Goal: Task Accomplishment & Management: Manage account settings

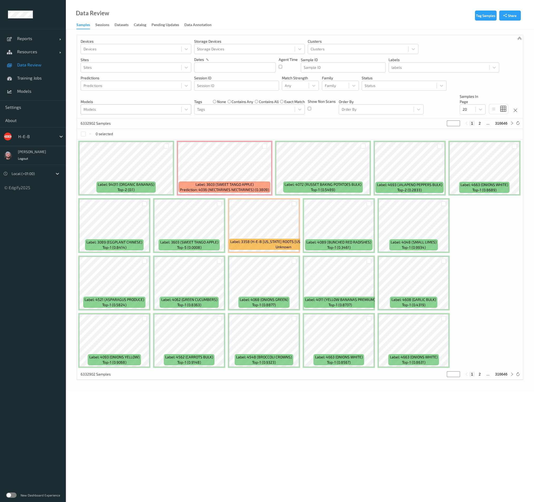
click at [142, 107] on div at bounding box center [130, 109] width 95 height 6
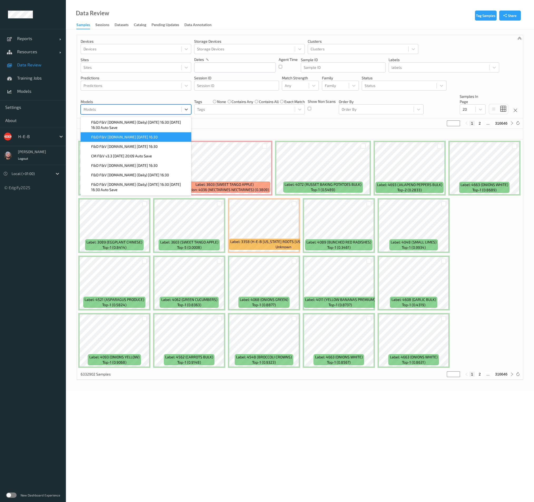
click at [128, 136] on span "F&D F&V v4.9.ST 2025-09-30 16:30" at bounding box center [124, 136] width 66 height 5
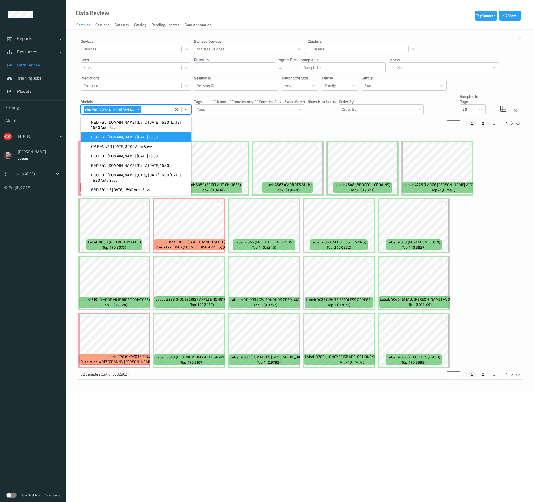
click at [370, 130] on div "0 selected" at bounding box center [300, 134] width 446 height 11
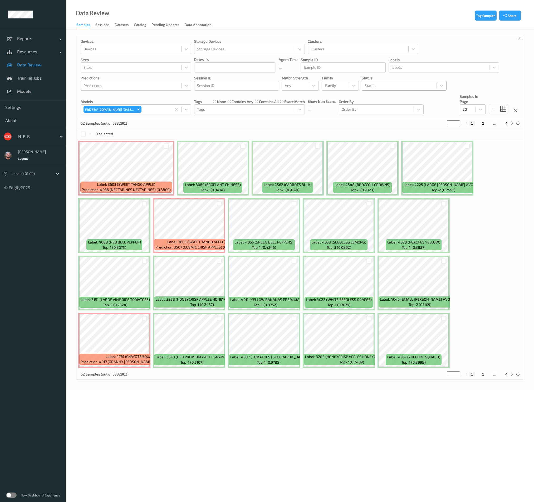
click at [387, 85] on div at bounding box center [398, 85] width 69 height 6
click at [392, 144] on div "Unknown" at bounding box center [404, 145] width 78 height 5
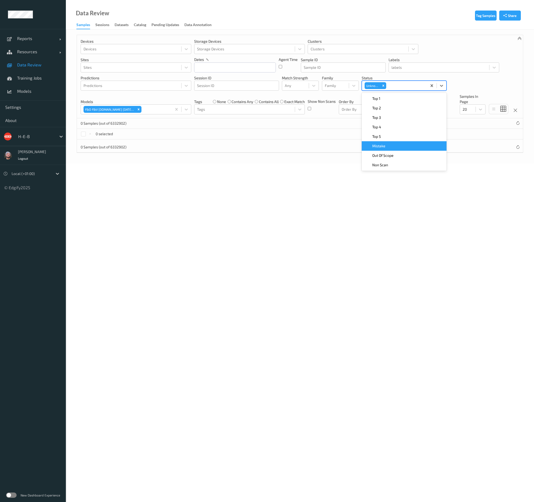
click at [387, 145] on div "Mistake" at bounding box center [404, 145] width 78 height 5
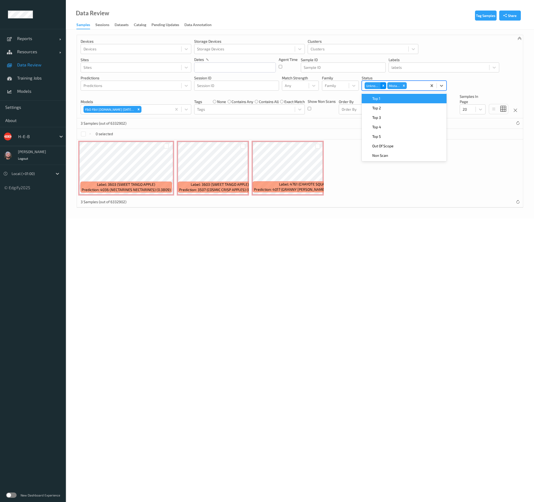
click at [383, 85] on icon "Remove Unknown" at bounding box center [383, 86] width 4 height 4
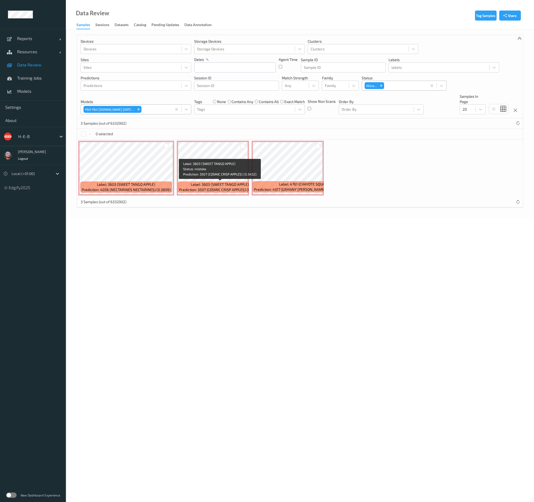
click at [255, 231] on body "Reports Default Report Customized Report Resources Devices Clusters Sites Data …" at bounding box center [267, 251] width 534 height 502
click at [37, 66] on span "Data Review" at bounding box center [38, 64] width 43 height 5
click at [35, 91] on span "Models" at bounding box center [38, 90] width 43 height 5
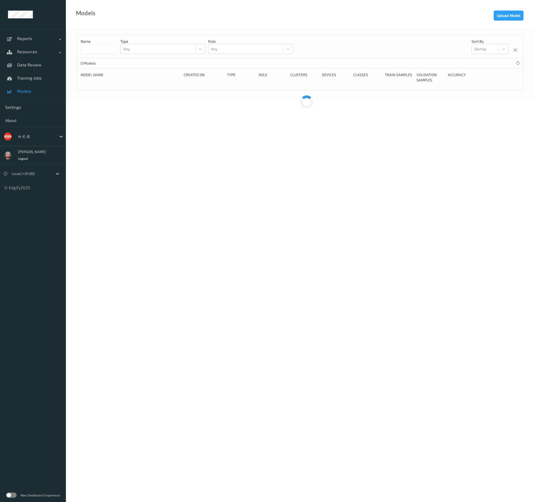
click at [37, 92] on span "Models" at bounding box center [38, 90] width 43 height 5
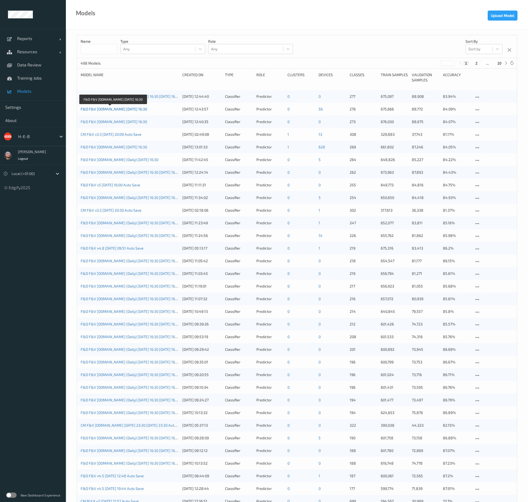
click at [119, 110] on link "F&D F&V v4.9.ST 2025-09-30 16:30" at bounding box center [114, 109] width 66 height 4
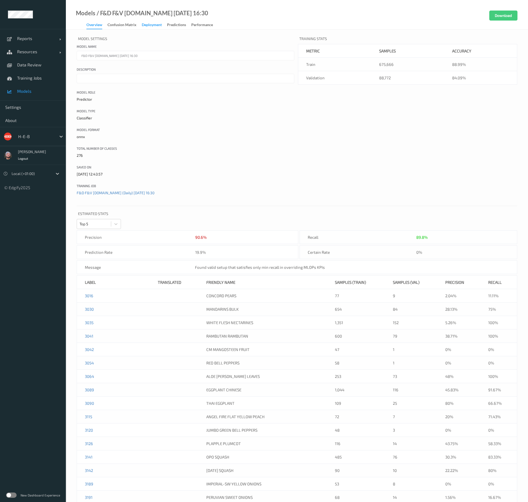
click at [154, 27] on div "Deployment" at bounding box center [152, 25] width 20 height 7
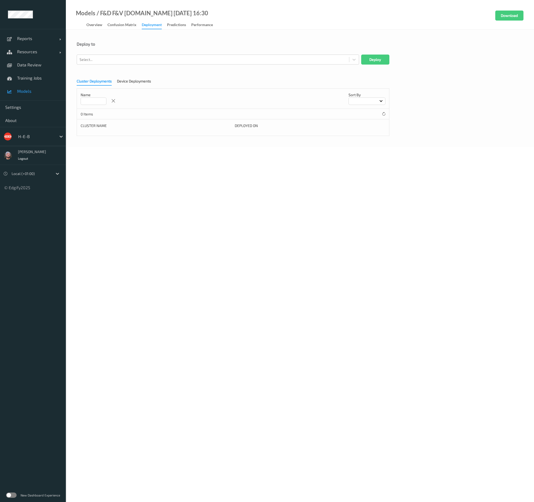
click at [141, 66] on form "Deploy to Select... Deploy Cluster Deployments Device Deployments Name Sort by …" at bounding box center [300, 88] width 446 height 95
click at [143, 60] on div at bounding box center [213, 59] width 267 height 6
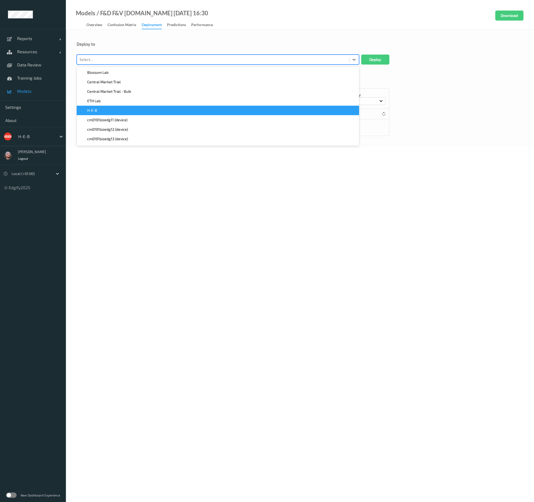
click at [120, 112] on div "H-E-B" at bounding box center [218, 110] width 276 height 5
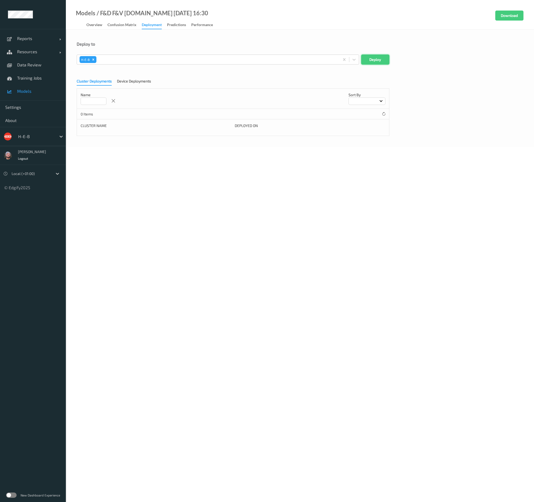
click at [384, 60] on button "Deploy" at bounding box center [375, 60] width 28 height 10
click at [225, 41] on div "Deploy to Select... Deploy Cluster Deployments Device Deployments Name Sort by …" at bounding box center [300, 94] width 468 height 130
drag, startPoint x: 24, startPoint y: 91, endPoint x: 46, endPoint y: 81, distance: 24.8
click at [24, 91] on span "Models" at bounding box center [38, 90] width 43 height 5
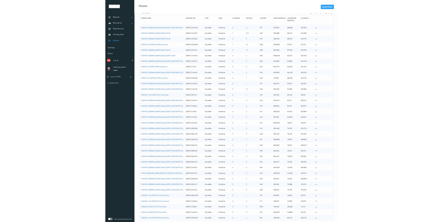
scroll to position [34, 0]
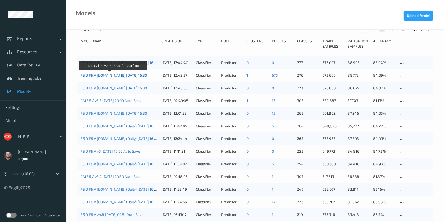
click at [116, 73] on link "F&D F&V v4.9.ST 2025-09-30 16:30" at bounding box center [114, 75] width 66 height 4
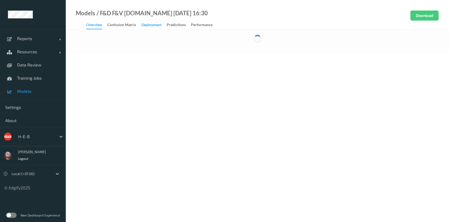
click at [150, 26] on div "Deployment" at bounding box center [152, 25] width 20 height 7
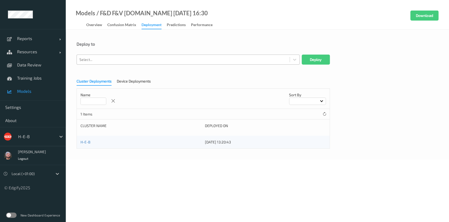
click at [119, 60] on div at bounding box center [184, 59] width 208 height 6
paste input "heb714bizedg67"
type input "heb714bizedg67"
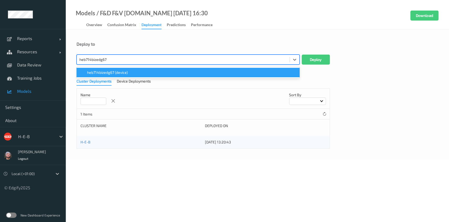
click at [117, 69] on div "heb714bizedg67 (device)" at bounding box center [188, 72] width 223 height 9
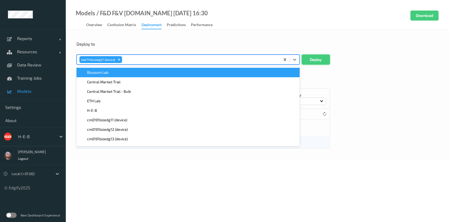
click at [314, 58] on button "Deploy" at bounding box center [316, 60] width 28 height 10
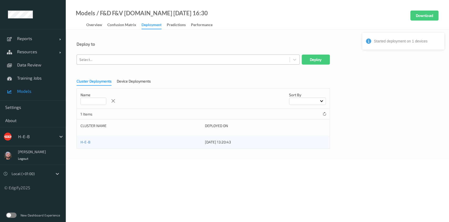
drag, startPoint x: 123, startPoint y: 67, endPoint x: 123, endPoint y: 58, distance: 9.5
click at [123, 67] on form "Deploy to Select... Deploy Cluster Deployments Device Deployments Name Sort by …" at bounding box center [258, 94] width 362 height 107
click at [123, 58] on div at bounding box center [184, 59] width 208 height 6
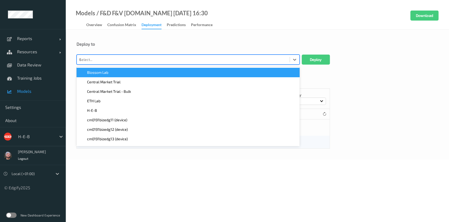
type input "639"
click at [124, 60] on div "639" at bounding box center [184, 59] width 208 height 6
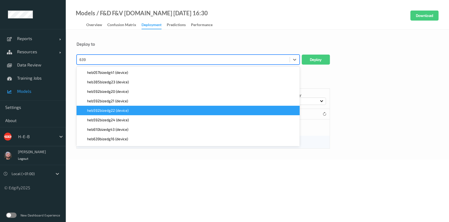
scroll to position [56, 0]
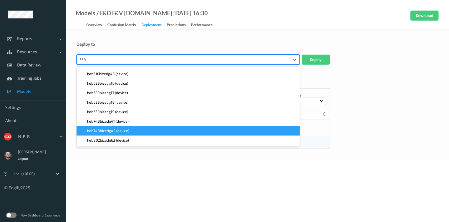
click at [125, 106] on div "heb639bizedg18 (device)" at bounding box center [188, 101] width 223 height 9
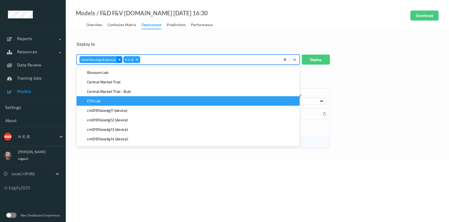
click at [121, 60] on icon "Remove heb639bizedg18 (device)" at bounding box center [120, 60] width 4 height 4
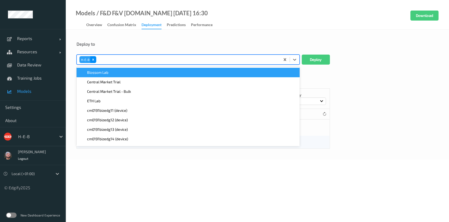
click at [94, 61] on icon "Remove H-E-B" at bounding box center [93, 60] width 4 height 4
type input "639"
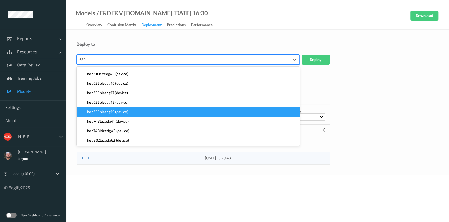
click at [121, 112] on span "heb639bizedg19 (device)" at bounding box center [107, 111] width 41 height 5
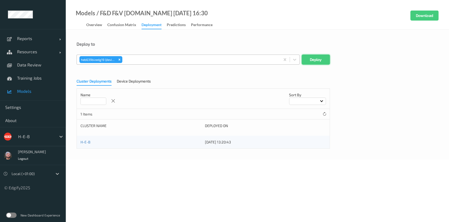
click at [313, 60] on button "Deploy" at bounding box center [316, 60] width 28 height 10
click at [146, 56] on div at bounding box center [184, 59] width 208 height 6
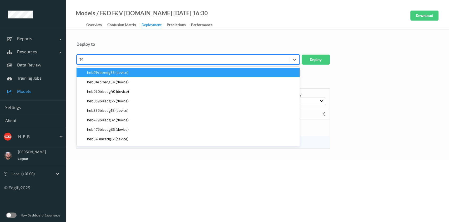
type input "794"
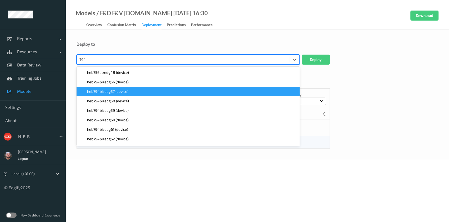
click at [127, 95] on div "heb794bizedg57 (device)" at bounding box center [188, 91] width 223 height 9
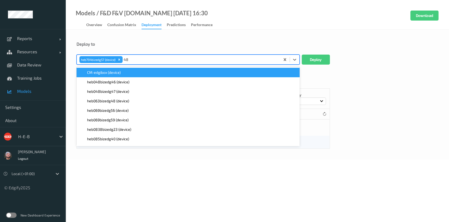
type input "480"
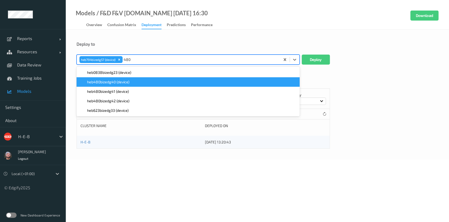
click at [128, 86] on div "heb480bizedg40 (device)" at bounding box center [188, 81] width 223 height 9
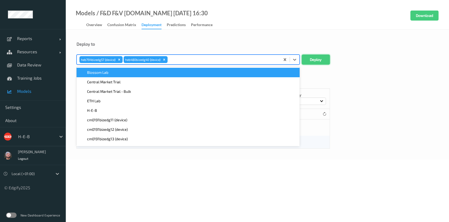
click at [327, 62] on button "Deploy" at bounding box center [316, 60] width 28 height 10
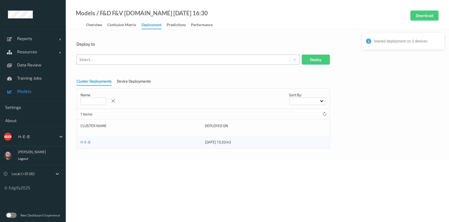
click at [143, 64] on div "Select..." at bounding box center [188, 60] width 223 height 10
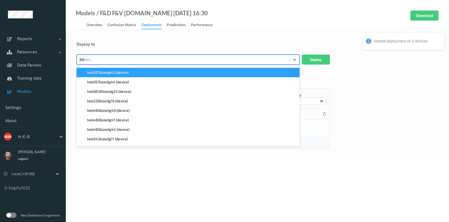
type input "808"
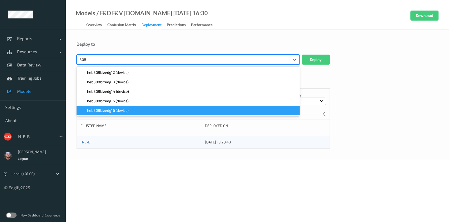
click at [129, 106] on div "heb808bizedg16 (device)" at bounding box center [188, 110] width 223 height 9
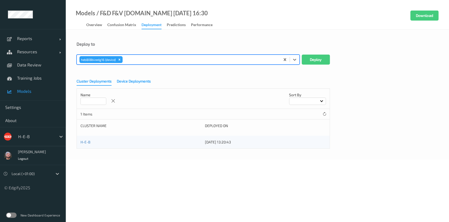
click at [139, 82] on div "Device Deployments" at bounding box center [134, 81] width 34 height 7
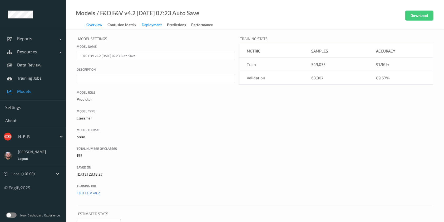
click at [143, 23] on div "Deployment" at bounding box center [152, 25] width 20 height 7
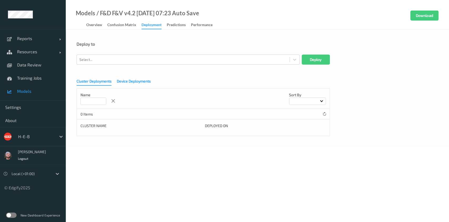
click at [123, 79] on div "Device Deployments" at bounding box center [134, 81] width 34 height 7
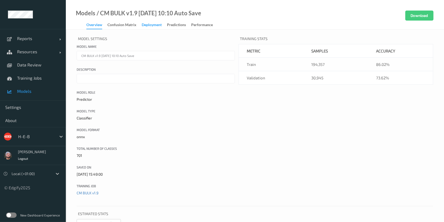
click at [148, 26] on div "Deployment" at bounding box center [152, 25] width 20 height 7
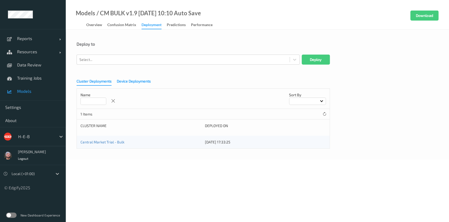
click at [132, 80] on div "Device Deployments" at bounding box center [134, 81] width 34 height 7
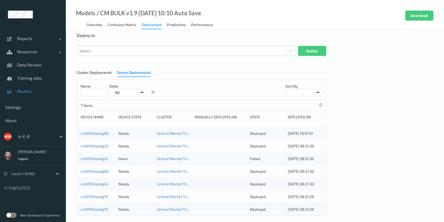
scroll to position [13, 0]
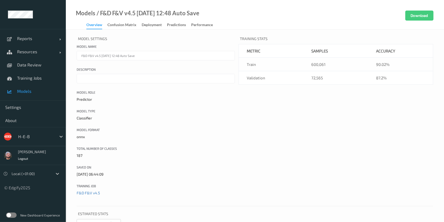
click at [146, 26] on div "Deployment" at bounding box center [152, 25] width 20 height 7
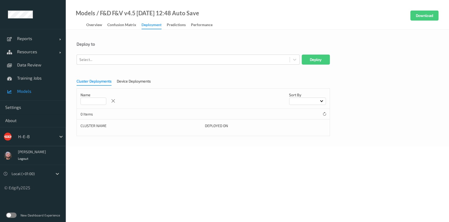
click at [131, 78] on div "Cluster Deployments Device Deployments Name Sort by 0 Items Cluster Name Deploy…" at bounding box center [258, 105] width 362 height 61
click at [131, 81] on div "Device Deployments" at bounding box center [134, 81] width 34 height 7
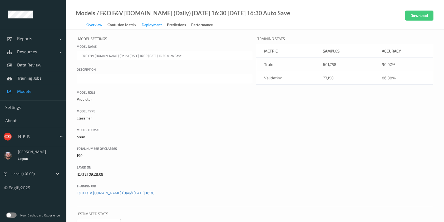
click at [151, 24] on div "Deployment" at bounding box center [152, 25] width 20 height 7
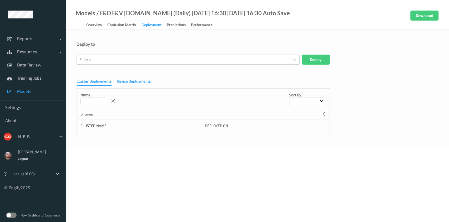
click at [138, 85] on div "Device Deployments" at bounding box center [134, 81] width 34 height 7
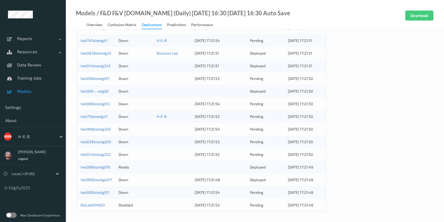
scroll to position [178, 0]
click at [90, 167] on link "heb999bizedg016" at bounding box center [95, 166] width 29 height 4
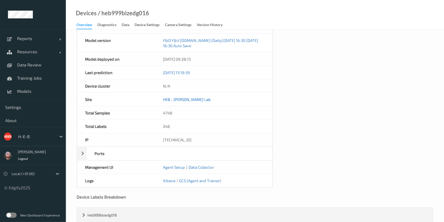
scroll to position [227, 0]
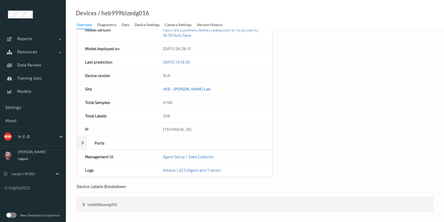
click at [179, 88] on link "HEB - Hudson Lab" at bounding box center [187, 88] width 48 height 5
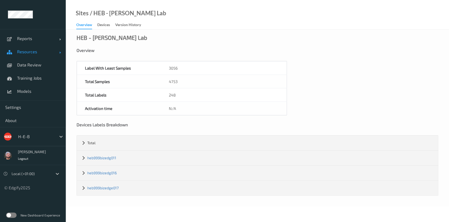
click at [30, 52] on span "Resources" at bounding box center [38, 51] width 42 height 5
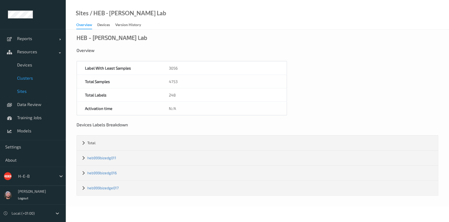
click at [28, 75] on link "Clusters" at bounding box center [33, 77] width 66 height 13
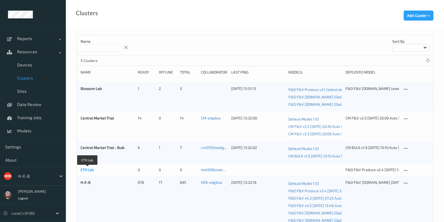
scroll to position [32, 0]
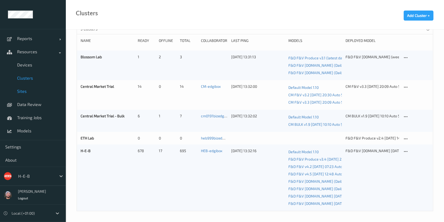
click at [28, 93] on span "Sites" at bounding box center [38, 90] width 43 height 5
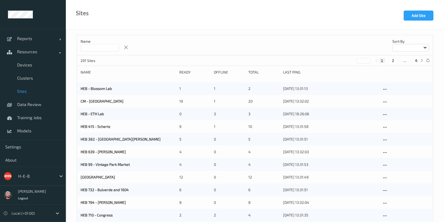
click at [96, 50] on input at bounding box center [100, 47] width 38 height 7
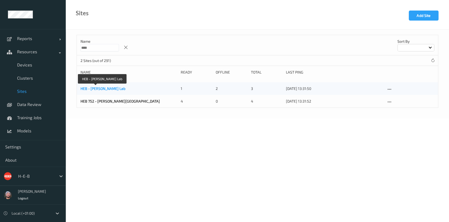
type input "****"
click at [108, 88] on link "HEB - Hudson Lab" at bounding box center [103, 88] width 45 height 4
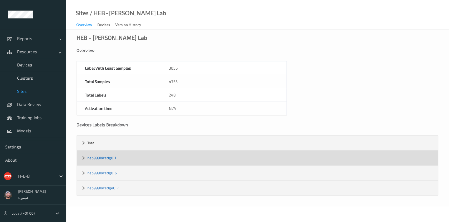
click at [99, 159] on link "heb999bizedg011" at bounding box center [101, 157] width 29 height 4
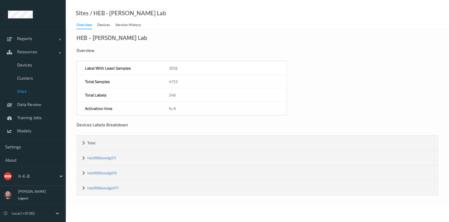
click at [109, 15] on div "/ HEB - Hudson Lab" at bounding box center [128, 13] width 78 height 5
click at [96, 12] on div "/ HEB - Hudson Lab" at bounding box center [128, 13] width 78 height 5
drag, startPoint x: 112, startPoint y: 15, endPoint x: 146, endPoint y: 11, distance: 34.2
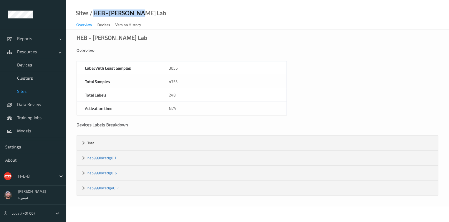
click at [146, 11] on div "Sites / HEB - Hudson Lab Overview Devices Version History" at bounding box center [258, 14] width 384 height 29
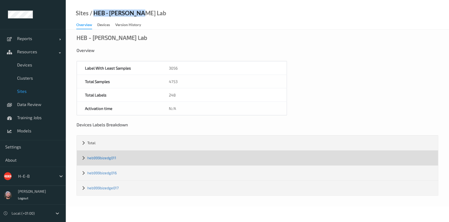
click at [109, 155] on link "heb999bizedg011" at bounding box center [101, 157] width 29 height 4
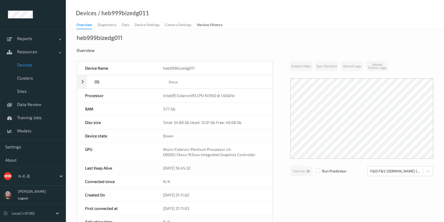
scroll to position [140, 0]
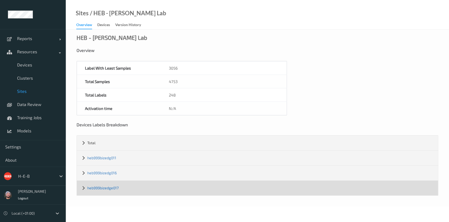
click at [102, 188] on link "heb999bizedge017" at bounding box center [102, 187] width 31 height 4
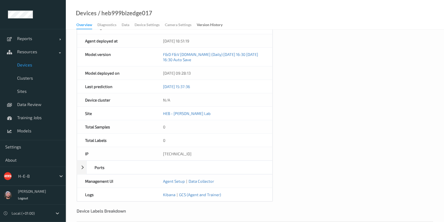
scroll to position [192, 0]
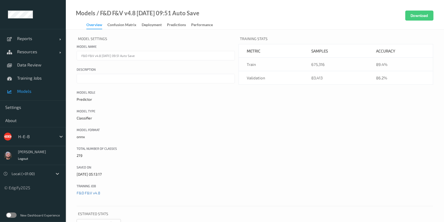
click at [140, 25] on link "Confusion matrix" at bounding box center [124, 24] width 34 height 7
click at [143, 25] on div "Deployment" at bounding box center [152, 25] width 20 height 7
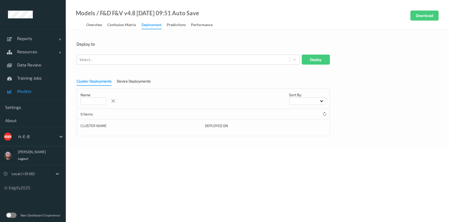
click at [124, 88] on div "Name Sort by 0 Items Cluster Name Deployed on" at bounding box center [204, 112] width 254 height 48
click at [122, 80] on div "Device Deployments" at bounding box center [134, 81] width 34 height 7
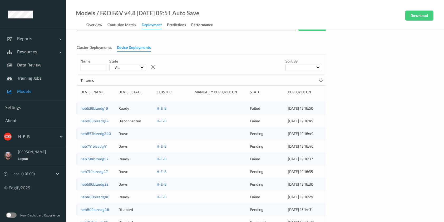
scroll to position [64, 0]
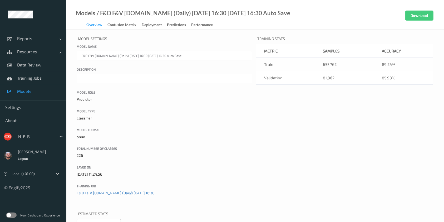
click at [152, 21] on link "Deployment" at bounding box center [154, 24] width 25 height 7
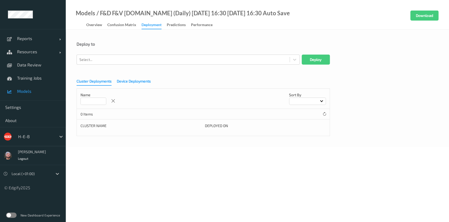
click at [142, 80] on div "Device Deployments" at bounding box center [134, 81] width 34 height 7
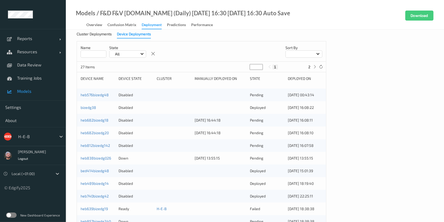
scroll to position [37, 0]
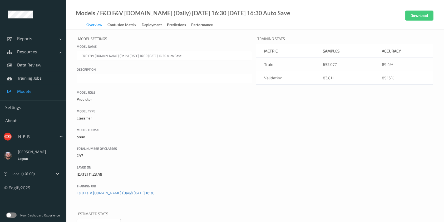
click at [146, 22] on link "Deployment" at bounding box center [154, 24] width 25 height 7
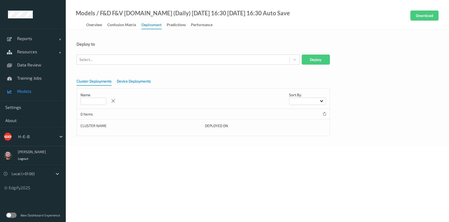
click at [132, 85] on div "Device Deployments" at bounding box center [134, 81] width 34 height 7
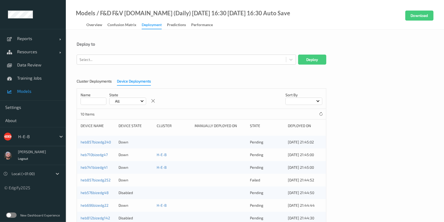
scroll to position [51, 0]
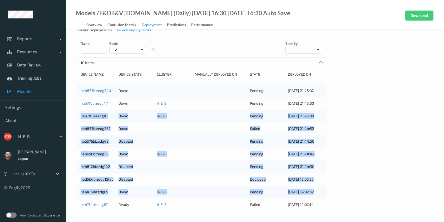
drag, startPoint x: 77, startPoint y: 206, endPoint x: 60, endPoint y: 85, distance: 122.0
click at [63, 100] on div "Reports Default Report Customized Report Resources Devices Clusters Sites Data …" at bounding box center [222, 71] width 444 height 244
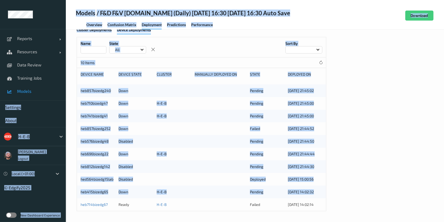
click at [35, 91] on span "Models" at bounding box center [38, 90] width 43 height 5
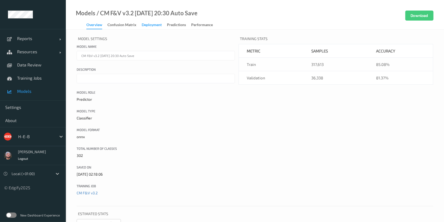
click at [146, 23] on div "Deployment" at bounding box center [152, 25] width 20 height 7
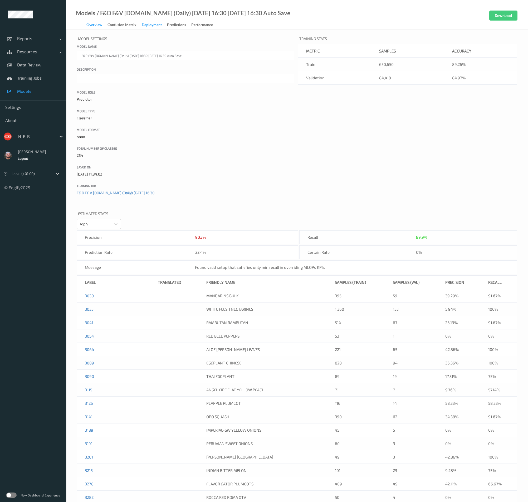
click at [157, 24] on div "Deployment" at bounding box center [152, 25] width 20 height 7
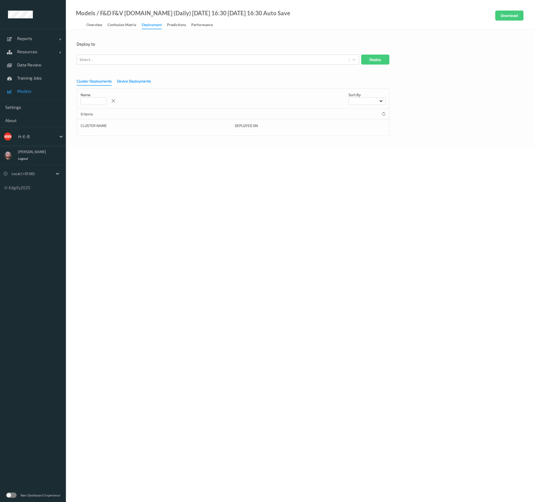
click at [142, 82] on div "Device Deployments" at bounding box center [134, 81] width 34 height 7
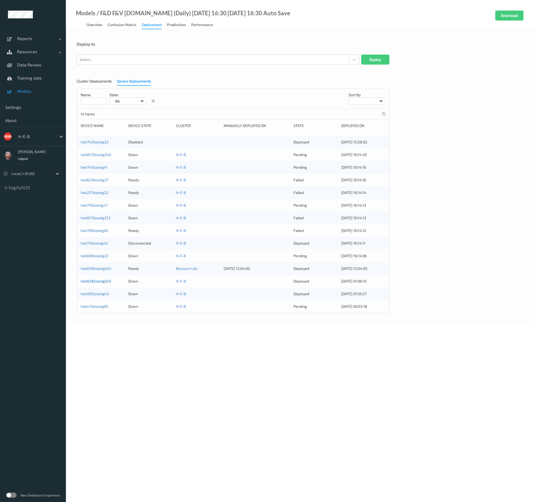
click at [101, 281] on link "heb838bizedg023" at bounding box center [96, 281] width 31 height 4
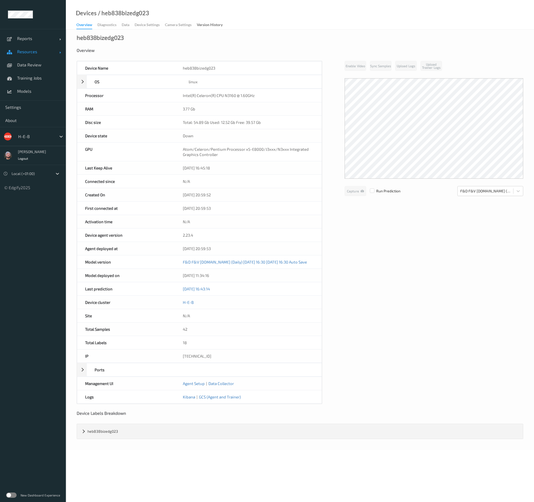
click at [39, 53] on span "Resources" at bounding box center [38, 51] width 42 height 5
click at [35, 77] on span "Clusters" at bounding box center [38, 77] width 43 height 5
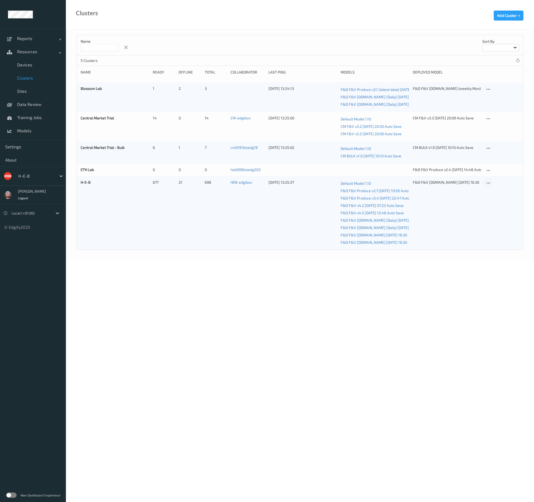
click at [488, 185] on icon at bounding box center [488, 183] width 4 height 5
click at [496, 189] on div "Edit Cluster" at bounding box center [502, 191] width 17 height 5
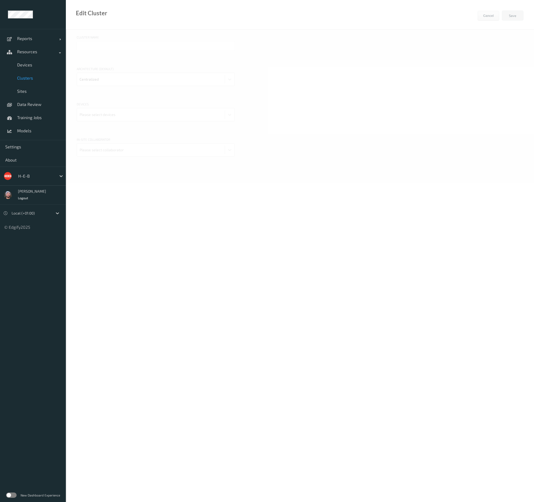
type input "H-E-B"
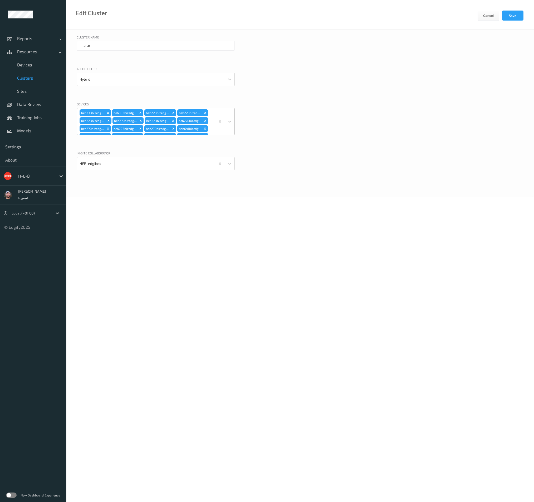
click at [209, 118] on div "heb333bizedg18 heb333bizedg23 heb223bizedg29 heb223bizedg17 heb223bizedg28 heb2…" at bounding box center [146, 121] width 138 height 26
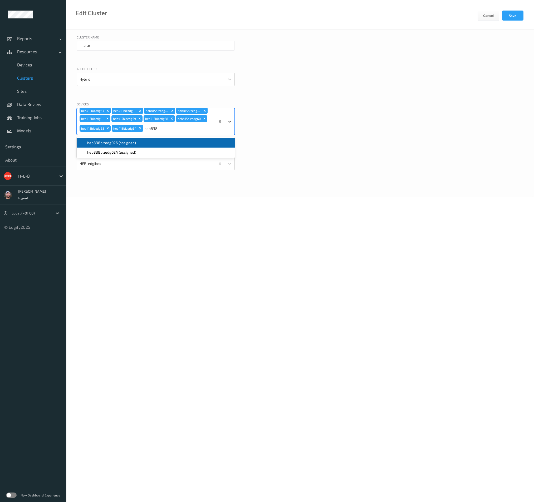
type input "heb838"
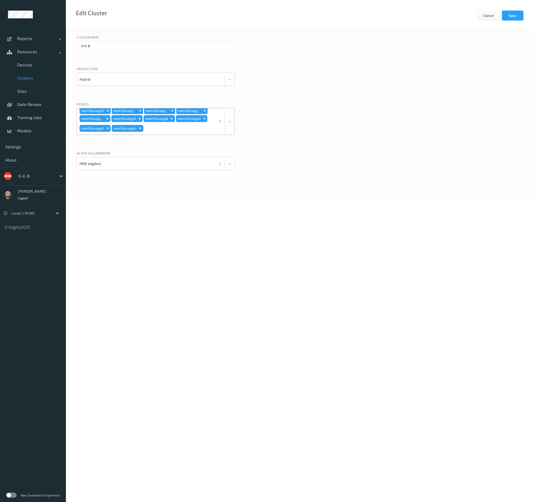
scroll to position [647, 0]
drag, startPoint x: 108, startPoint y: 121, endPoint x: 112, endPoint y: 121, distance: 4.5
click at [141, 117] on div "Remove heb838bizedg023" at bounding box center [144, 113] width 6 height 7
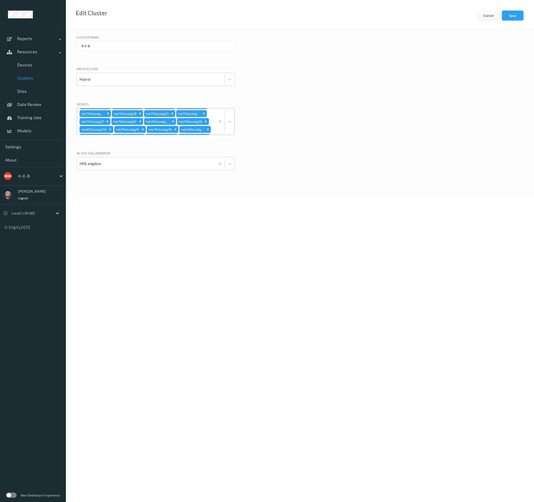
click at [143, 98] on icon "Remove heb857bizedg252" at bounding box center [142, 98] width 2 height 2
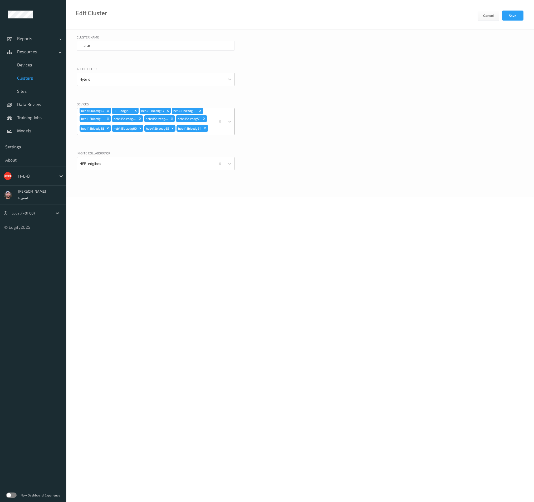
scroll to position [1318, 0]
click at [207, 92] on icon "Remove heb857bizedg240" at bounding box center [209, 90] width 4 height 4
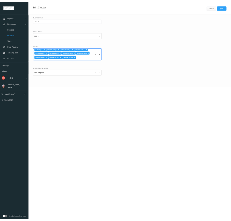
scroll to position [1377, 0]
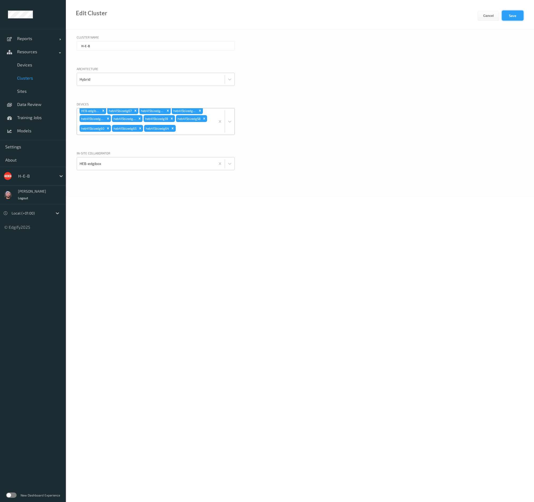
click at [508, 17] on button "Save" at bounding box center [513, 16] width 22 height 10
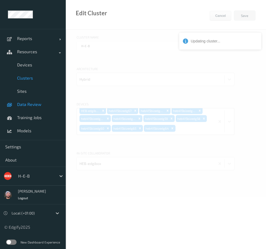
click at [14, 110] on link "Data Review" at bounding box center [33, 104] width 66 height 13
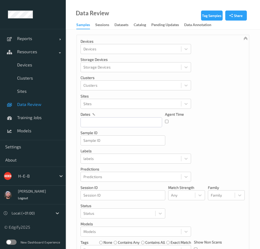
click at [14, 110] on link "Data Review" at bounding box center [33, 104] width 66 height 13
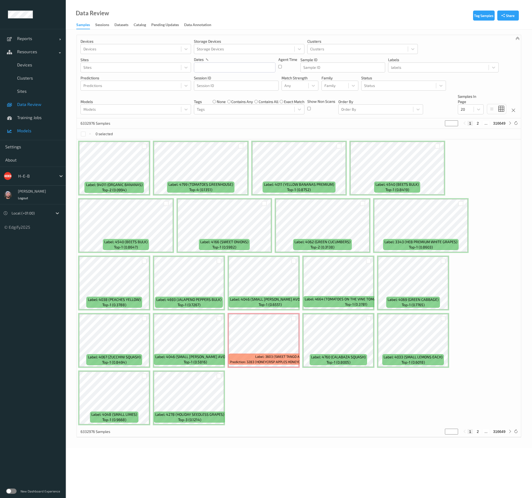
click at [38, 130] on span "Models" at bounding box center [38, 130] width 43 height 5
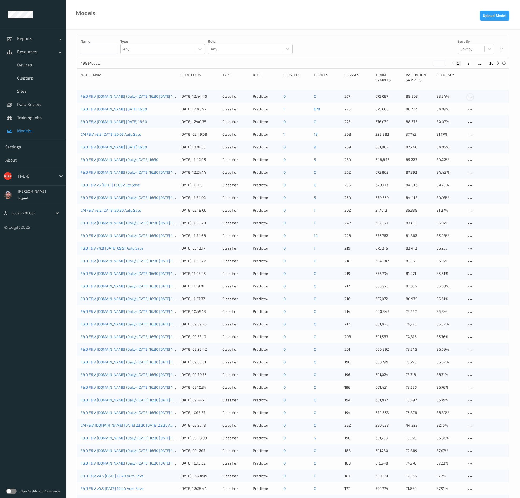
click at [471, 99] on icon at bounding box center [470, 97] width 4 height 5
click at [477, 108] on div "Edit model" at bounding box center [485, 105] width 16 height 5
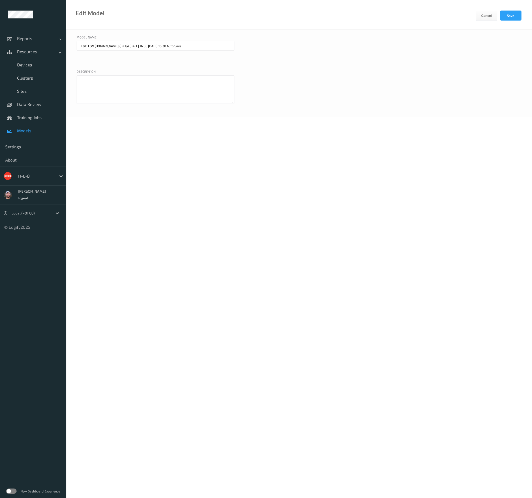
click at [70, 27] on div "Edit model" at bounding box center [85, 20] width 39 height 19
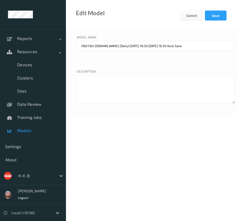
click at [128, 47] on input "F&D F&V [DOMAIN_NAME] (Daily) [DATE] 16:30 [DATE] 16:30 Auto Save" at bounding box center [156, 45] width 158 height 9
click at [106, 46] on input "F&D F&V [DOMAIN_NAME] (Daily) [DATE] 16:30 [DATE] 16:30 Auto Save" at bounding box center [156, 45] width 158 height 9
click at [105, 46] on input "F&D F&V [DOMAIN_NAME] (Daily) [DATE] 16:30 [DATE] 16:30 Auto Save" at bounding box center [156, 45] width 158 height 9
click at [121, 43] on input "F&D F&V v4.9.ST 2025-10-01 16:30 2025-10-01 16:30 Auto Save" at bounding box center [156, 45] width 158 height 9
click at [115, 45] on input "F&D F&V v4.9.ST 2025-10-01 16:30 2025-10-01 16:30 Auto Save" at bounding box center [156, 45] width 158 height 9
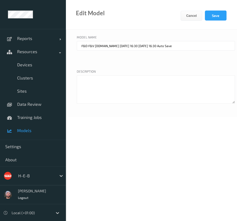
drag, startPoint x: 160, startPoint y: 47, endPoint x: 177, endPoint y: 47, distance: 17.4
click at [177, 48] on input "F&D F&V v4.9.ST 2025-10-01 16:30 2025-10-01 16:30 Auto Save" at bounding box center [156, 45] width 158 height 9
type input "F&D F&V v4.9.ST 2025-10-01 16:30"
click at [215, 16] on button "Save" at bounding box center [216, 16] width 22 height 10
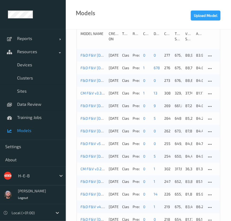
scroll to position [70, 0]
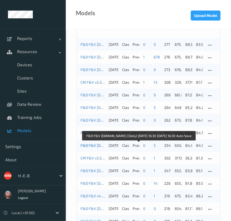
click at [96, 144] on link "F&D F&V [DOMAIN_NAME] (Daily) [DATE] 16:30 [DATE] 16:30 Auto Save" at bounding box center [139, 145] width 117 height 4
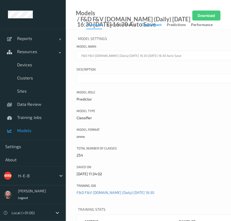
click at [149, 28] on div "Deployment" at bounding box center [152, 25] width 20 height 7
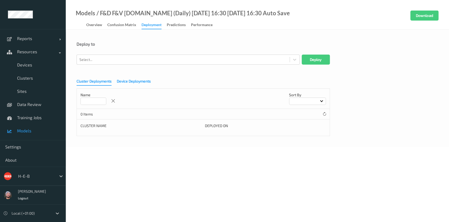
click at [138, 82] on div "Device Deployments" at bounding box center [134, 81] width 34 height 7
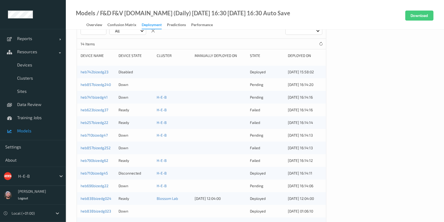
scroll to position [102, 0]
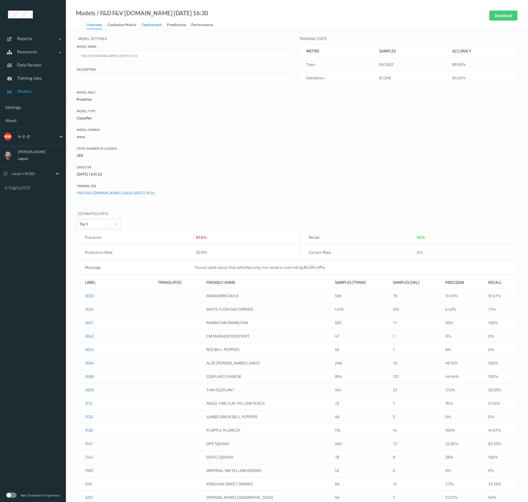
click at [150, 25] on div "Deployment" at bounding box center [152, 25] width 20 height 7
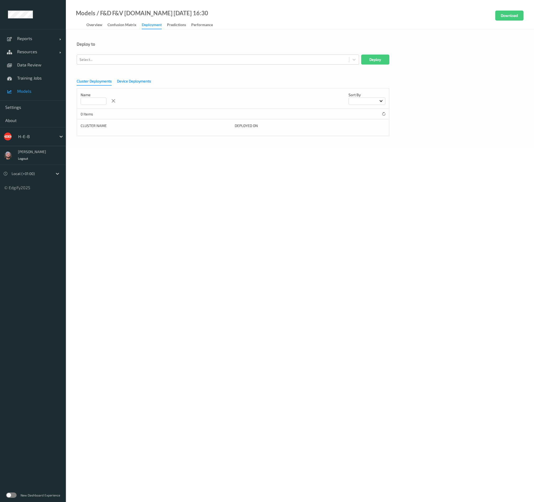
click at [143, 80] on div "Device Deployments" at bounding box center [134, 81] width 34 height 7
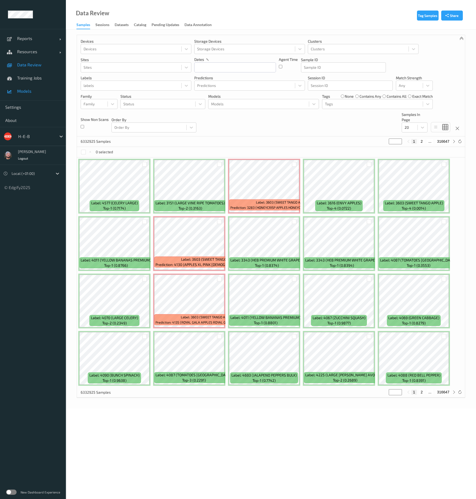
click at [28, 88] on span "Models" at bounding box center [38, 90] width 43 height 5
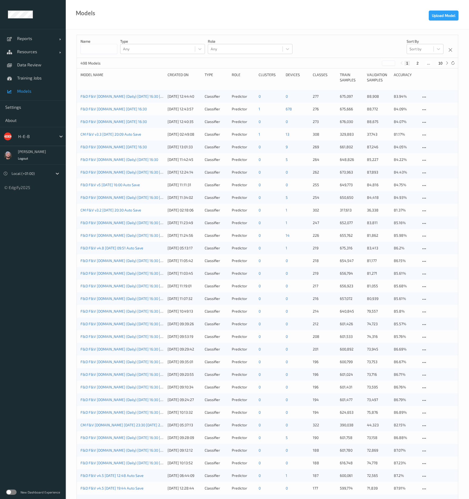
click at [114, 110] on link "F&D F&V [DOMAIN_NAME] [DATE] 16:30" at bounding box center [114, 109] width 66 height 4
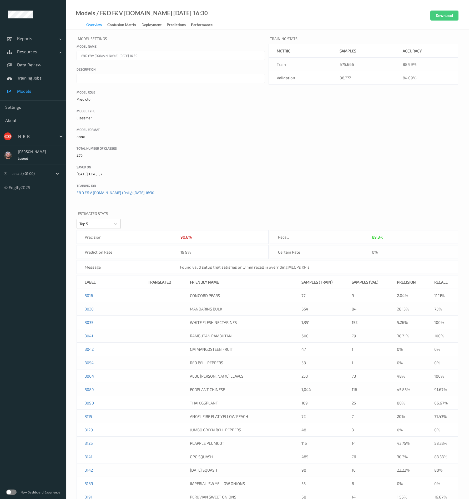
click at [40, 90] on span "Models" at bounding box center [38, 90] width 43 height 5
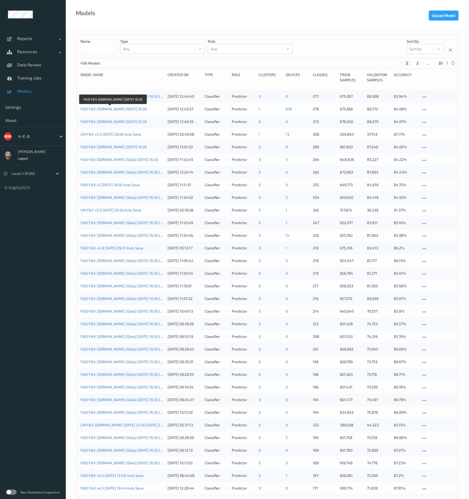
click at [128, 109] on link "F&D F&V [DOMAIN_NAME] [DATE] 16:30" at bounding box center [114, 109] width 66 height 4
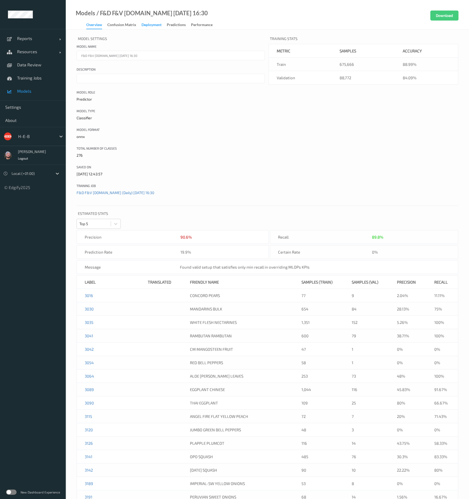
click at [151, 27] on div "Deployment" at bounding box center [152, 25] width 20 height 7
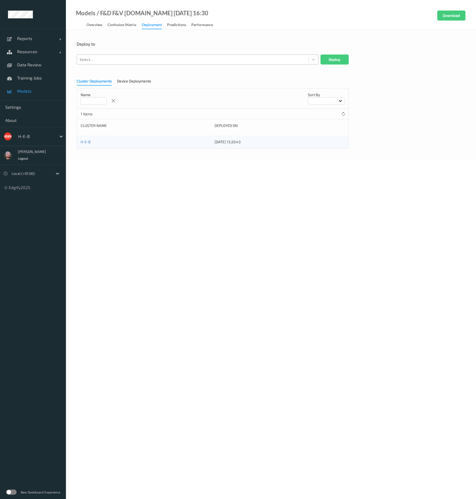
click at [167, 61] on div at bounding box center [193, 59] width 226 height 6
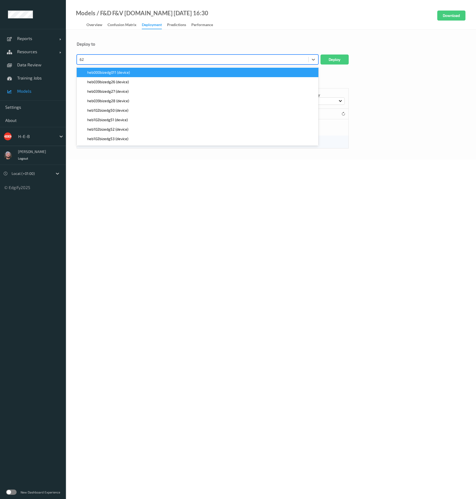
type input "623"
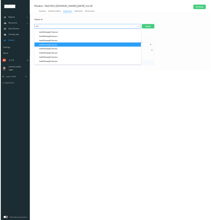
scroll to position [37, 0]
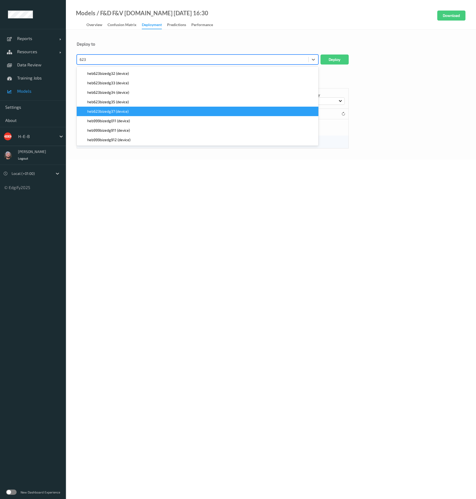
click at [145, 110] on div "heb623bizedg37 (device)" at bounding box center [197, 111] width 235 height 5
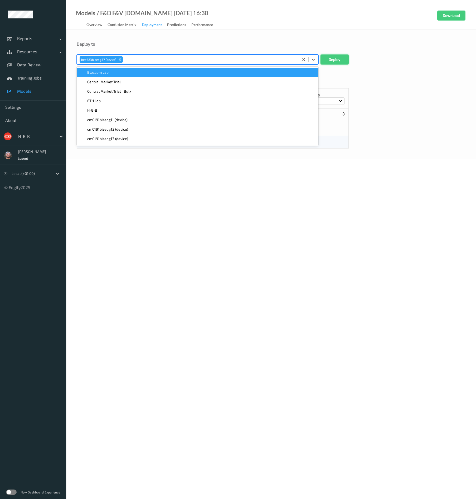
click at [331, 63] on button "Deploy" at bounding box center [334, 60] width 28 height 10
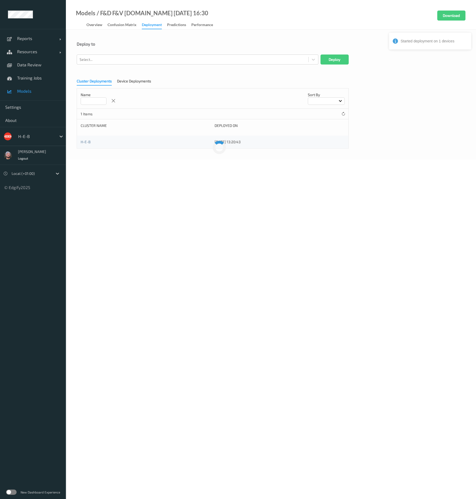
click at [133, 77] on div "Cluster Deployments Device Deployments Name Sort by 1 Items Cluster Name Deploy…" at bounding box center [271, 111] width 388 height 73
click at [132, 80] on div "Device Deployments" at bounding box center [134, 81] width 34 height 7
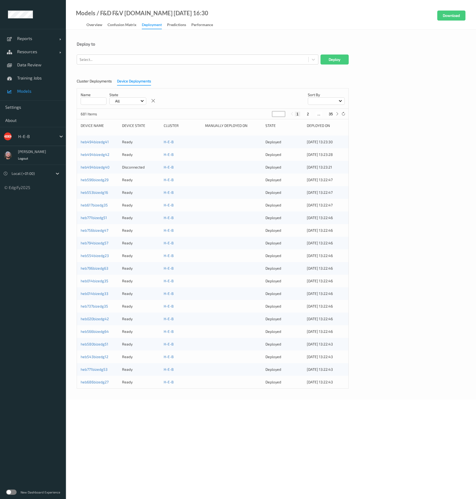
click at [92, 97] on p "Name" at bounding box center [94, 94] width 26 height 5
click at [90, 101] on input at bounding box center [94, 100] width 26 height 7
click at [125, 57] on div at bounding box center [193, 59] width 226 height 6
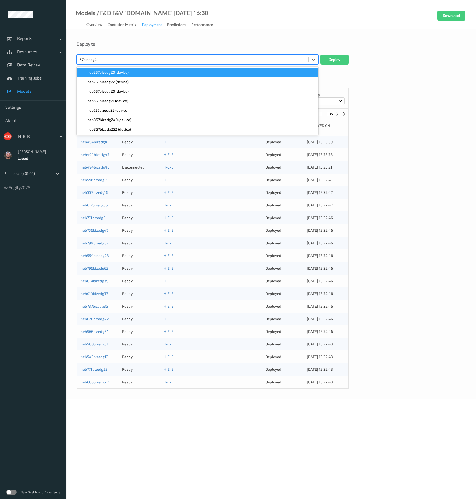
type input "57bizedg22"
click at [139, 72] on div "heb257bizedg22 (device)" at bounding box center [197, 72] width 235 height 5
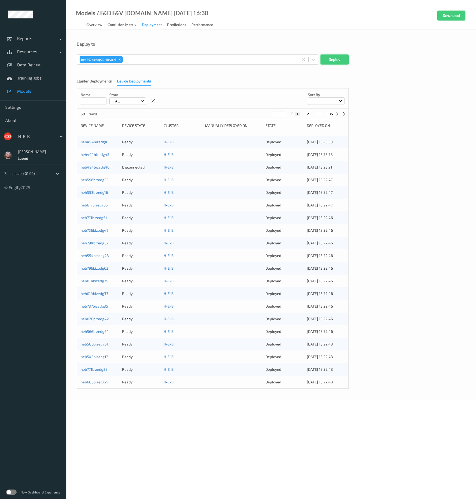
click at [330, 61] on button "Deploy" at bounding box center [334, 60] width 28 height 10
click at [111, 61] on div at bounding box center [193, 59] width 226 height 6
click at [44, 54] on span "Resources" at bounding box center [38, 51] width 42 height 5
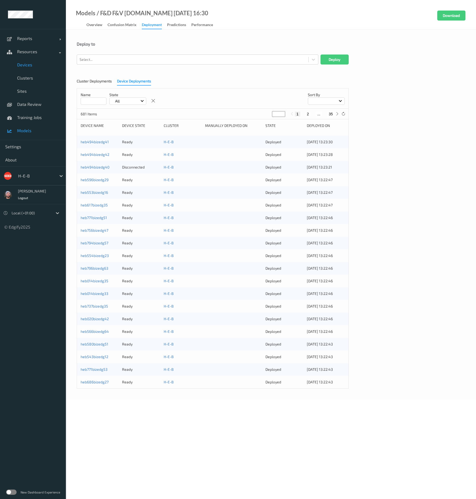
click at [38, 64] on span "Devices" at bounding box center [38, 64] width 43 height 5
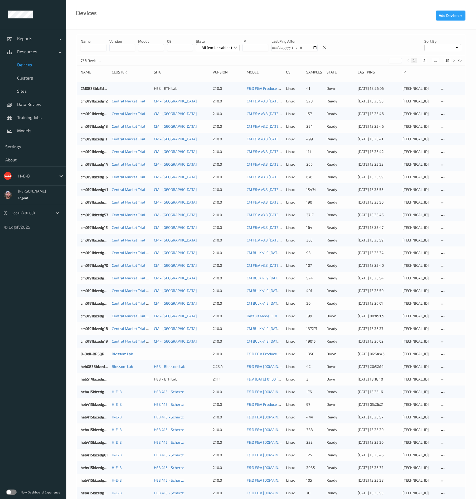
click at [103, 47] on input at bounding box center [94, 47] width 26 height 7
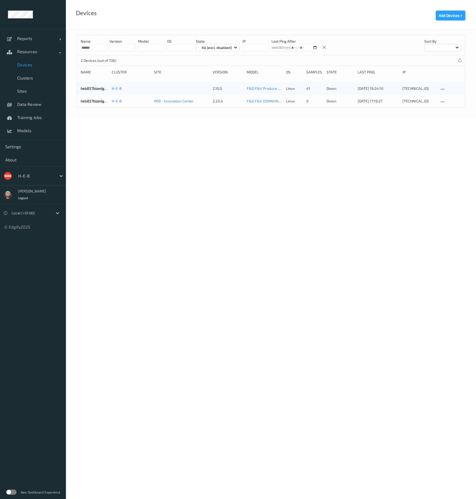
type input "******"
click at [238, 129] on body "Reports Default Report Customized Report Resources Devices Clusters Sites Data …" at bounding box center [238, 249] width 476 height 499
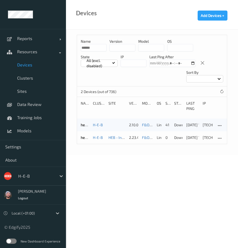
drag, startPoint x: 128, startPoint y: 199, endPoint x: 146, endPoint y: 190, distance: 19.8
click at [128, 199] on body "Reports Default Report Customized Report Resources Devices Clusters Sites Data …" at bounding box center [119, 124] width 238 height 248
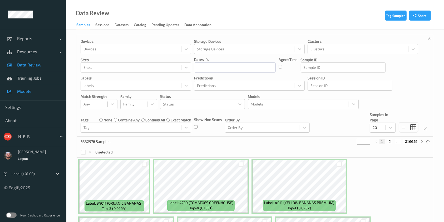
drag, startPoint x: 0, startPoint y: 0, endPoint x: 43, endPoint y: 92, distance: 101.9
click at [43, 92] on span "Models" at bounding box center [38, 90] width 43 height 5
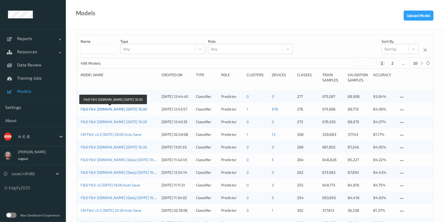
click at [105, 108] on link "F&D F&V [DOMAIN_NAME] [DATE] 16:30" at bounding box center [114, 109] width 66 height 4
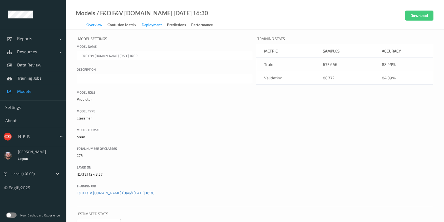
click at [155, 28] on div "Deployment" at bounding box center [152, 25] width 20 height 7
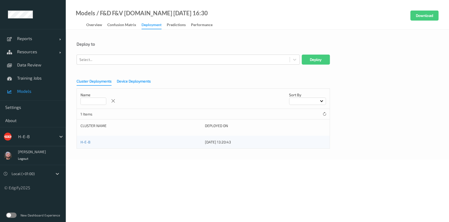
click at [122, 81] on div "Device Deployments" at bounding box center [134, 81] width 34 height 7
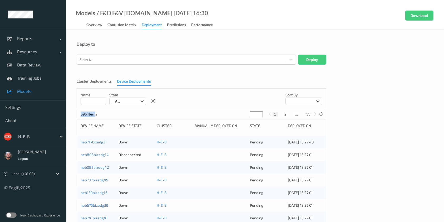
click at [81, 115] on p "695 Items" at bounding box center [100, 113] width 39 height 5
click at [127, 112] on div "695 Items * 1 2 ... 35" at bounding box center [201, 114] width 249 height 11
click at [311, 114] on button "35" at bounding box center [308, 114] width 7 height 5
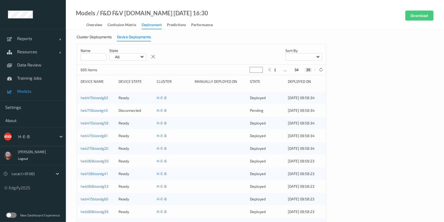
scroll to position [25, 0]
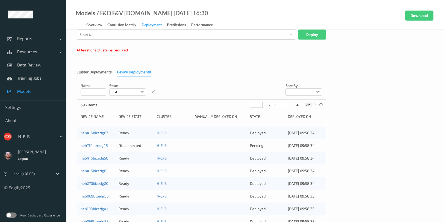
click at [276, 105] on button "1" at bounding box center [275, 104] width 5 height 5
type input "*"
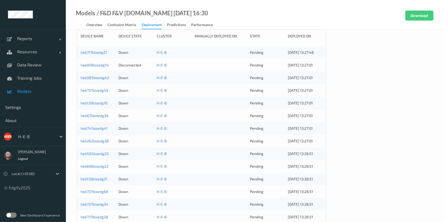
scroll to position [0, 0]
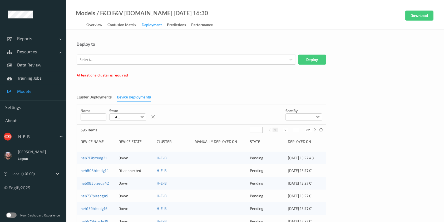
click at [118, 120] on div "All" at bounding box center [127, 116] width 37 height 7
click at [122, 138] on p "Deployed" at bounding box center [128, 138] width 36 height 9
click at [125, 118] on p "Deployed" at bounding box center [122, 116] width 19 height 5
click at [129, 164] on p "Error" at bounding box center [128, 165] width 36 height 9
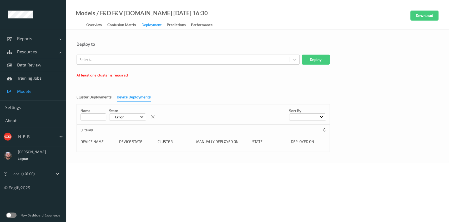
click at [128, 121] on div "Name State Error Sort by" at bounding box center [203, 114] width 253 height 20
click at [128, 118] on div "Error" at bounding box center [127, 116] width 37 height 7
click at [128, 157] on p "Installing" at bounding box center [128, 156] width 36 height 9
click at [126, 116] on p "Installing" at bounding box center [122, 116] width 19 height 5
click at [131, 149] on p "Pending" at bounding box center [128, 147] width 36 height 9
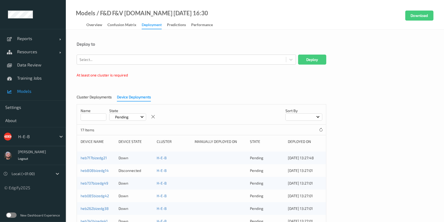
click at [126, 117] on p "Pending" at bounding box center [121, 116] width 17 height 5
click at [126, 138] on p "Deployed" at bounding box center [128, 138] width 36 height 9
click at [151, 120] on div at bounding box center [153, 117] width 8 height 8
click at [26, 55] on link "Resources" at bounding box center [33, 51] width 66 height 13
click at [25, 61] on link "Data Review" at bounding box center [33, 64] width 66 height 13
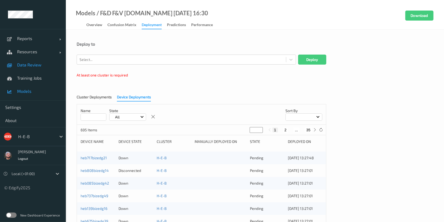
click at [45, 50] on span "Resources" at bounding box center [38, 51] width 42 height 5
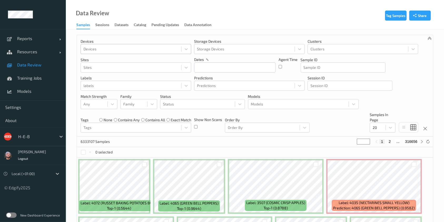
click at [86, 46] on div at bounding box center [130, 49] width 95 height 6
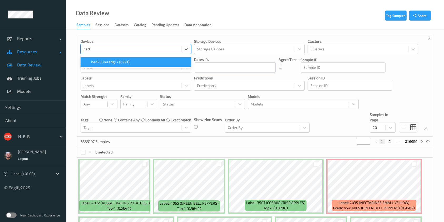
type input "hed"
click at [48, 46] on link "Resources" at bounding box center [33, 51] width 66 height 13
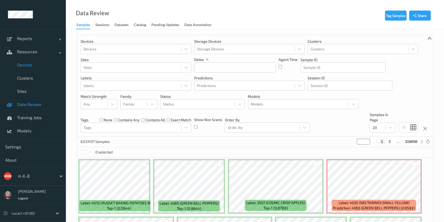
click at [30, 63] on span "Devices" at bounding box center [38, 64] width 43 height 5
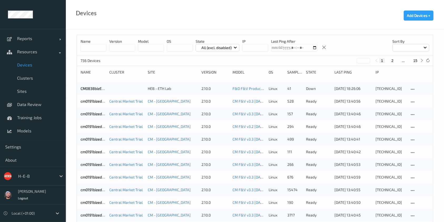
click at [101, 46] on input at bounding box center [94, 47] width 26 height 7
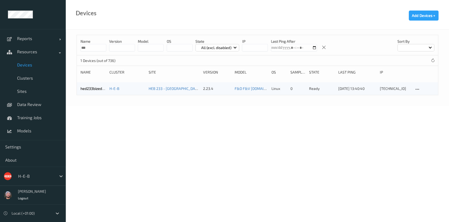
type input "***"
click at [137, 22] on div "Devices Add Devices +" at bounding box center [258, 14] width 384 height 29
click at [420, 90] on div at bounding box center [417, 89] width 7 height 7
click at [430, 115] on div "Disable Device" at bounding box center [434, 117] width 21 height 5
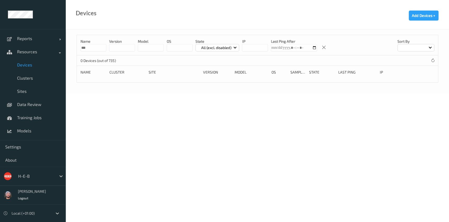
click at [41, 60] on link "Devices" at bounding box center [33, 64] width 66 height 13
click at [100, 46] on input "***" at bounding box center [94, 47] width 26 height 7
type input "*"
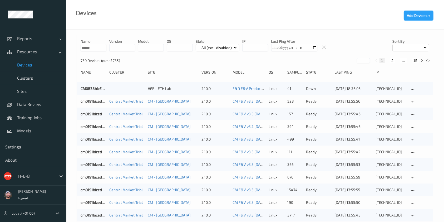
drag, startPoint x: 94, startPoint y: 48, endPoint x: 65, endPoint y: 47, distance: 28.5
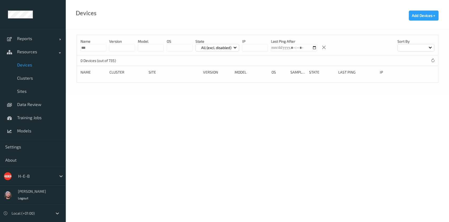
click at [260, 15] on div "Devices Add Devices +" at bounding box center [258, 14] width 384 height 29
click at [96, 50] on input "***" at bounding box center [94, 47] width 26 height 7
type input "*"
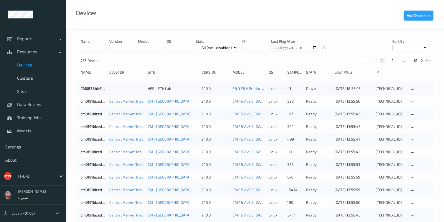
click at [428, 60] on icon at bounding box center [428, 60] width 4 height 4
click at [413, 61] on button "15" at bounding box center [415, 60] width 7 height 5
type input "**"
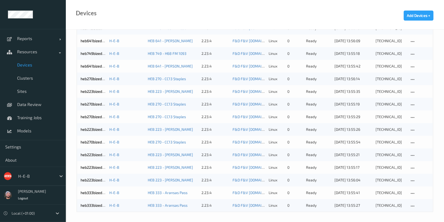
scroll to position [314, 0]
click at [27, 172] on div "H-E-B" at bounding box center [36, 176] width 41 height 8
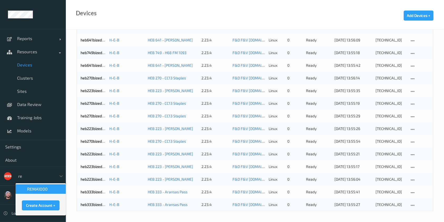
scroll to position [0, 0]
type input "rem"
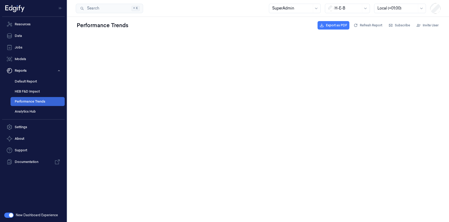
drag, startPoint x: 33, startPoint y: 100, endPoint x: 358, endPoint y: 1, distance: 339.7
click at [33, 100] on link "Performance Trends" at bounding box center [38, 101] width 54 height 9
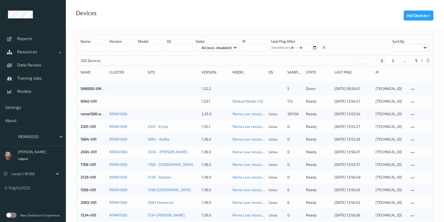
click at [419, 60] on button "5" at bounding box center [416, 60] width 5 height 5
type input "*"
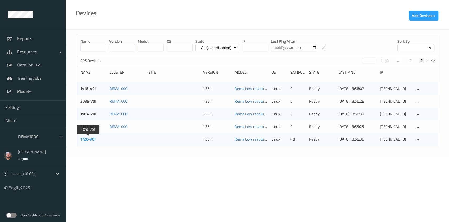
click at [85, 138] on link "1720-V01" at bounding box center [88, 139] width 15 height 4
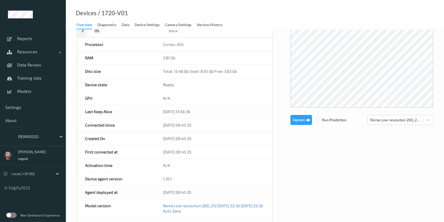
scroll to position [105, 0]
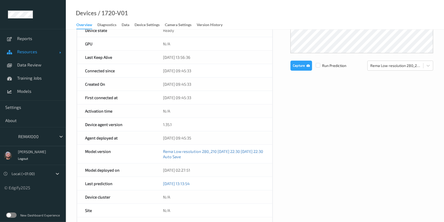
click at [37, 50] on span "Resources" at bounding box center [38, 51] width 42 height 5
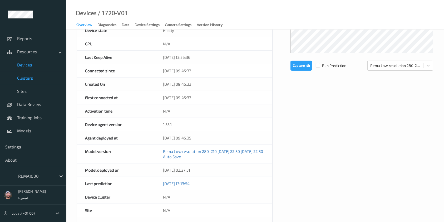
click at [29, 79] on span "Clusters" at bounding box center [38, 77] width 43 height 5
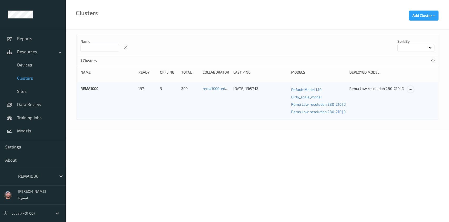
click at [412, 89] on icon at bounding box center [411, 89] width 4 height 5
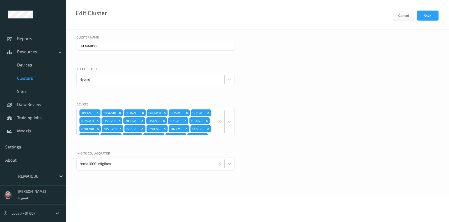
click at [199, 115] on div "3193-V01 1984-V01 3036-V01 1418-V01 1235-V01 1231-V01 1825-V01 1756-V01 2030-V0…" at bounding box center [146, 121] width 138 height 26
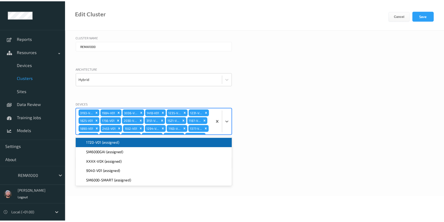
scroll to position [286, 0]
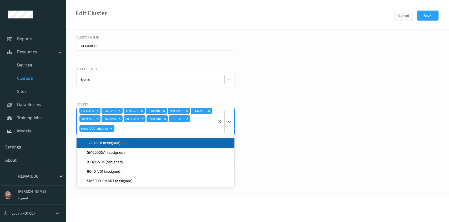
click at [131, 143] on div "1720-V01 (assigned)" at bounding box center [156, 142] width 152 height 5
click at [422, 16] on button "Save" at bounding box center [428, 16] width 22 height 10
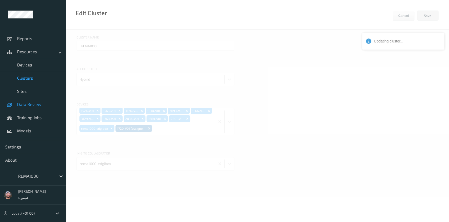
click at [30, 108] on link "Data Review" at bounding box center [33, 104] width 66 height 13
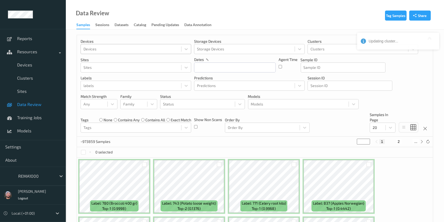
click at [109, 49] on div at bounding box center [130, 49] width 95 height 6
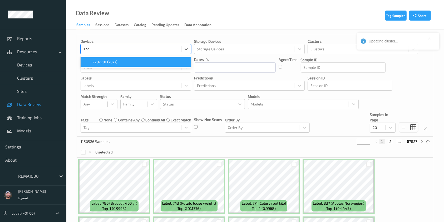
type input "1720"
click at [110, 61] on span "1720-V01 (7077)" at bounding box center [104, 61] width 26 height 5
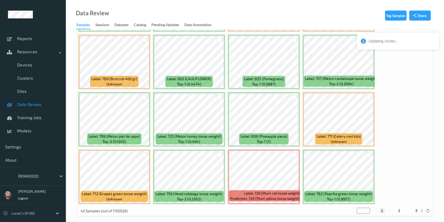
scroll to position [243, 0]
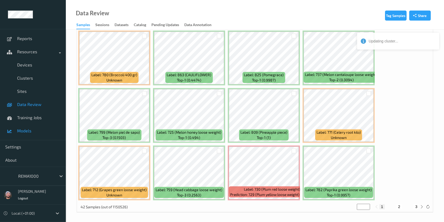
click at [32, 130] on span "Models" at bounding box center [38, 130] width 43 height 5
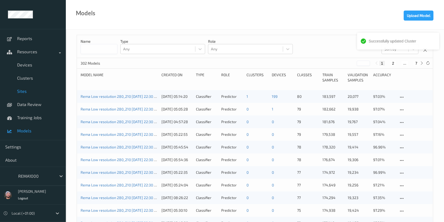
click at [43, 95] on link "Sites" at bounding box center [33, 91] width 66 height 13
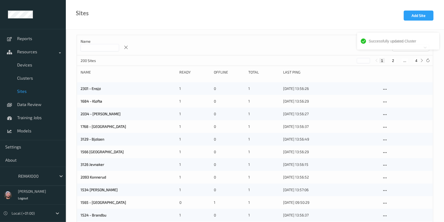
click at [91, 49] on input at bounding box center [100, 47] width 38 height 7
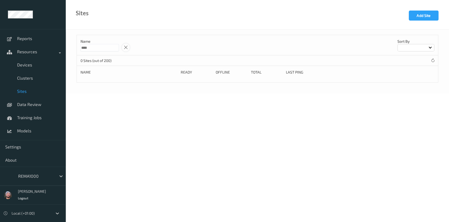
type input "****"
click at [130, 43] on div at bounding box center [126, 47] width 8 height 8
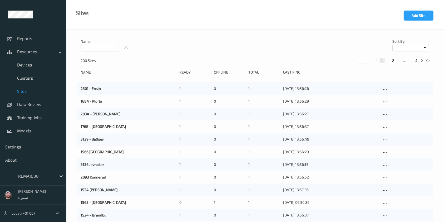
click at [416, 59] on button "4" at bounding box center [416, 60] width 5 height 5
type input "*"
click at [38, 170] on div "REMA1000" at bounding box center [33, 175] width 66 height 19
click at [40, 176] on div at bounding box center [36, 176] width 36 height 6
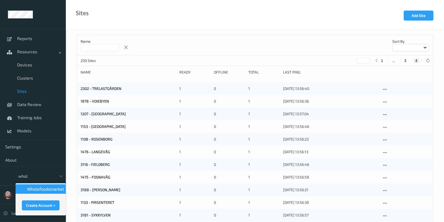
type input "whole"
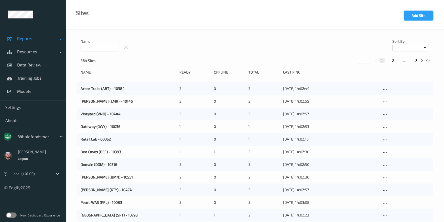
click at [21, 38] on span "Reports" at bounding box center [38, 38] width 42 height 5
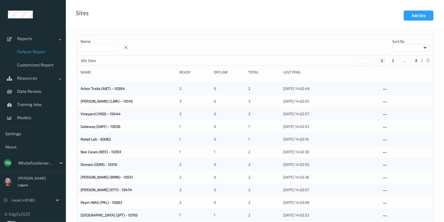
click at [28, 48] on link "Default Report" at bounding box center [33, 51] width 66 height 13
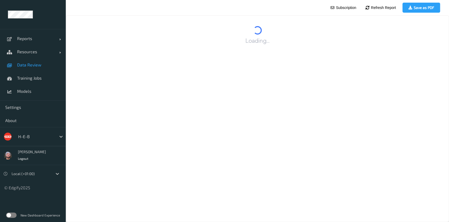
click at [27, 67] on span "Data Review" at bounding box center [38, 64] width 43 height 5
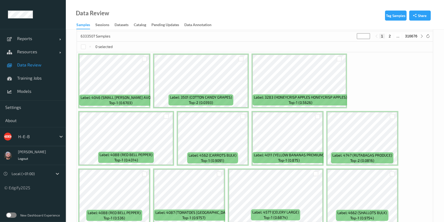
scroll to position [35, 0]
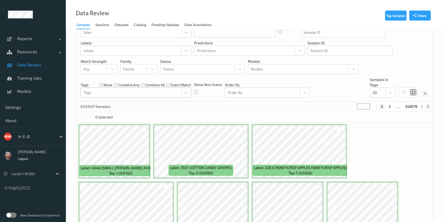
click at [161, 89] on div at bounding box center [130, 92] width 95 height 6
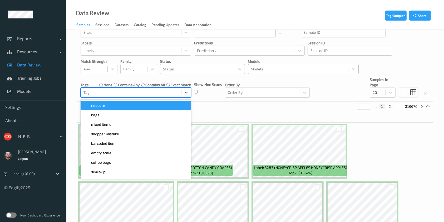
click at [294, 67] on div at bounding box center [298, 69] width 95 height 6
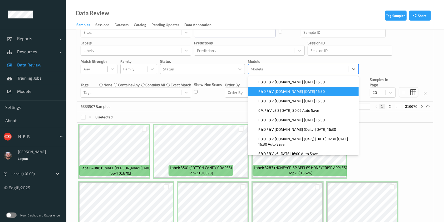
click at [278, 93] on span "F&D F&V [DOMAIN_NAME] [DATE] 16:30" at bounding box center [292, 91] width 66 height 5
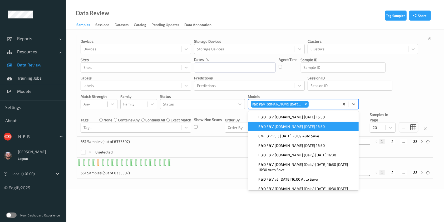
click at [204, 136] on div "651 Samples (out of 6333507) * 1 2 ... 33" at bounding box center [255, 141] width 356 height 11
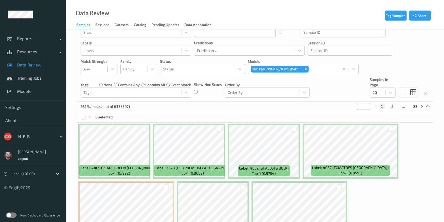
click at [30, 70] on link "Data Review" at bounding box center [33, 64] width 66 height 13
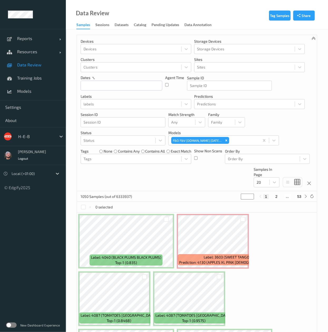
click at [42, 65] on span "Data Review" at bounding box center [38, 64] width 43 height 5
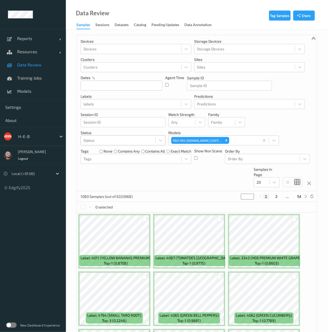
click at [126, 141] on div at bounding box center [117, 140] width 69 height 6
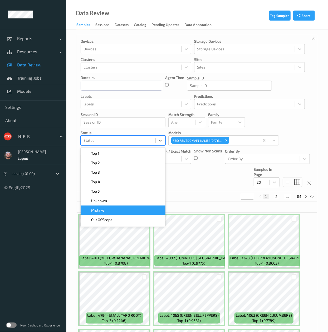
drag, startPoint x: 130, startPoint y: 209, endPoint x: 180, endPoint y: 191, distance: 53.1
click at [130, 209] on div "Mistake" at bounding box center [123, 209] width 78 height 5
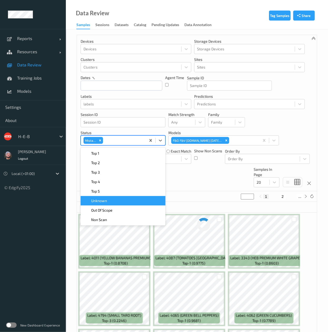
click at [192, 185] on div "Devices Devices Storage Devices Storage Devices Clusters Clusters Sites Sites d…" at bounding box center [197, 113] width 240 height 156
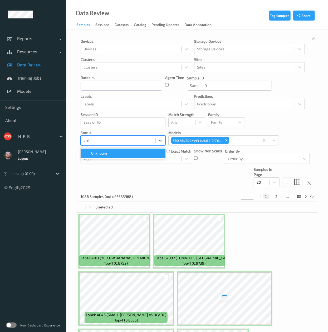
type input "unkn"
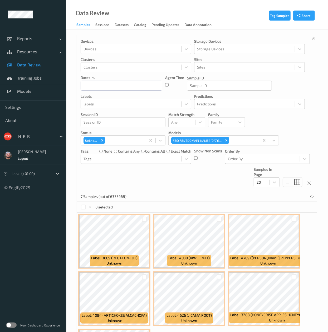
click at [215, 186] on div "Devices Devices Storage Devices Storage Devices Clusters Clusters Sites Sites d…" at bounding box center [197, 113] width 240 height 156
click at [110, 144] on div "Unknown" at bounding box center [113, 140] width 65 height 9
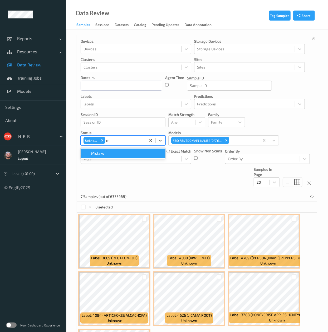
type input "mi"
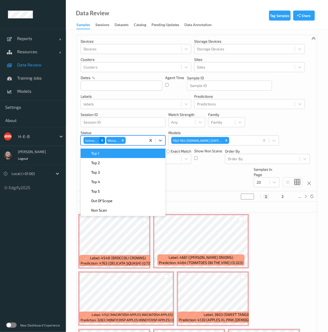
click at [101, 142] on icon "Remove Unknown" at bounding box center [102, 140] width 4 height 4
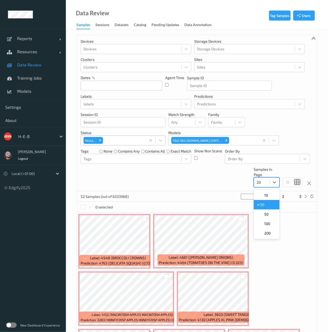
click at [257, 182] on input "text" at bounding box center [256, 182] width 1 height 5
click at [273, 215] on div "50" at bounding box center [266, 213] width 19 height 5
click at [226, 141] on icon "Remove F&D F&V v4.9.ST 2025-09-30 16:30" at bounding box center [226, 140] width 4 height 4
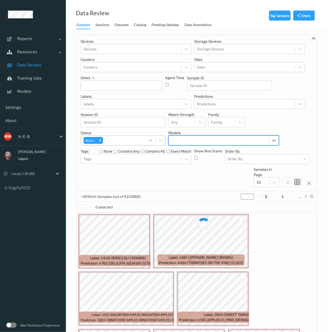
click at [226, 141] on div at bounding box center [218, 140] width 95 height 6
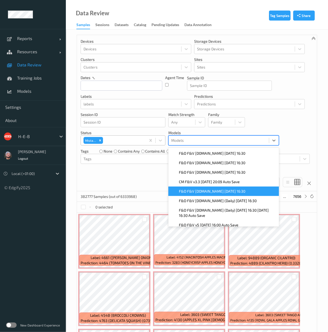
click at [246, 191] on div "F&D F&V [DOMAIN_NAME] [DATE] 16:30" at bounding box center [223, 191] width 104 height 5
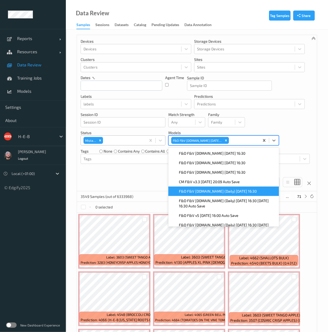
click at [284, 128] on div "Devices Devices Storage Devices Storage Devices Clusters Clusters Sites Sites d…" at bounding box center [197, 113] width 240 height 156
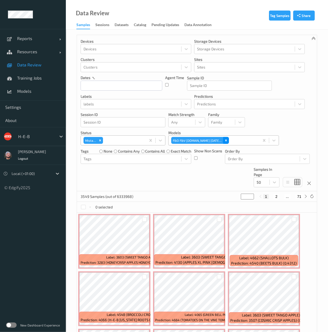
click at [226, 138] on div "Remove F&D F&V v4.9.ST 2025-09-27 16:30" at bounding box center [226, 140] width 6 height 7
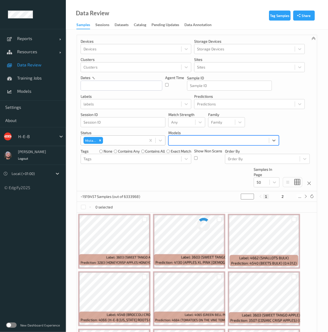
click at [226, 138] on div at bounding box center [218, 140] width 95 height 6
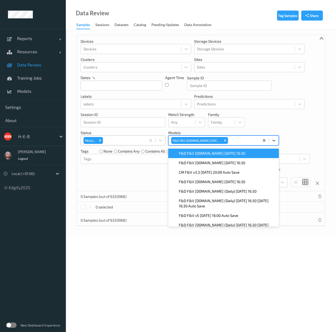
click at [112, 175] on div "Devices Devices Storage Devices Storage Devices Clusters Clusters Sites Sites d…" at bounding box center [201, 113] width 248 height 156
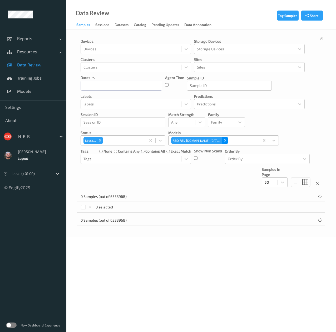
click at [225, 141] on icon "Remove F&D F&V v4.9.ST 2025-10-01 16:30" at bounding box center [225, 140] width 4 height 4
click at [225, 141] on div at bounding box center [218, 140] width 95 height 6
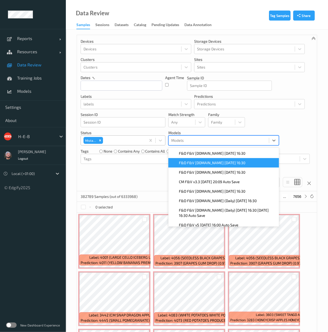
click at [224, 165] on span "F&D F&V [DOMAIN_NAME] [DATE] 16:30" at bounding box center [212, 162] width 66 height 5
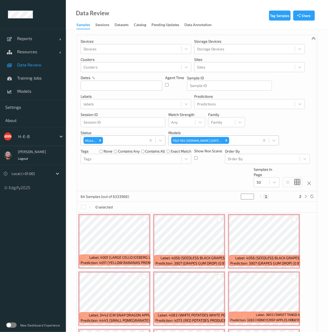
click at [113, 141] on div at bounding box center [123, 140] width 39 height 6
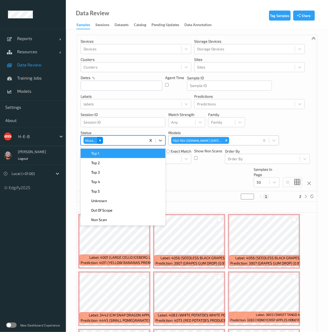
click at [98, 141] on div "Remove Mistake" at bounding box center [100, 140] width 6 height 7
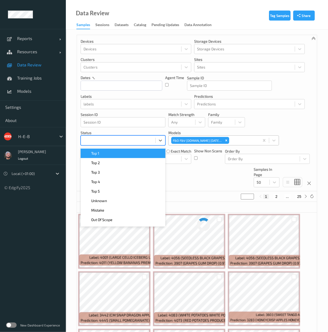
type input "n"
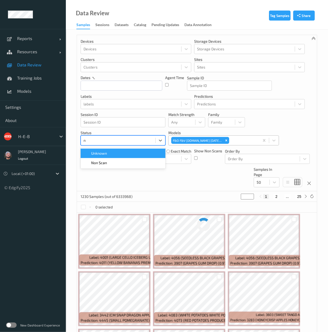
click at [118, 150] on div "Unknown" at bounding box center [123, 153] width 85 height 9
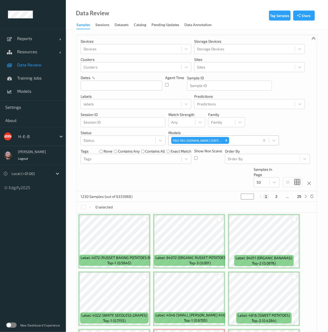
drag, startPoint x: 27, startPoint y: 62, endPoint x: 327, endPoint y: 87, distance: 300.7
click at [27, 62] on span "Data Review" at bounding box center [38, 64] width 43 height 5
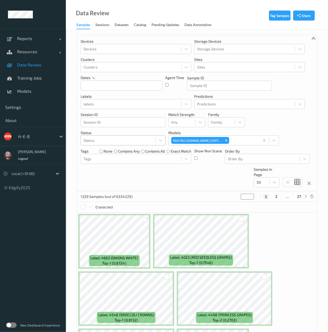
click at [126, 143] on div at bounding box center [117, 140] width 69 height 6
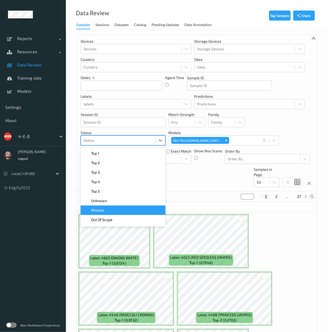
click at [142, 209] on div "Mistake" at bounding box center [123, 209] width 78 height 5
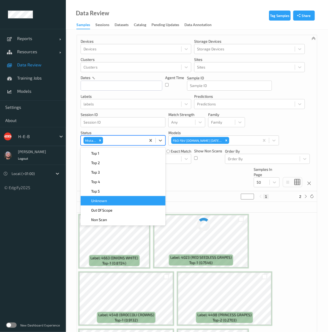
click at [188, 191] on div "Devices Devices Storage Devices Storage Devices Clusters Clusters Sites Sites d…" at bounding box center [197, 113] width 240 height 156
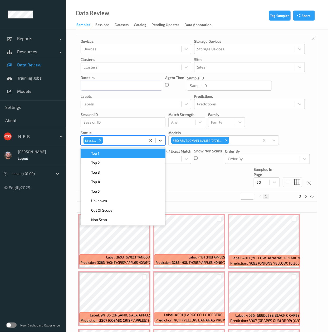
click at [156, 141] on div at bounding box center [160, 140] width 9 height 9
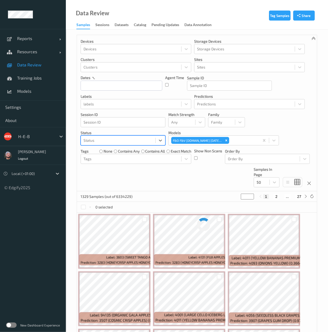
click at [144, 142] on div at bounding box center [117, 140] width 69 height 6
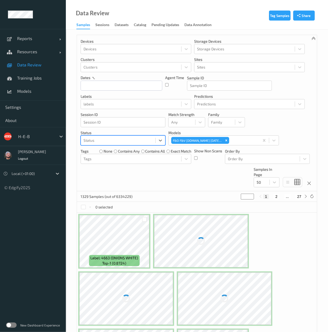
click at [143, 141] on div at bounding box center [117, 140] width 69 height 6
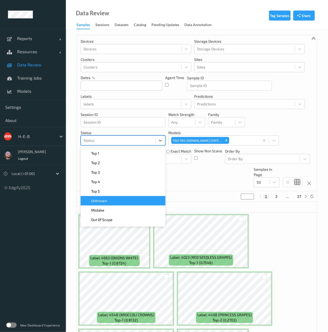
click at [138, 197] on div "Unknown" at bounding box center [123, 200] width 85 height 9
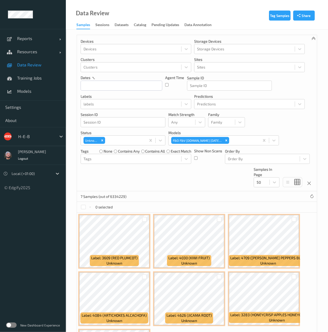
click at [235, 17] on div "Data Review Samples Sessions Datasets Catalog Pending Updates Data Annotation" at bounding box center [197, 14] width 262 height 29
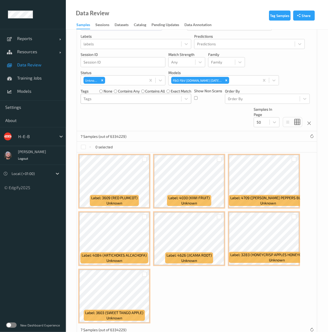
scroll to position [76, 0]
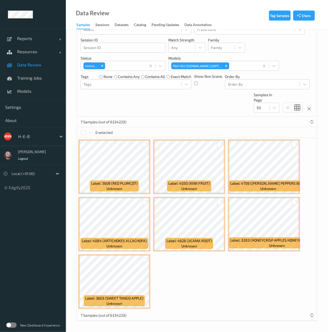
click at [22, 133] on div at bounding box center [36, 136] width 36 height 6
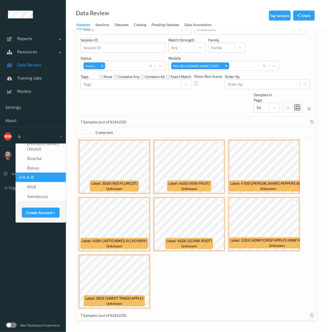
scroll to position [0, 0]
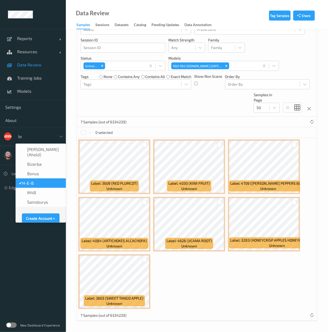
type input "bonu"
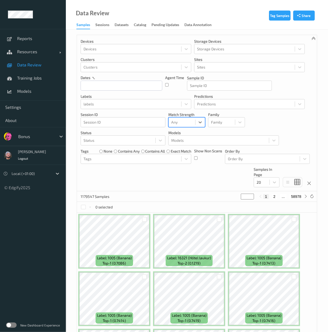
click at [288, 119] on div "Devices Devices Storage Devices Storage Devices Clusters Clusters Sites Sites d…" at bounding box center [197, 113] width 240 height 156
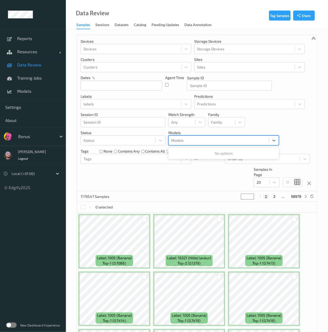
click at [179, 142] on div at bounding box center [218, 140] width 95 height 6
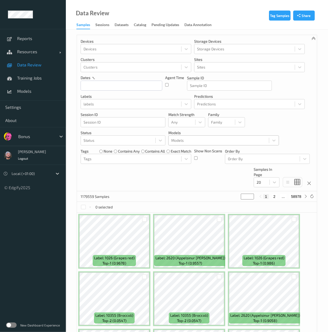
click at [243, 141] on div at bounding box center [218, 140] width 95 height 6
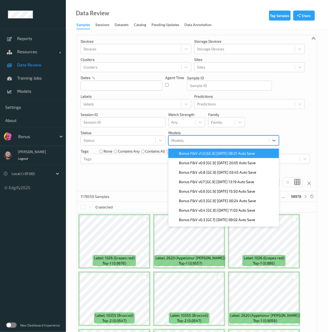
click at [234, 143] on div at bounding box center [218, 140] width 95 height 6
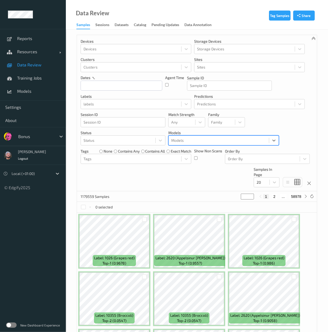
click at [234, 143] on div at bounding box center [218, 140] width 95 height 6
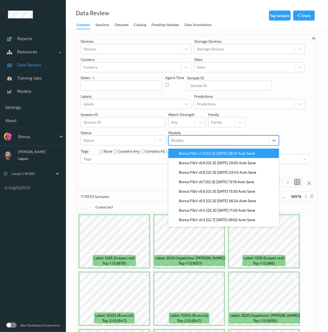
click at [41, 132] on div "Bonus" at bounding box center [36, 136] width 41 height 8
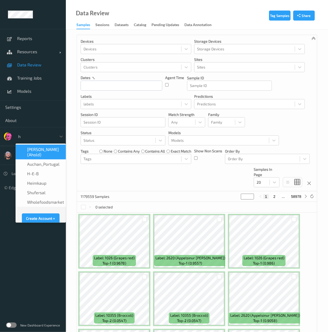
type input "h-"
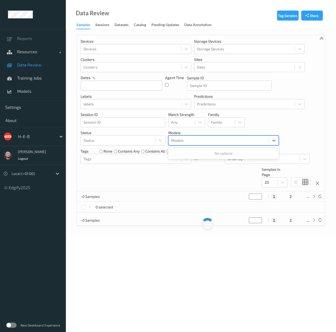
click at [182, 139] on div at bounding box center [218, 140] width 95 height 6
click at [180, 179] on div "Devices Devices Storage Devices Storage Devices Clusters Clusters Sites Sites d…" at bounding box center [201, 113] width 248 height 156
click at [188, 138] on div at bounding box center [218, 140] width 95 height 6
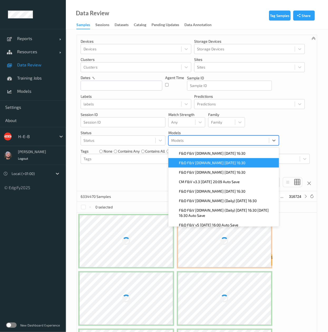
click at [190, 164] on span "F&D F&V [DOMAIN_NAME] [DATE] 16:30" at bounding box center [212, 162] width 66 height 5
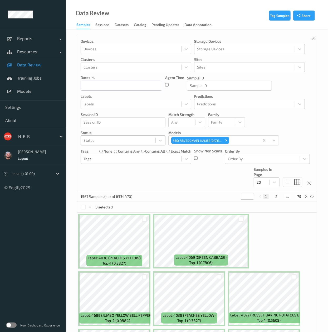
click at [112, 143] on div at bounding box center [117, 140] width 69 height 6
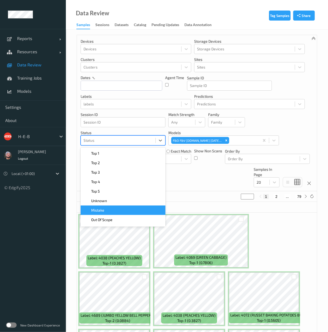
click at [121, 207] on div "Mistake" at bounding box center [123, 209] width 85 height 9
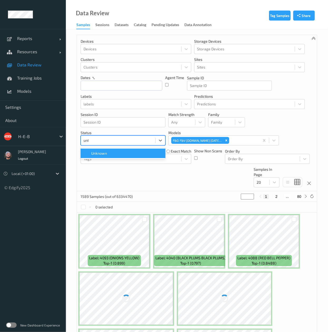
type input "unkn"
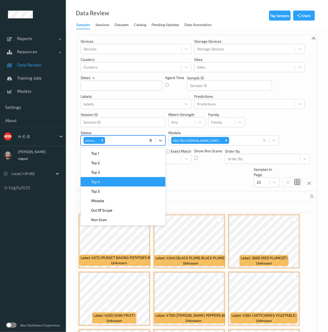
click at [213, 190] on div "Devices Devices Storage Devices Storage Devices Clusters Clusters Sites Sites d…" at bounding box center [197, 113] width 240 height 156
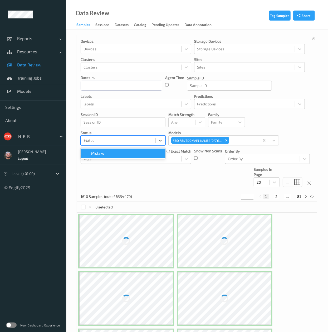
type input "mi"
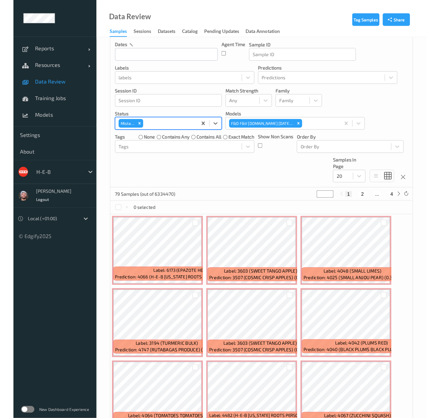
scroll to position [42, 0]
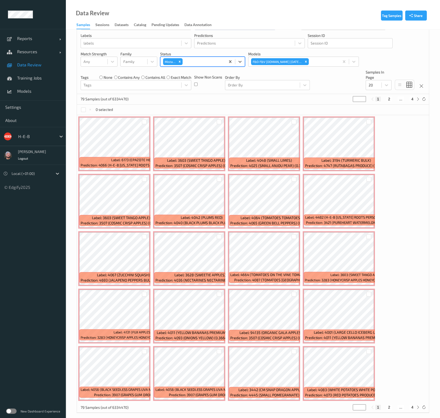
drag, startPoint x: 27, startPoint y: 66, endPoint x: 7, endPoint y: 63, distance: 20.0
click at [27, 66] on span "Data Review" at bounding box center [38, 64] width 43 height 5
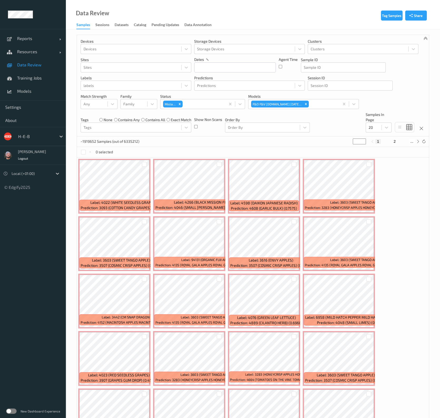
click at [201, 140] on div "~1919652 Samples (out of 6335212) * 1 2 ..." at bounding box center [253, 141] width 352 height 11
click at [179, 103] on icon "Remove Mistake" at bounding box center [180, 104] width 2 height 2
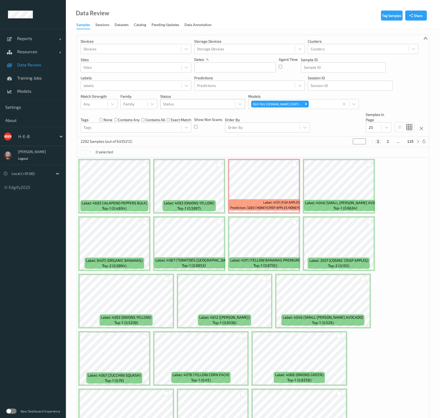
click at [149, 141] on div "2292 Samples (out of 6335212) * 1 2 ... 115" at bounding box center [253, 141] width 352 height 11
click at [205, 103] on div at bounding box center [197, 104] width 69 height 6
type input "m"
type input "unkn"
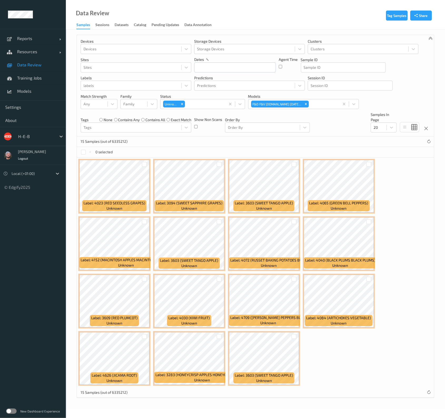
click at [164, 141] on div "15 Samples (out of 6335212)" at bounding box center [255, 141] width 357 height 11
click at [202, 9] on div "Data Review Samples Sessions Datasets Catalog Pending Updates Data Annotation" at bounding box center [255, 14] width 379 height 29
click at [41, 53] on span "Resources" at bounding box center [38, 51] width 42 height 5
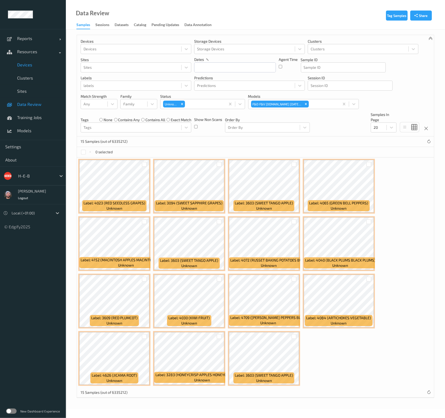
click at [42, 61] on link "Devices" at bounding box center [33, 64] width 66 height 13
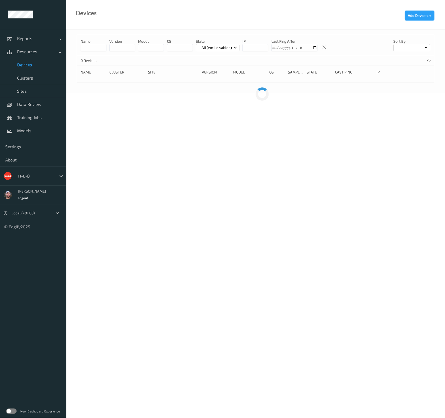
click at [94, 49] on input at bounding box center [94, 47] width 26 height 7
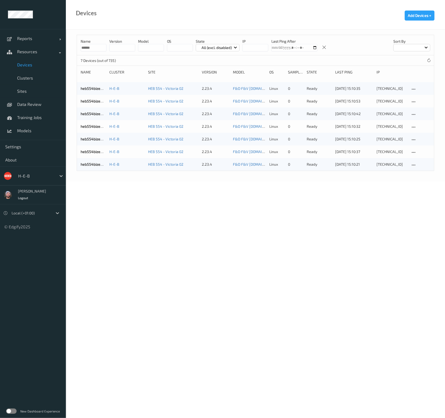
drag, startPoint x: 96, startPoint y: 46, endPoint x: 78, endPoint y: 44, distance: 17.8
click at [78, 44] on div "Name ****** version model OS State All (excl. disabled) IP Last Ping After Sort…" at bounding box center [255, 45] width 357 height 20
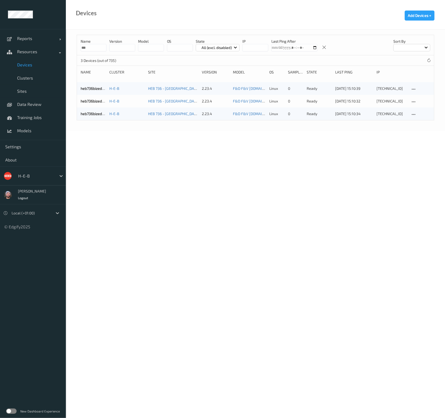
click at [202, 297] on body "Reports Default Report Customized Report Resources Devices Clusters Sites Data …" at bounding box center [222, 209] width 445 height 418
click at [134, 24] on div "Devices Add Devices +" at bounding box center [255, 14] width 379 height 29
drag, startPoint x: 103, startPoint y: 47, endPoint x: 65, endPoint y: 51, distance: 38.4
click at [65, 51] on div "Reports Default Report Customized Report Resources Devices Clusters Sites Data …" at bounding box center [222, 51] width 445 height 102
click at [230, 182] on body "Reports Default Report Customized Report Resources Devices Clusters Sites Data …" at bounding box center [222, 209] width 445 height 418
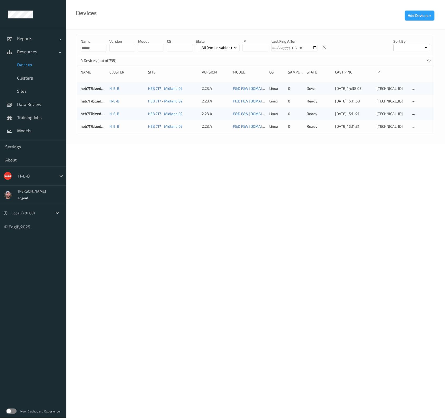
drag, startPoint x: 91, startPoint y: 49, endPoint x: 96, endPoint y: 45, distance: 6.6
click at [96, 45] on input "******" at bounding box center [94, 47] width 26 height 7
drag, startPoint x: 93, startPoint y: 48, endPoint x: 87, endPoint y: 47, distance: 5.6
click at [87, 47] on input "******" at bounding box center [94, 47] width 26 height 7
click at [95, 50] on input "******" at bounding box center [94, 47] width 26 height 7
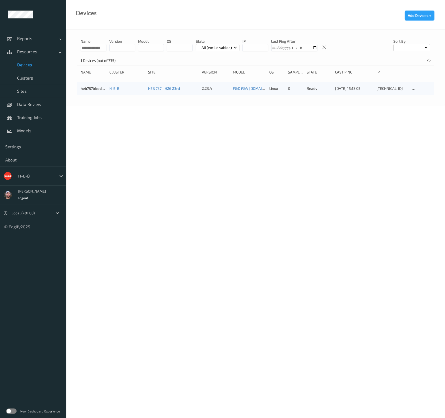
scroll to position [0, 3]
drag, startPoint x: 103, startPoint y: 48, endPoint x: 113, endPoint y: 47, distance: 9.8
click at [113, 47] on div "**********" at bounding box center [255, 45] width 357 height 20
drag, startPoint x: 105, startPoint y: 48, endPoint x: 111, endPoint y: 46, distance: 6.1
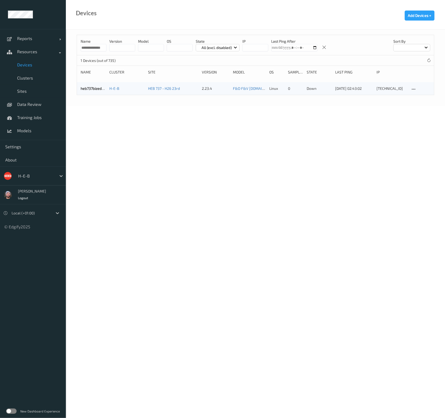
click at [111, 46] on div "**********" at bounding box center [255, 45] width 357 height 20
click at [100, 47] on input "**********" at bounding box center [94, 47] width 26 height 7
click at [106, 46] on input "**********" at bounding box center [94, 47] width 26 height 7
drag, startPoint x: 103, startPoint y: 47, endPoint x: 111, endPoint y: 46, distance: 8.2
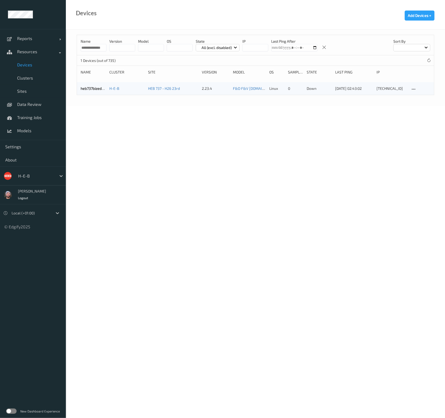
click at [111, 46] on div "**********" at bounding box center [255, 45] width 357 height 20
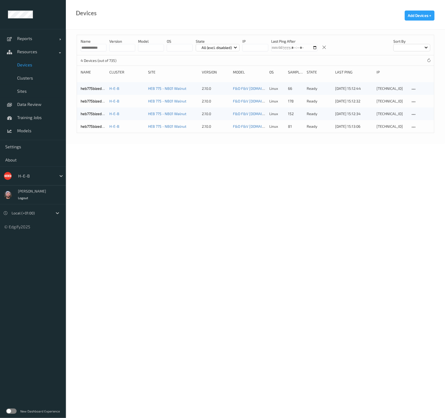
drag, startPoint x: 93, startPoint y: 46, endPoint x: 88, endPoint y: 48, distance: 5.5
click at [88, 48] on input "**********" at bounding box center [94, 47] width 26 height 7
drag, startPoint x: 102, startPoint y: 47, endPoint x: 111, endPoint y: 47, distance: 8.7
click at [111, 47] on div "**********" at bounding box center [255, 45] width 357 height 20
click at [103, 46] on input "**********" at bounding box center [94, 47] width 26 height 7
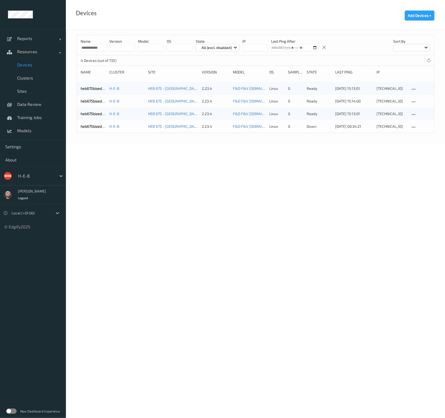
drag, startPoint x: 93, startPoint y: 48, endPoint x: 88, endPoint y: 49, distance: 4.9
click at [88, 49] on input "**********" at bounding box center [94, 47] width 26 height 7
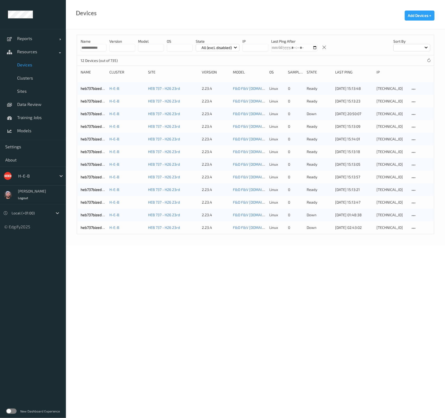
drag, startPoint x: 104, startPoint y: 47, endPoint x: 108, endPoint y: 46, distance: 4.0
click at [108, 46] on div "**********" at bounding box center [255, 45] width 357 height 20
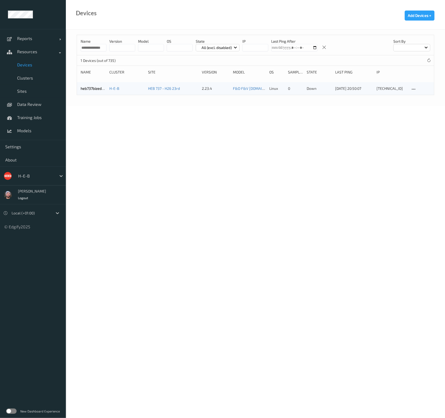
drag, startPoint x: 93, startPoint y: 46, endPoint x: 89, endPoint y: 48, distance: 4.0
click at [89, 48] on input "**********" at bounding box center [94, 47] width 26 height 7
drag, startPoint x: 103, startPoint y: 47, endPoint x: 110, endPoint y: 49, distance: 7.4
click at [110, 49] on div "**********" at bounding box center [255, 45] width 357 height 20
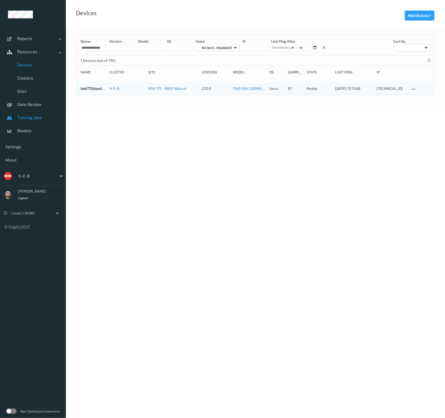
scroll to position [0, 0]
drag, startPoint x: 93, startPoint y: 47, endPoint x: 86, endPoint y: 48, distance: 7.5
click at [86, 48] on input "**********" at bounding box center [94, 47] width 26 height 7
drag, startPoint x: 104, startPoint y: 49, endPoint x: 117, endPoint y: 49, distance: 12.9
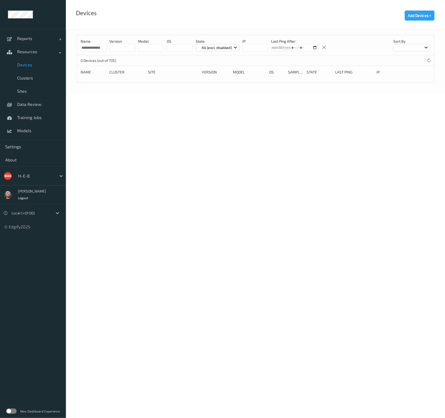
click at [117, 49] on div "**********" at bounding box center [255, 45] width 357 height 20
click at [100, 48] on input "**********" at bounding box center [94, 47] width 26 height 7
click at [95, 50] on input "**********" at bounding box center [94, 47] width 26 height 7
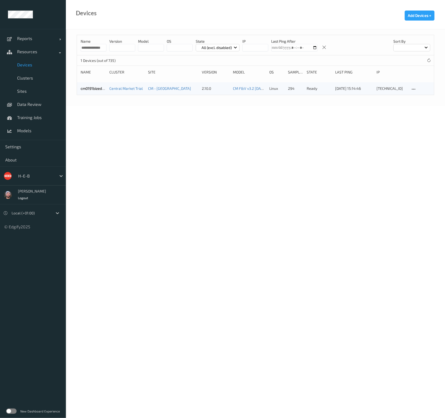
paste input
click at [89, 46] on input "**********" at bounding box center [94, 47] width 26 height 7
paste input
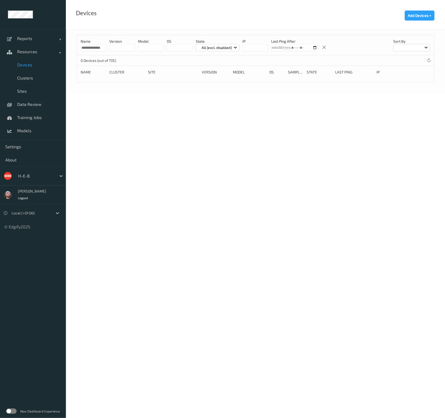
click at [96, 48] on input "**********" at bounding box center [94, 47] width 26 height 7
paste input
click at [133, 107] on body "**********" at bounding box center [222, 209] width 445 height 418
click at [95, 48] on input "**********" at bounding box center [94, 47] width 26 height 7
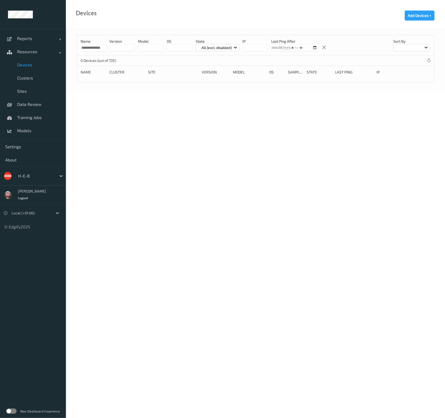
click at [95, 48] on input "**********" at bounding box center [94, 47] width 26 height 7
type input "**********"
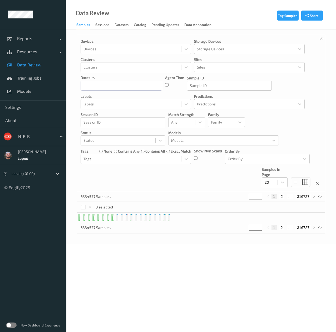
click at [10, 326] on label at bounding box center [11, 324] width 11 height 5
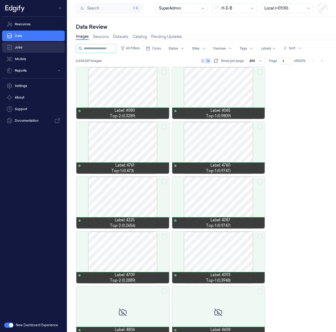
click at [45, 46] on link "Jobs" at bounding box center [33, 47] width 63 height 11
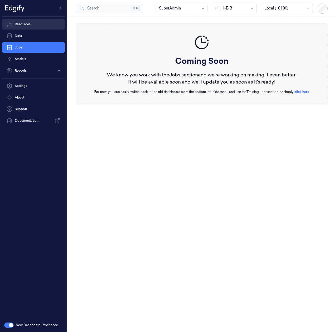
click at [46, 25] on link "Resources" at bounding box center [33, 24] width 63 height 11
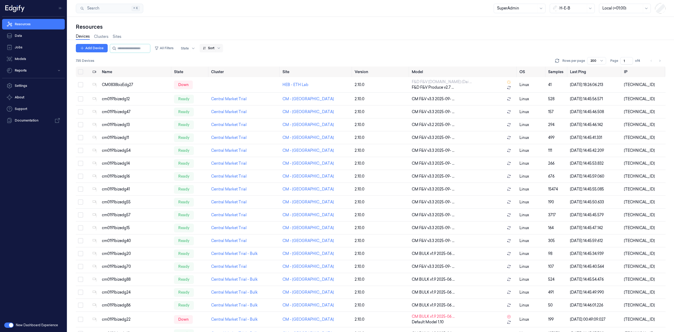
click at [213, 50] on div at bounding box center [209, 48] width 12 height 5
click at [97, 40] on div "Devices Clusters Sites" at bounding box center [99, 37] width 46 height 13
click at [99, 36] on link "Clusters" at bounding box center [101, 37] width 14 height 6
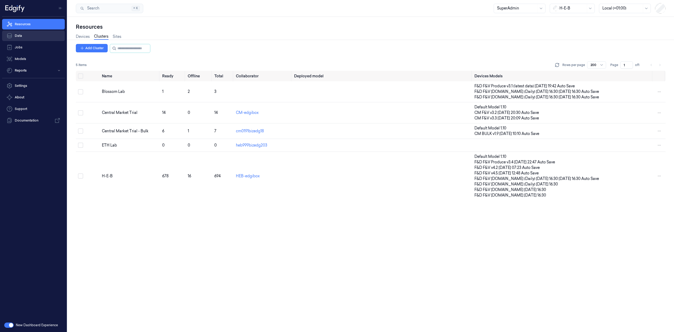
click at [28, 36] on link "Data" at bounding box center [33, 36] width 63 height 11
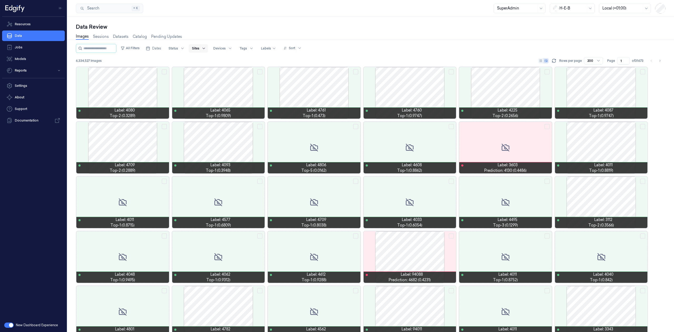
click at [207, 48] on div at bounding box center [203, 48] width 7 height 8
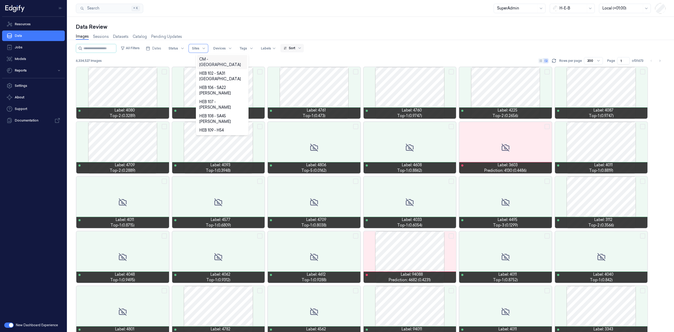
click at [295, 47] on div at bounding box center [290, 48] width 12 height 5
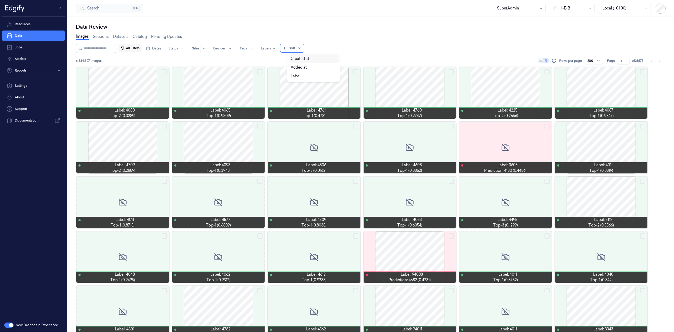
click at [137, 49] on button "All Filters" at bounding box center [129, 48] width 23 height 8
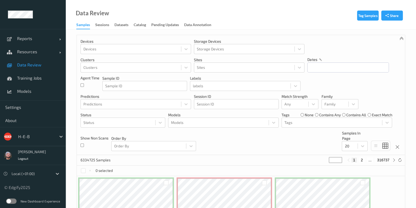
click at [248, 128] on div "Devices Devices Storage Devices Storage Devices Clusters Clusters Sites Sites d…" at bounding box center [241, 95] width 328 height 120
click at [29, 137] on div at bounding box center [36, 136] width 36 height 6
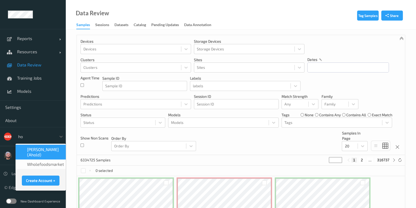
type input "hol"
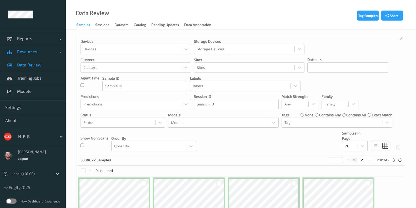
click at [18, 54] on link "Resources" at bounding box center [33, 51] width 66 height 13
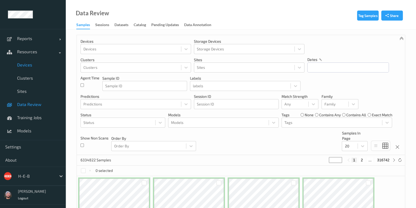
click at [21, 60] on link "Devices" at bounding box center [33, 64] width 66 height 13
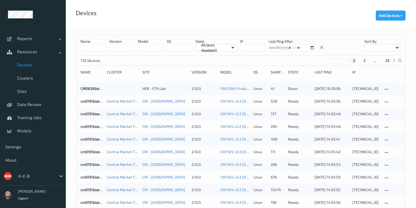
click at [388, 62] on button "15" at bounding box center [387, 60] width 7 height 5
type input "**"
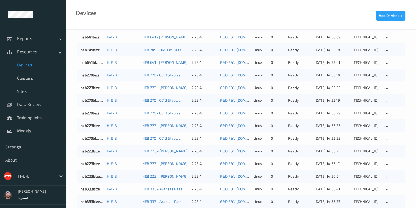
scroll to position [328, 0]
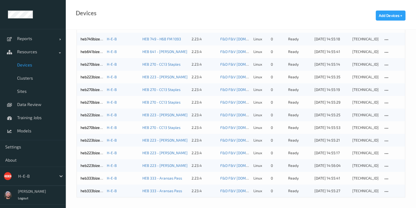
click at [22, 174] on div at bounding box center [36, 176] width 36 height 6
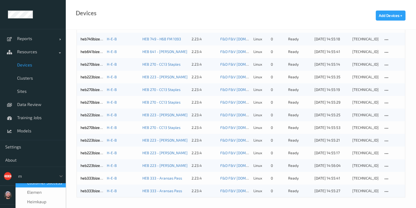
scroll to position [0, 0]
type input "ma"
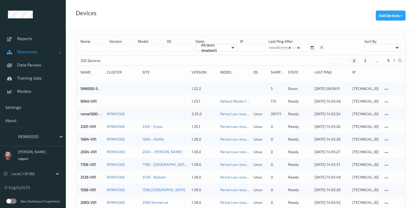
click at [48, 56] on link "Resources" at bounding box center [33, 51] width 66 height 13
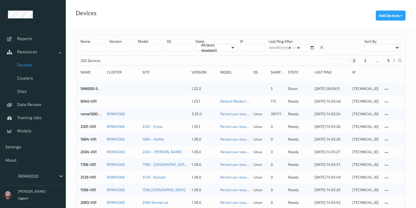
click at [34, 65] on span "Devices" at bounding box center [38, 64] width 43 height 5
click at [387, 59] on button "5" at bounding box center [388, 60] width 5 height 5
type input "*"
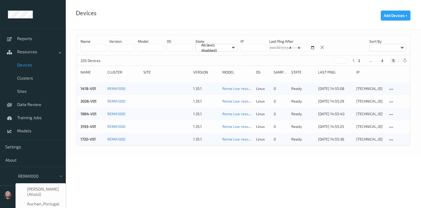
click at [33, 176] on div at bounding box center [36, 176] width 36 height 6
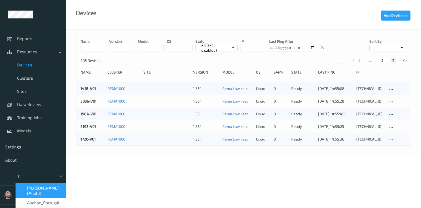
type input "h-"
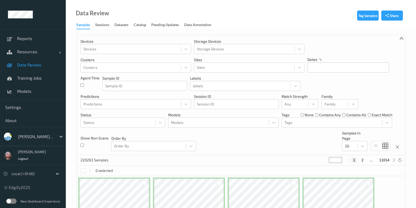
click at [31, 137] on div at bounding box center [36, 136] width 36 height 6
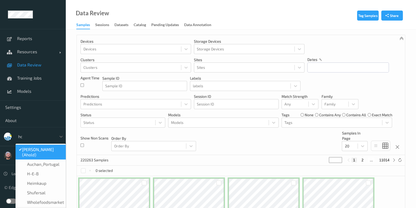
type input "hol"
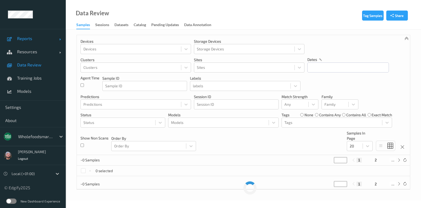
click at [38, 41] on span "Reports" at bounding box center [38, 38] width 42 height 5
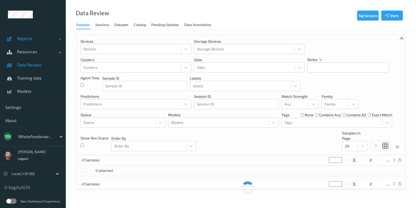
click at [38, 41] on span "Reports" at bounding box center [38, 38] width 42 height 5
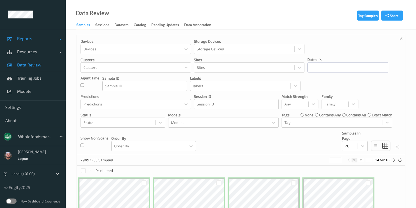
click at [36, 37] on span "Reports" at bounding box center [38, 38] width 42 height 5
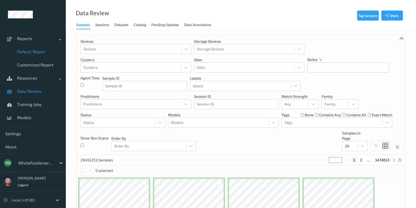
click at [36, 56] on link "Default Report" at bounding box center [33, 51] width 66 height 13
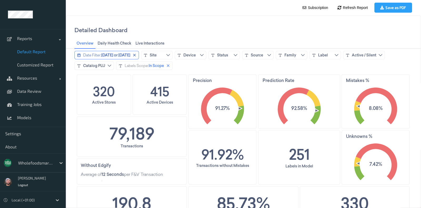
click at [112, 57] on span "[DATE] or [DATE]" at bounding box center [115, 54] width 29 height 5
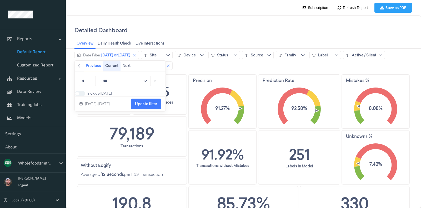
click at [104, 65] on button "Current" at bounding box center [111, 66] width 17 height 11
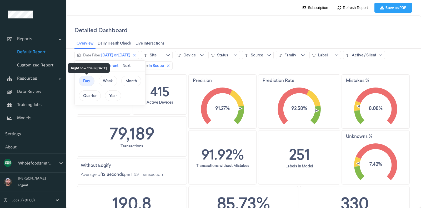
click at [87, 84] on span "Day" at bounding box center [86, 81] width 7 height 10
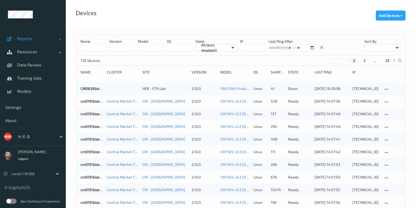
click at [32, 35] on link "Reports" at bounding box center [33, 38] width 66 height 13
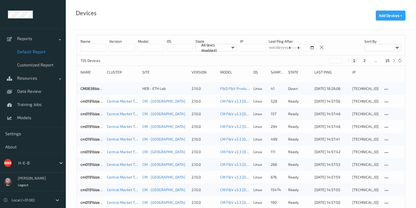
click at [25, 51] on span "Default Report" at bounding box center [38, 51] width 43 height 5
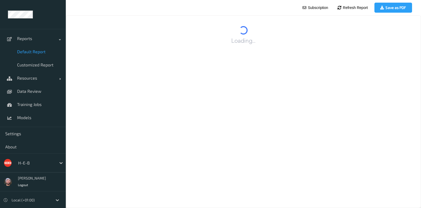
scroll to position [22, 0]
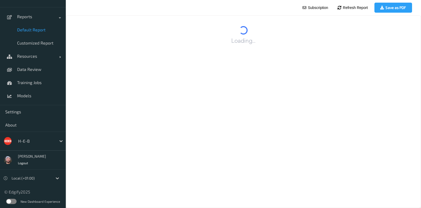
click at [6, 202] on label at bounding box center [11, 201] width 11 height 5
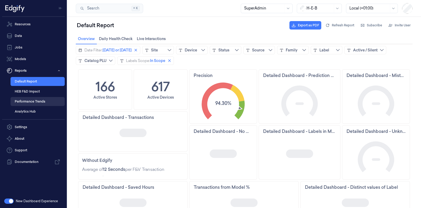
click at [43, 99] on link "Performance Trends" at bounding box center [38, 101] width 54 height 9
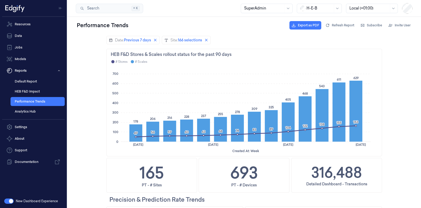
scroll to position [66, 0]
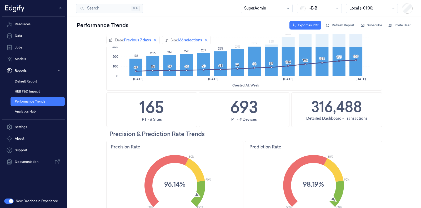
click at [209, 131] on h2 "Precision & Prediction Rate Trends" at bounding box center [246, 134] width 273 height 8
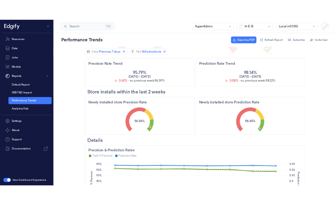
scroll to position [446, 0]
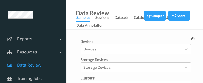
scroll to position [686, 0]
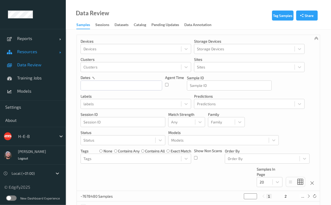
click at [32, 52] on span "Resources" at bounding box center [38, 51] width 42 height 5
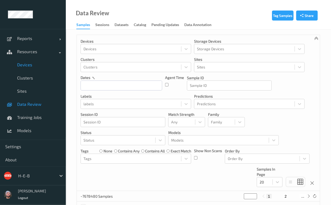
click at [32, 63] on span "Devices" at bounding box center [38, 64] width 43 height 5
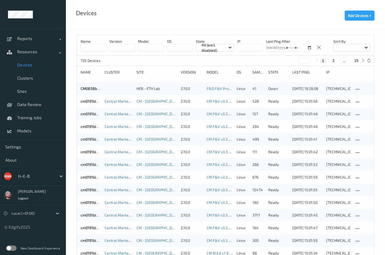
click at [100, 50] on input at bounding box center [94, 47] width 26 height 7
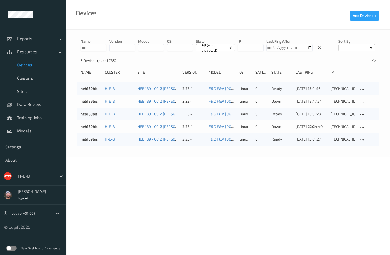
type input "***"
drag, startPoint x: 174, startPoint y: 192, endPoint x: 320, endPoint y: 147, distance: 152.4
click at [174, 193] on body "Reports Default Report Customized Report Resources Devices Clusters Sites Data …" at bounding box center [195, 127] width 390 height 255
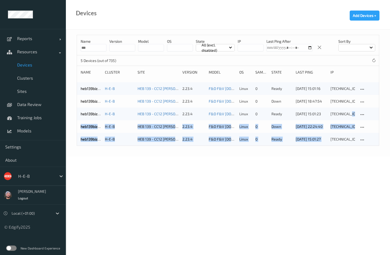
drag, startPoint x: 350, startPoint y: 114, endPoint x: 330, endPoint y: 174, distance: 62.9
click at [328, 190] on body "Reports Default Report Customized Report Resources Devices Clusters Sites Data …" at bounding box center [195, 127] width 390 height 255
click at [330, 164] on body "Reports Default Report Customized Report Resources Devices Clusters Sites Data …" at bounding box center [195, 127] width 390 height 255
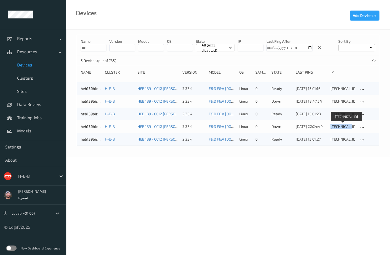
copy div "10.13.92.16"
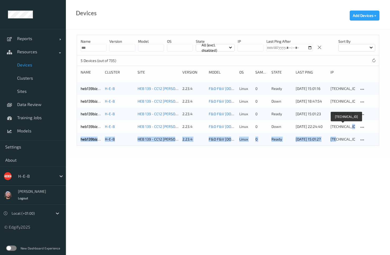
drag, startPoint x: 349, startPoint y: 127, endPoint x: 333, endPoint y: 207, distance: 80.8
click at [331, 205] on body "Reports Default Report Customized Report Resources Devices Clusters Sites Data …" at bounding box center [195, 127] width 390 height 255
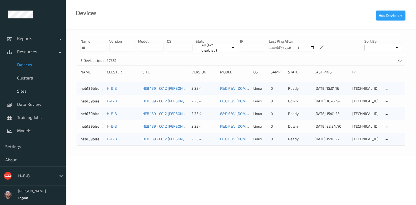
click at [245, 182] on body "Reports Default Report Customized Report Resources Devices Clusters Sites Data …" at bounding box center [208, 102] width 416 height 205
click at [259, 167] on body "Reports Default Report Customized Report Resources Devices Clusters Sites Data …" at bounding box center [208, 102] width 416 height 205
drag, startPoint x: 167, startPoint y: 173, endPoint x: 211, endPoint y: 174, distance: 44.0
click at [167, 173] on body "Reports Default Report Customized Report Resources Devices Clusters Sites Data …" at bounding box center [208, 102] width 416 height 205
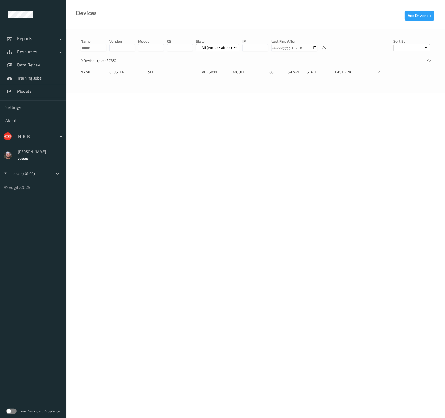
click at [225, 48] on p "All (excl. disabled)" at bounding box center [217, 47] width 34 height 5
click at [208, 104] on p "Disabled" at bounding box center [214, 105] width 36 height 9
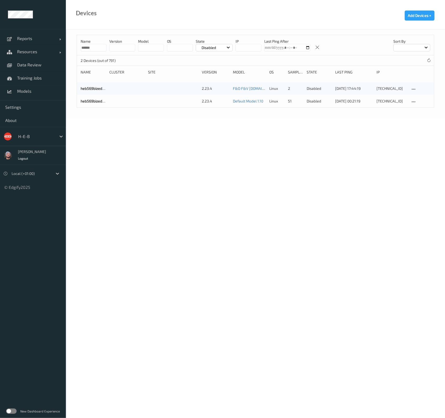
click at [104, 50] on input "******" at bounding box center [94, 47] width 26 height 7
paste input "********"
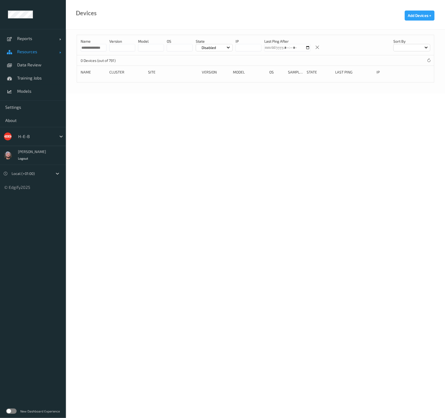
drag, startPoint x: 103, startPoint y: 48, endPoint x: 52, endPoint y: 47, distance: 51.1
click at [52, 47] on div "**********" at bounding box center [222, 32] width 445 height 64
click at [207, 45] on p "Disabled" at bounding box center [209, 47] width 18 height 5
click at [207, 58] on p "All (excl. disabled)" at bounding box center [214, 59] width 36 height 9
click at [172, 126] on body "**********" at bounding box center [222, 209] width 445 height 418
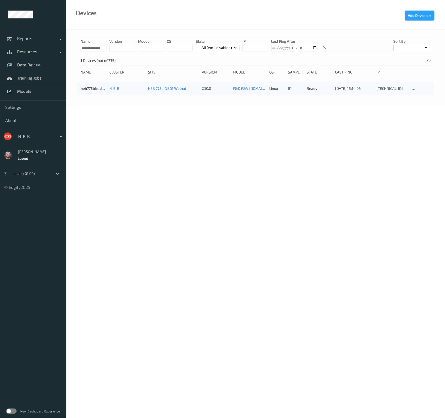
click at [104, 46] on input "**********" at bounding box center [94, 47] width 26 height 7
paste input
drag, startPoint x: 150, startPoint y: 25, endPoint x: 112, endPoint y: 48, distance: 43.6
click at [149, 25] on div "Devices Add Devices +" at bounding box center [255, 14] width 379 height 29
click at [93, 47] on input "**********" at bounding box center [94, 47] width 26 height 7
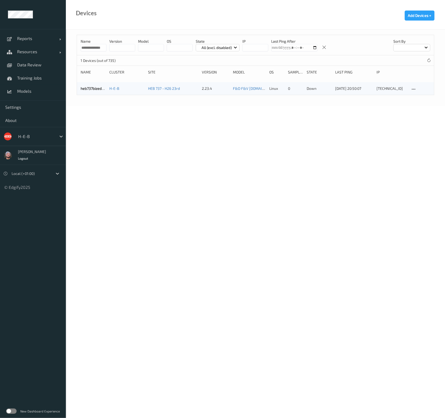
paste input
type input "**********"
click at [95, 86] on link "heb710bizedg45" at bounding box center [94, 88] width 27 height 4
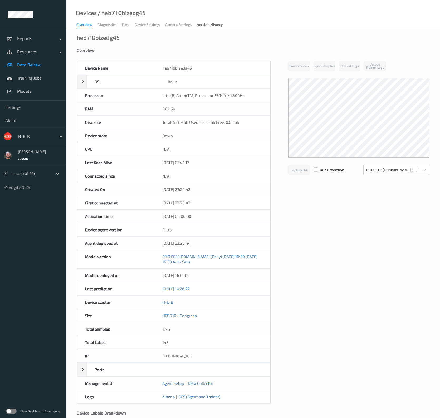
click at [44, 63] on span "Data Review" at bounding box center [38, 64] width 43 height 5
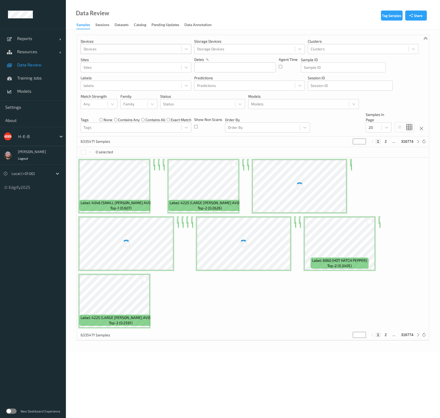
click at [100, 52] on div "Devices" at bounding box center [131, 49] width 100 height 8
paste input "heb710bizedg45"
type input "heb710bizedg45"
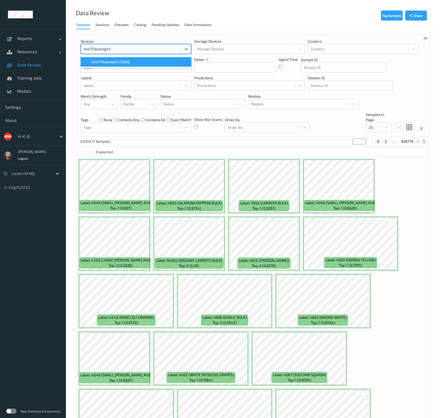
click at [103, 62] on span "heb710bizedg45 (5999)" at bounding box center [110, 61] width 39 height 5
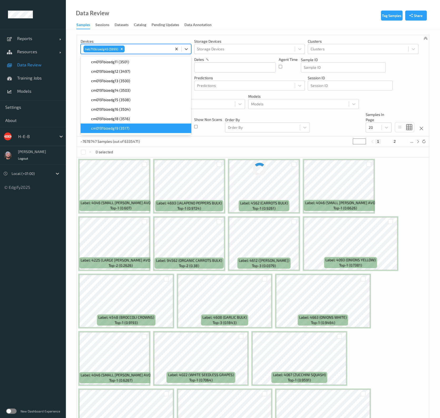
click at [185, 141] on div "~7678747 Samples (out of 6335471) * 1 2 ..." at bounding box center [253, 141] width 352 height 11
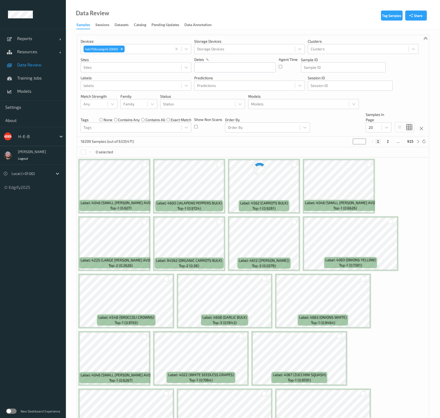
drag, startPoint x: 125, startPoint y: 39, endPoint x: 207, endPoint y: 56, distance: 83.8
click at [125, 39] on p "Devices" at bounding box center [136, 41] width 111 height 5
click at [215, 69] on input "text" at bounding box center [235, 67] width 82 height 10
click at [226, 104] on span "1" at bounding box center [227, 102] width 7 height 7
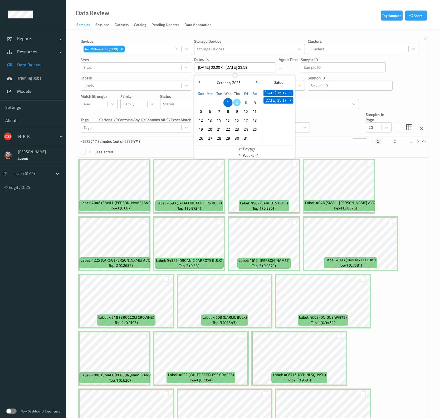
click at [203, 82] on div "October , 2025" at bounding box center [227, 82] width 65 height 5
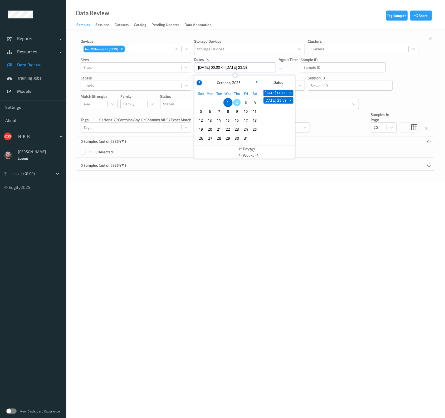
click at [201, 83] on button "button" at bounding box center [198, 82] width 5 height 5
click at [216, 137] on span "30" at bounding box center [218, 138] width 7 height 7
click at [209, 138] on span "29" at bounding box center [209, 138] width 7 height 7
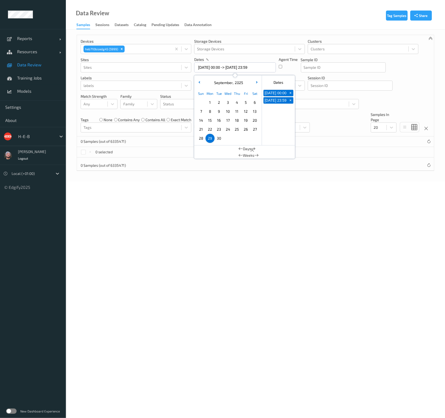
click at [200, 138] on span "28" at bounding box center [200, 138] width 7 height 7
click at [254, 128] on span "27" at bounding box center [254, 129] width 7 height 7
click at [251, 128] on span "27" at bounding box center [254, 129] width 7 height 7
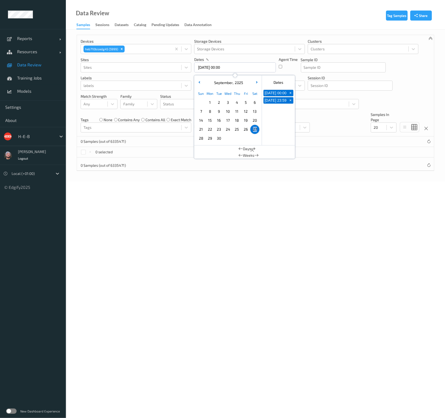
click at [251, 128] on span "27" at bounding box center [254, 129] width 7 height 7
click at [245, 128] on span "26" at bounding box center [245, 129] width 7 height 7
click at [234, 129] on span "25" at bounding box center [236, 129] width 7 height 7
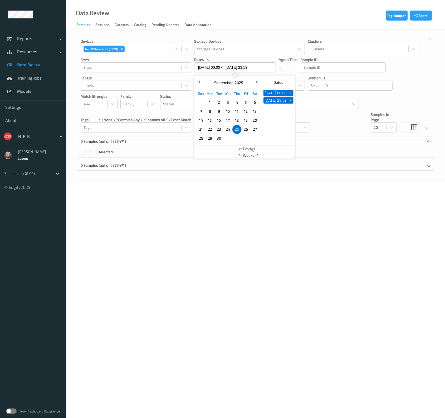
click at [228, 129] on span "24" at bounding box center [227, 129] width 7 height 7
click at [220, 129] on span "23" at bounding box center [218, 129] width 7 height 7
click at [212, 128] on span "22" at bounding box center [209, 129] width 7 height 7
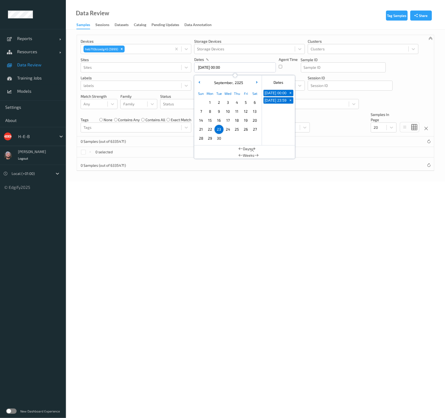
click at [212, 128] on span "22" at bounding box center [209, 129] width 7 height 7
click at [200, 128] on span "21" at bounding box center [200, 129] width 7 height 7
click at [217, 110] on span "9" at bounding box center [218, 111] width 7 height 7
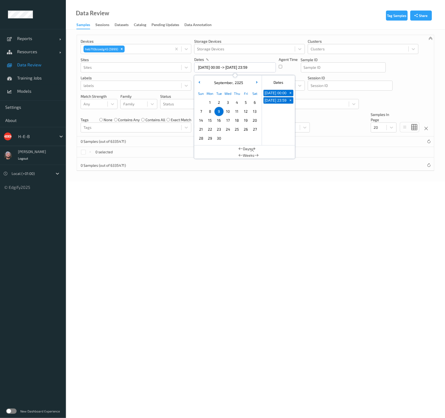
click at [220, 103] on span "2" at bounding box center [218, 102] width 7 height 7
click at [212, 103] on span "1" at bounding box center [209, 102] width 7 height 7
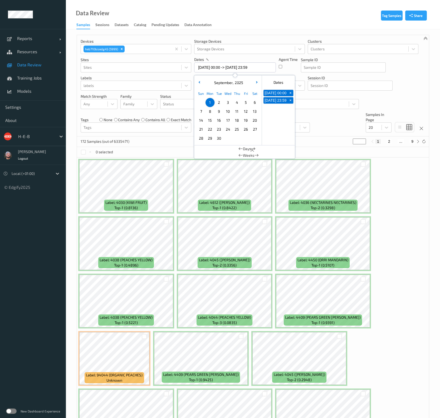
click at [217, 103] on span "2" at bounding box center [218, 102] width 7 height 7
type input "02/09/2025 00:00 -> 02/09/2025 23:59"
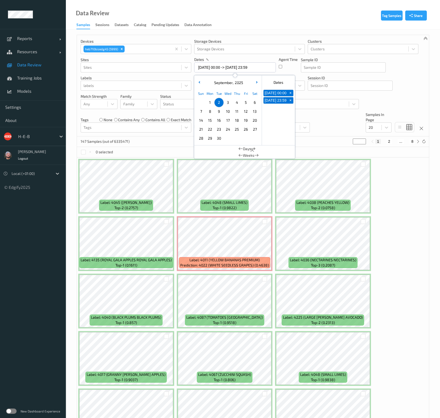
click at [234, 26] on div "Data Review Samples Sessions Datasets Catalog Pending Updates Data Annotation" at bounding box center [253, 14] width 374 height 29
click at [131, 34] on div "Tag Samples Share Devices heb710bizedg45 (5999) Storage Devices Storage Devices…" at bounding box center [253, 304] width 374 height 551
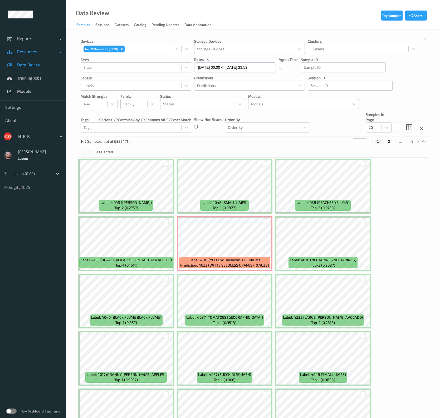
click at [46, 51] on span "Resources" at bounding box center [38, 51] width 42 height 5
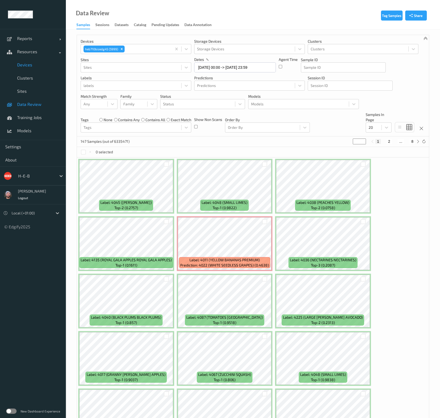
click at [31, 70] on link "Devices" at bounding box center [33, 64] width 66 height 13
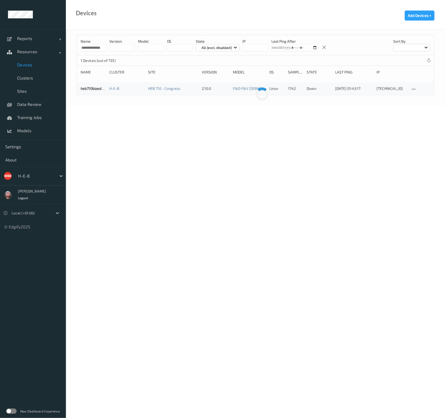
click at [29, 177] on div at bounding box center [36, 176] width 36 height 6
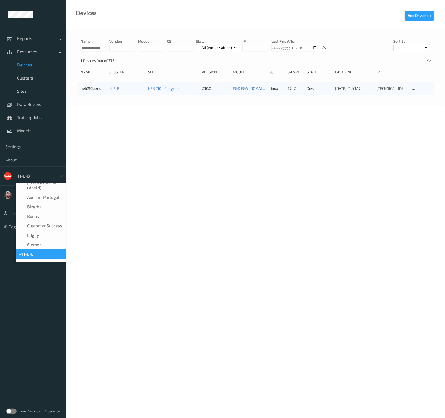
scroll to position [3, 0]
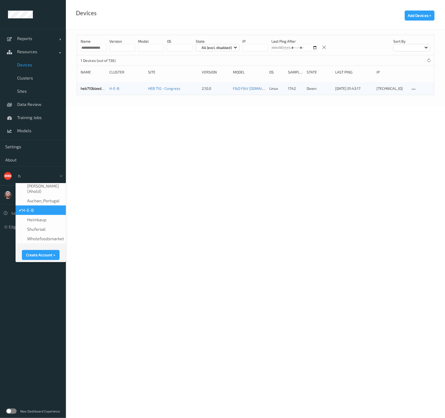
type input "h-"
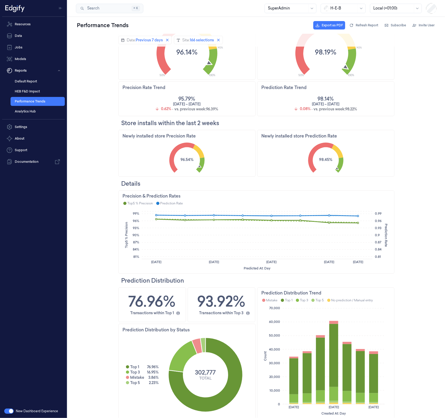
scroll to position [236, 0]
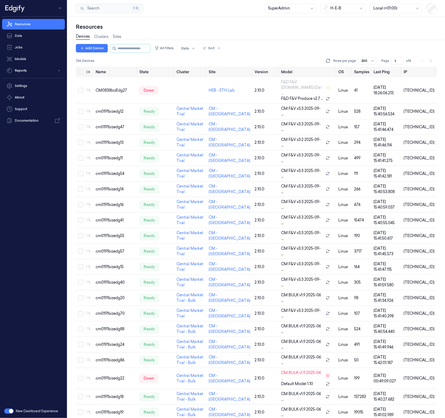
click at [294, 44] on div "Add Device All Filters State Sort" at bounding box center [256, 48] width 360 height 9
click at [431, 59] on icon "Go to next page" at bounding box center [430, 61] width 3 height 4
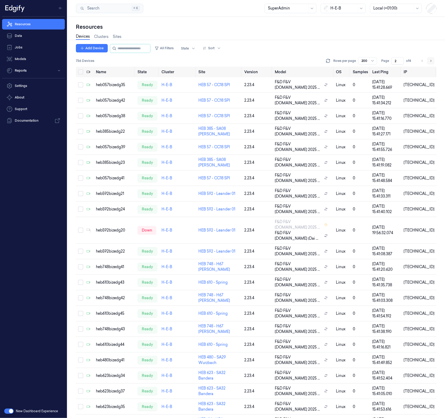
click at [431, 59] on icon "Go to next page" at bounding box center [430, 61] width 3 height 4
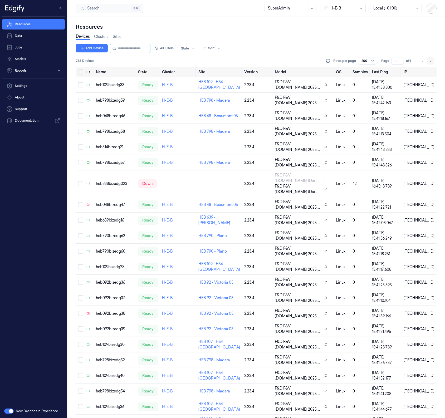
click at [431, 59] on icon "Go to next page" at bounding box center [430, 61] width 3 height 4
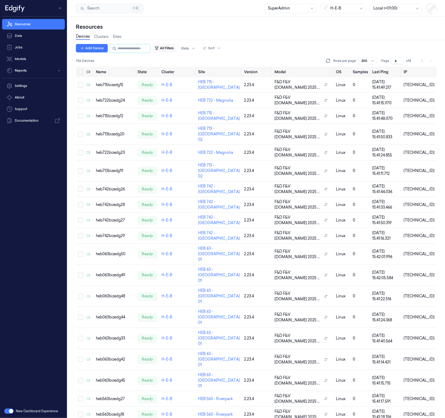
click at [174, 44] on button "All Filters" at bounding box center [163, 48] width 23 height 8
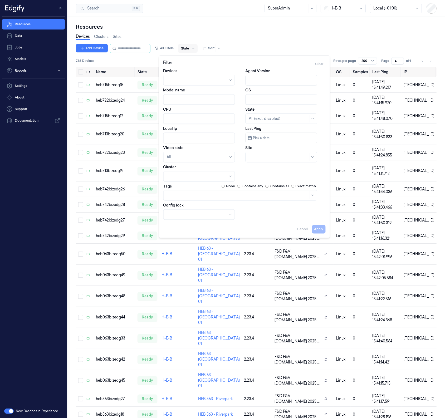
click at [189, 47] on div at bounding box center [185, 48] width 8 height 5
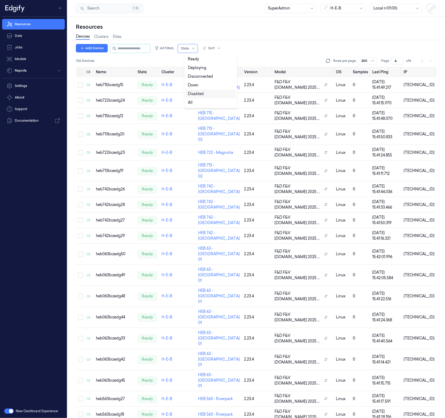
click at [201, 97] on div "Disabled" at bounding box center [211, 94] width 50 height 9
type input "1"
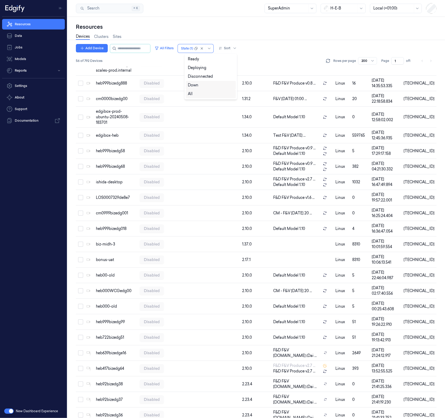
scroll to position [179, 0]
click at [206, 85] on div "Down" at bounding box center [211, 85] width 46 height 6
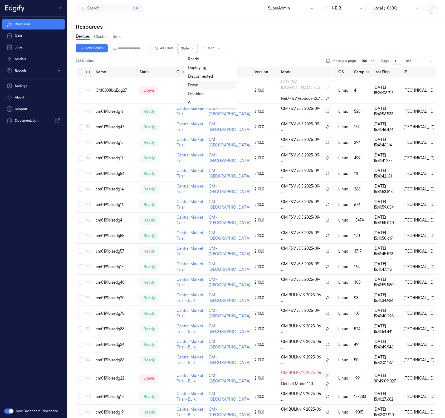
click at [200, 85] on div "Down" at bounding box center [211, 85] width 46 height 6
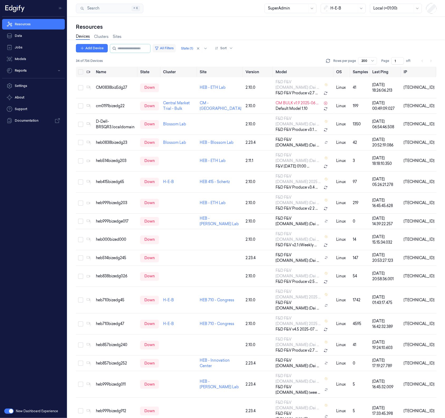
click at [171, 48] on button "All Filters" at bounding box center [163, 48] width 23 height 8
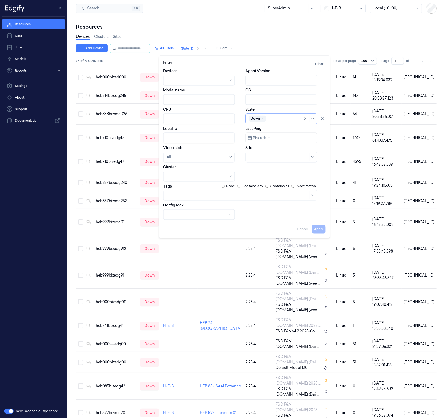
scroll to position [189, 0]
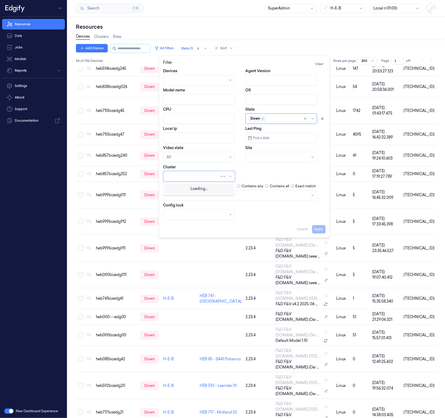
click at [184, 174] on div at bounding box center [193, 177] width 53 height 6
click at [178, 222] on div "H-E-B" at bounding box center [198, 223] width 65 height 6
click at [183, 178] on div at bounding box center [196, 177] width 59 height 6
click at [208, 199] on div "Central Market Trial" at bounding box center [198, 197] width 65 height 6
click at [200, 176] on div at bounding box center [196, 177] width 59 height 6
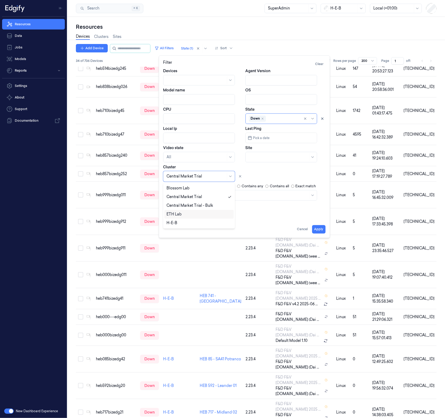
click at [194, 220] on div "H-E-B" at bounding box center [198, 223] width 65 height 6
click at [315, 229] on button "Apply" at bounding box center [318, 229] width 13 height 8
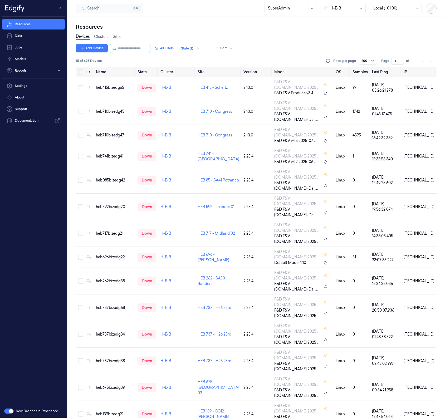
click at [214, 343] on div "Name State Cluster Site Version Model OS Samples Last Ping IP heb415bizedg65 do…" at bounding box center [256, 243] width 360 height 352
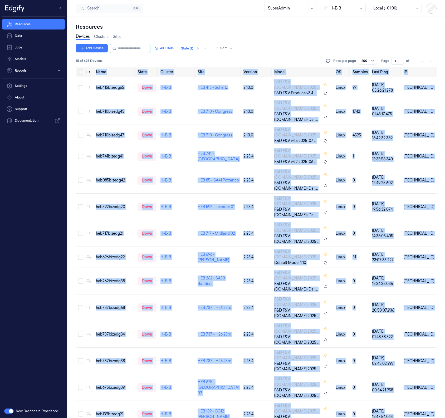
copy table "Name State Cluster Site Version Model OS Samples Last Ping IP heb415bizedg65 do…"
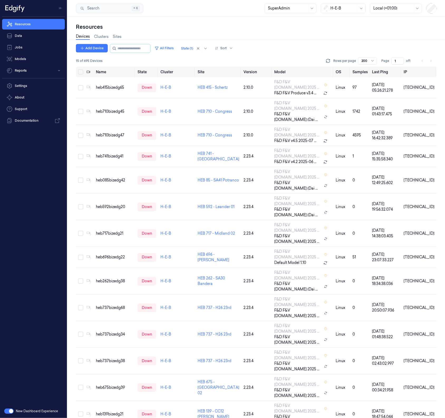
drag, startPoint x: 436, startPoint y: 300, endPoint x: 63, endPoint y: 341, distance: 375.4
click at [211, 375] on div "Resources Devices Clusters Sites Add Device All Filters State (1) Sort 15 of 69…" at bounding box center [255, 217] width 377 height 401
click at [225, 340] on div "Name State Cluster Site Version Model OS Samples Last Ping IP heb415bizedg65 do…" at bounding box center [256, 243] width 360 height 352
copy tr "10.73.72.38"
drag, startPoint x: 433, startPoint y: 255, endPoint x: 51, endPoint y: 329, distance: 388.3
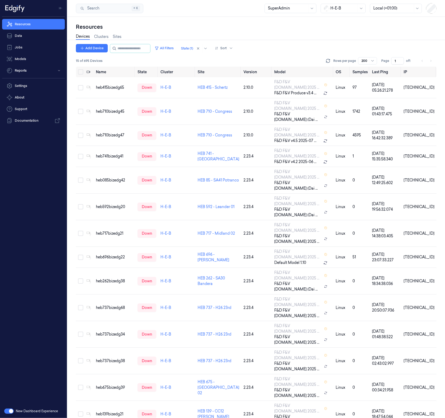
click at [223, 319] on div "Name State Cluster Site Version Model OS Samples Last Ping IP heb415bizedg65 do…" at bounding box center [256, 243] width 360 height 352
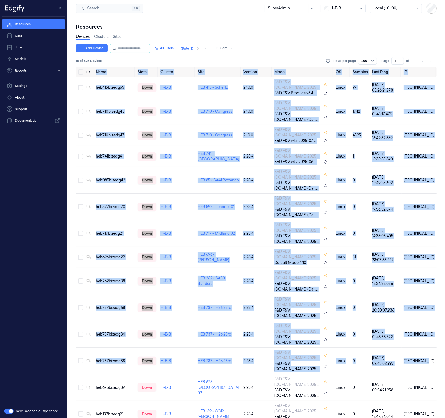
drag, startPoint x: 271, startPoint y: 344, endPoint x: 284, endPoint y: 343, distance: 13.5
click at [271, 344] on div "Name State Cluster Site Version Model OS Samples Last Ping IP heb415bizedg65 do…" at bounding box center [256, 243] width 360 height 352
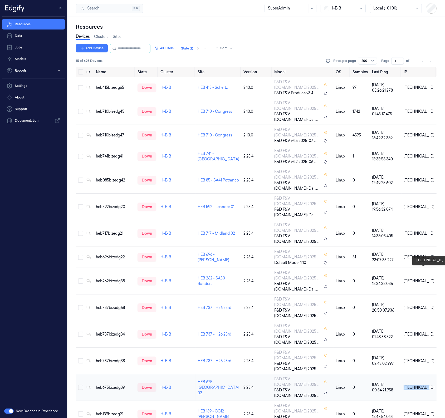
copy div "10.67.52.39"
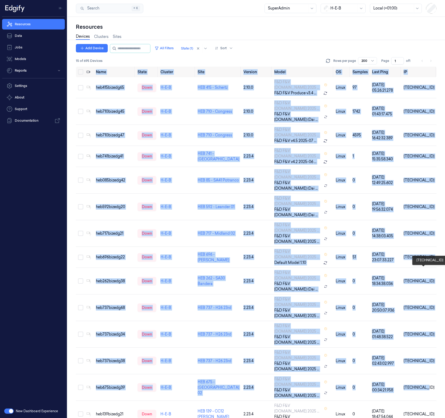
drag, startPoint x: 428, startPoint y: 271, endPoint x: 349, endPoint y: 374, distance: 130.2
click at [349, 374] on div "Name State Cluster Site Version Model OS Samples Last Ping IP heb415bizedg65 do…" at bounding box center [256, 243] width 360 height 352
click at [345, 360] on div "Name State Cluster Site Version Model OS Samples Last Ping IP heb415bizedg65 do…" at bounding box center [256, 243] width 360 height 352
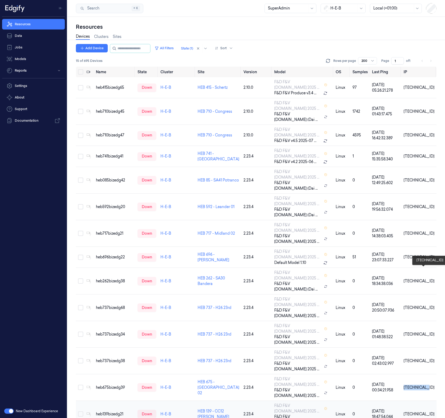
drag, startPoint x: 432, startPoint y: 270, endPoint x: 355, endPoint y: 290, distance: 79.5
click at [392, 278] on tbody "heb415bizedg65 down H-E-B HEB 415 - Schertz 2.10.0 F&D F&V v4.9.ST 2025 ... F&D…" at bounding box center [256, 265] width 360 height 377
click at [101, 328] on div "Add Device All Filters State (1) Sort 15 of 695 Devices Rows per page 200 Page …" at bounding box center [256, 231] width 360 height 374
copy div "heb675bizedg39"
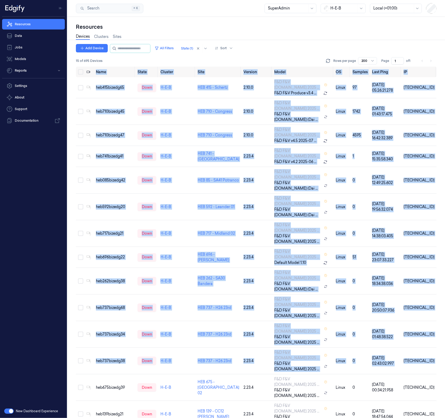
drag, startPoint x: 95, startPoint y: 268, endPoint x: 153, endPoint y: 588, distance: 324.6
click at [153, 418] on html "Resources Data Jobs Models Reports Settings About Support Documentation New Das…" at bounding box center [222, 209] width 445 height 418
click at [106, 340] on div "Add Device All Filters State (1) Sort 15 of 695 Devices Rows per page 200 Page …" at bounding box center [256, 231] width 360 height 374
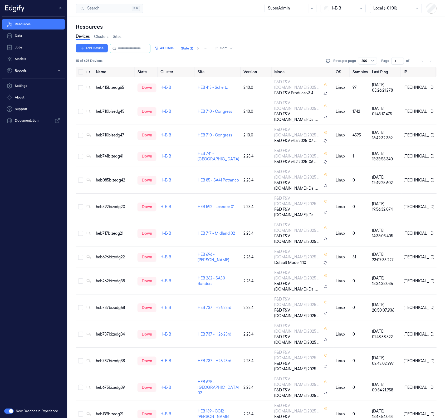
click at [299, 356] on div "Add Device All Filters State (1) Sort 15 of 695 Devices Rows per page 200 Page …" at bounding box center [256, 231] width 360 height 374
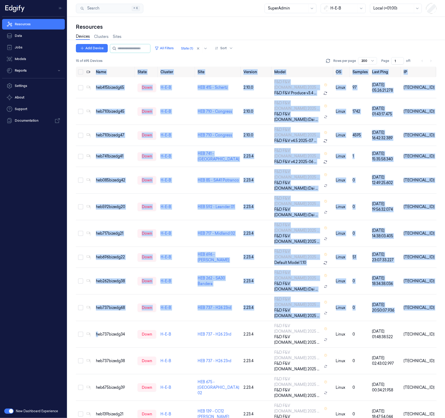
drag, startPoint x: 97, startPoint y: 240, endPoint x: 131, endPoint y: 357, distance: 121.7
click at [131, 357] on div "Add Device All Filters State (1) Sort 15 of 695 Devices Rows per page 200 Page …" at bounding box center [256, 231] width 360 height 374
click at [131, 345] on div "Add Device All Filters State (1) Sort 15 of 695 Devices Rows per page 200 Page …" at bounding box center [256, 231] width 360 height 374
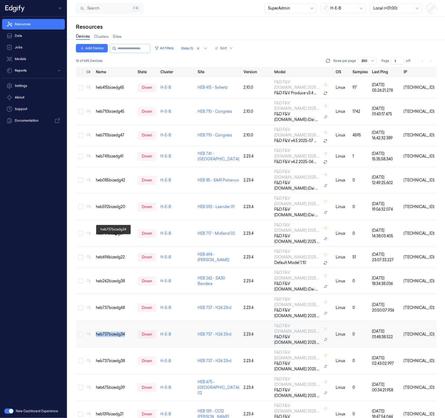
copy div "heb737bizedg34"
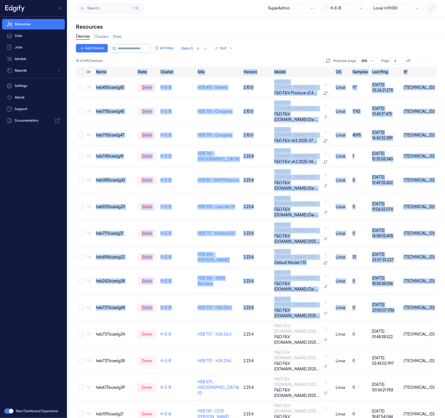
drag, startPoint x: 102, startPoint y: 240, endPoint x: 110, endPoint y: 383, distance: 142.9
click at [110, 383] on div "Add Device All Filters State (1) Sort 15 of 695 Devices Rows per page 200 Page …" at bounding box center [256, 231] width 360 height 374
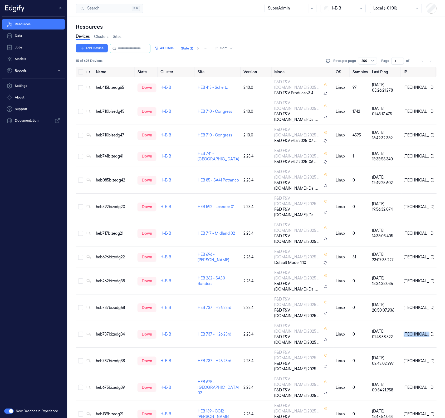
drag, startPoint x: 434, startPoint y: 240, endPoint x: 46, endPoint y: 273, distance: 390.0
click at [157, 272] on tbody "heb415bizedg65 down H-E-B HEB 415 - Schertz 2.10.0 F&D F&V v4.9.ST 2025 ... F&D…" at bounding box center [256, 265] width 360 height 377
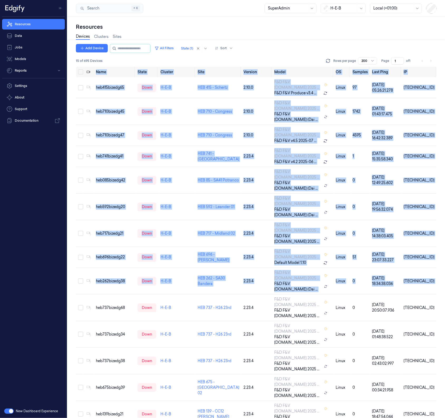
drag, startPoint x: 94, startPoint y: 227, endPoint x: 400, endPoint y: 325, distance: 321.4
click at [400, 325] on div "Add Device All Filters State (1) Sort 15 of 695 Devices Rows per page 200 Page …" at bounding box center [256, 231] width 360 height 374
click at [160, 371] on div "Add Device All Filters State (1) Sort 15 of 695 Devices Rows per page 200 Page …" at bounding box center [256, 231] width 360 height 374
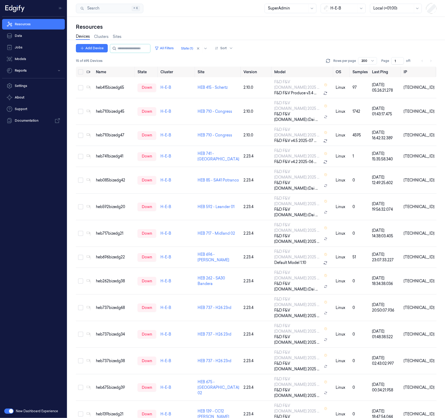
drag, startPoint x: 260, startPoint y: 377, endPoint x: 205, endPoint y: 314, distance: 83.5
click at [260, 377] on div "Add Device All Filters State (1) Sort 15 of 695 Devices Rows per page 200 Page …" at bounding box center [256, 231] width 360 height 374
copy div "heb737bizedg68"
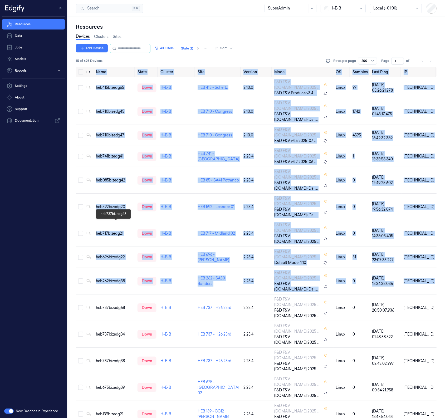
drag, startPoint x: 95, startPoint y: 226, endPoint x: -158, endPoint y: 325, distance: 272.0
click at [0, 325] on html "Resources Data Jobs Models Reports Settings About Support Documentation New Das…" at bounding box center [222, 209] width 445 height 418
click at [185, 360] on div "Add Device All Filters State (1) Sort 15 of 695 Devices Rows per page 200 Page …" at bounding box center [256, 231] width 360 height 374
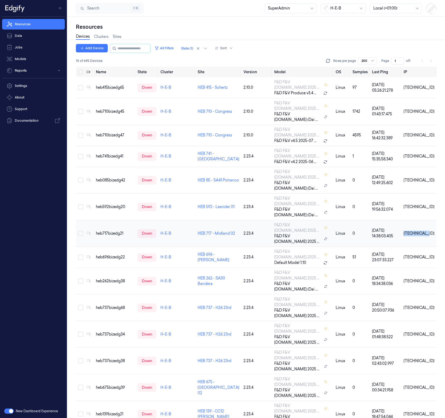
copy div "10.71.72.21"
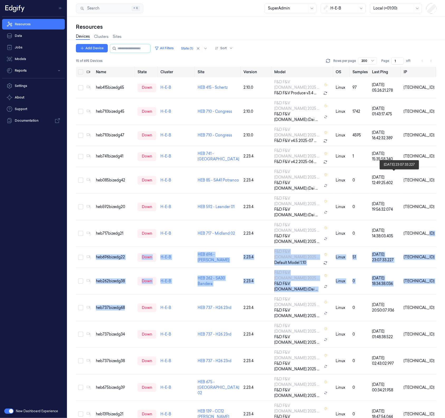
drag, startPoint x: 434, startPoint y: 177, endPoint x: 0, endPoint y: 181, distance: 434.5
click at [41, 201] on div "Resources Data Jobs Models Reports Settings About Support Documentation New Das…" at bounding box center [222, 209] width 445 height 418
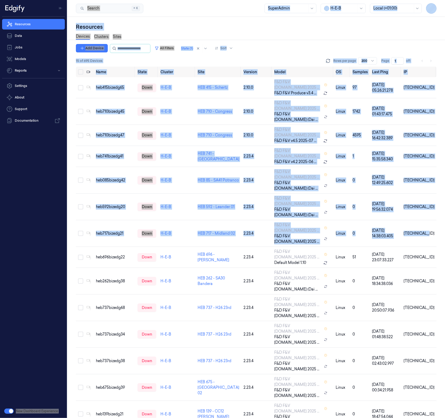
drag, startPoint x: 176, startPoint y: 344, endPoint x: 175, endPoint y: 312, distance: 32.1
click at [176, 344] on div "Add Device All Filters State (1) Sort 15 of 695 Devices Rows per page 200 Page …" at bounding box center [256, 231] width 360 height 374
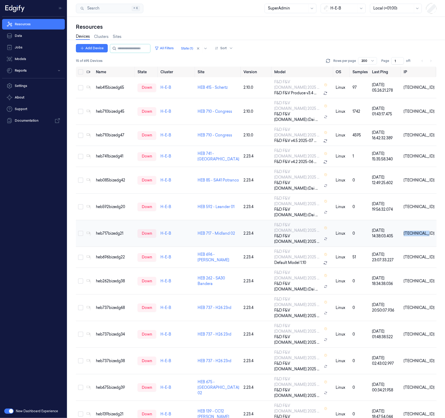
copy div "10.71.72.21"
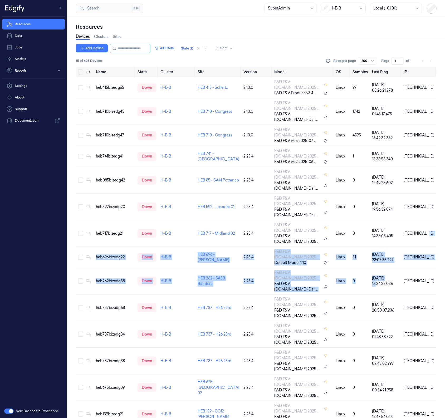
drag, startPoint x: 434, startPoint y: 179, endPoint x: 8, endPoint y: 368, distance: 466.0
click at [227, 320] on div "Add Device All Filters State (1) Sort 15 of 695 Devices Rows per page 200 Page …" at bounding box center [256, 231] width 360 height 374
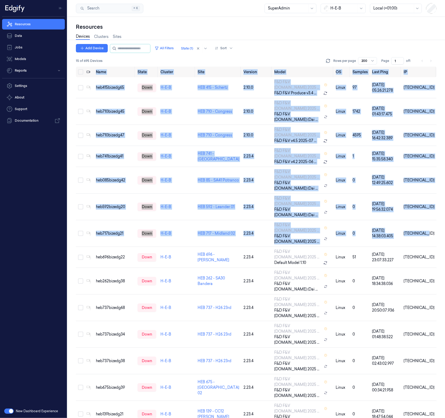
click at [278, 374] on div "Add Device All Filters State (1) Sort 15 of 695 Devices Rows per page 200 Page …" at bounding box center [256, 231] width 360 height 374
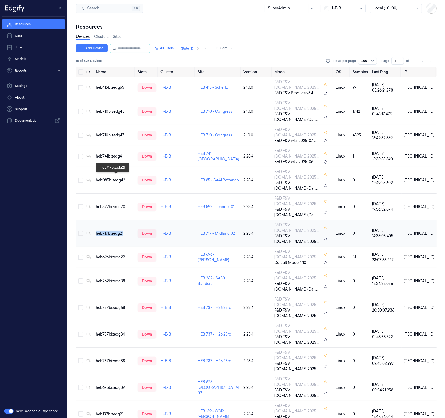
copy div "heb717bizedg21"
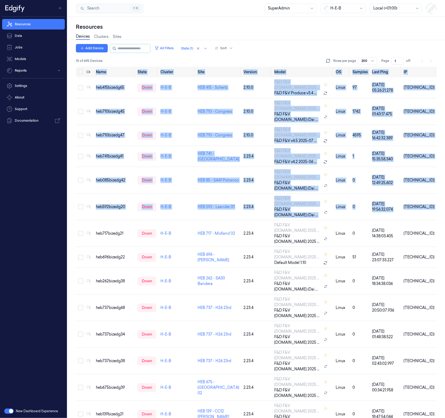
drag, startPoint x: 93, startPoint y: 180, endPoint x: -156, endPoint y: 328, distance: 290.0
click at [0, 328] on html "Resources Data Jobs Models Reports Settings About Support Documentation New Das…" at bounding box center [222, 209] width 445 height 418
drag, startPoint x: 166, startPoint y: 334, endPoint x: 210, endPoint y: 284, distance: 66.6
click at [166, 334] on div "Add Device All Filters State (1) Sort 15 of 695 Devices Rows per page 200 Page …" at bounding box center [256, 231] width 360 height 374
drag, startPoint x: 434, startPoint y: 164, endPoint x: -58, endPoint y: 290, distance: 507.4
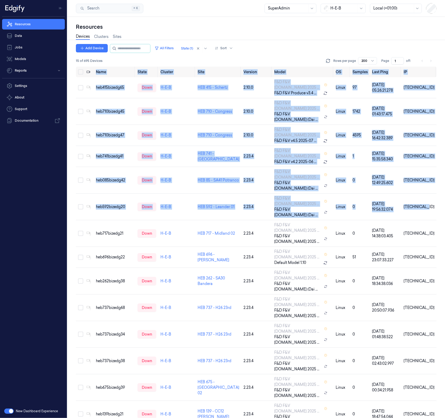
click at [0, 290] on html "Resources Data Jobs Models Reports Settings About Support Documentation New Das…" at bounding box center [222, 209] width 445 height 418
click at [169, 377] on div "Add Device All Filters State (1) Sort 15 of 695 Devices Rows per page 200 Page …" at bounding box center [256, 231] width 360 height 374
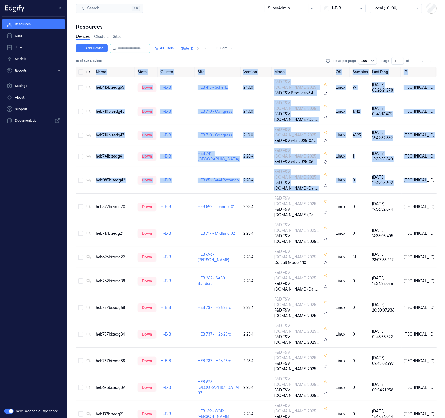
drag, startPoint x: 431, startPoint y: 144, endPoint x: -123, endPoint y: 287, distance: 572.1
click at [0, 287] on html "Resources Data Jobs Models Reports Settings About Support Documentation New Das…" at bounding box center [222, 209] width 445 height 418
drag, startPoint x: 69, startPoint y: 149, endPoint x: 80, endPoint y: 145, distance: 11.3
click at [69, 149] on div "Resources Devices Clusters Sites Add Device All Filters State (1) Sort 15 of 69…" at bounding box center [255, 217] width 377 height 401
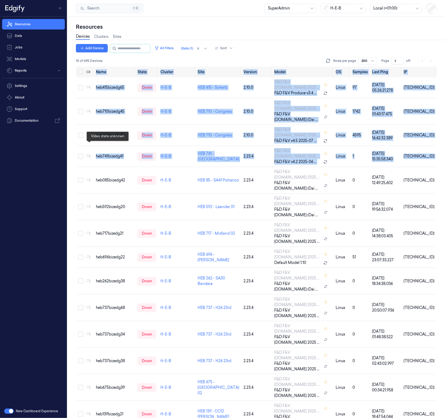
drag, startPoint x: 94, startPoint y: 147, endPoint x: -233, endPoint y: 357, distance: 388.6
click at [0, 357] on html "Resources Data Jobs Models Reports Settings About Support Documentation New Das…" at bounding box center [222, 209] width 445 height 418
click at [436, 121] on div "Resources Devices Clusters Sites Add Device All Filters State (1) Sort 15 of 69…" at bounding box center [255, 217] width 377 height 401
drag, startPoint x: 433, startPoint y: 129, endPoint x: -73, endPoint y: 374, distance: 561.7
click at [0, 374] on html "Resources Data Jobs Models Reports Settings About Support Documentation New Das…" at bounding box center [222, 209] width 445 height 418
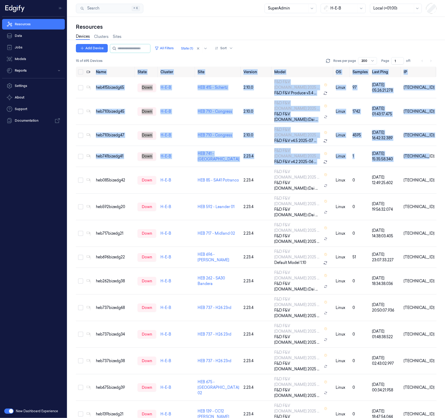
click at [75, 131] on div "Resources Devices Clusters Sites Add Device All Filters State (1) Sort 15 of 69…" at bounding box center [255, 217] width 377 height 401
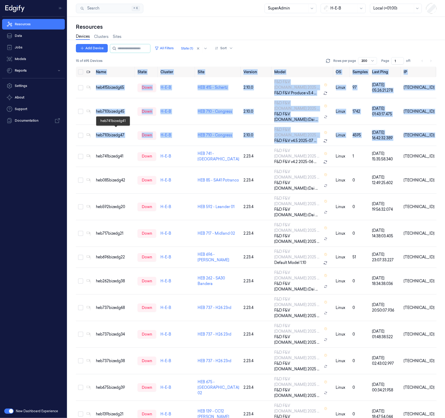
drag, startPoint x: 95, startPoint y: 131, endPoint x: -190, endPoint y: 218, distance: 297.7
click at [0, 218] on html "Resources Data Jobs Models Reports Settings About Support Documentation New Das…" at bounding box center [222, 209] width 445 height 418
click at [288, 40] on div at bounding box center [256, 40] width 382 height 0
drag, startPoint x: 432, startPoint y: 111, endPoint x: -133, endPoint y: 358, distance: 616.3
click at [0, 358] on html "Resources Data Jobs Models Reports Settings About Support Documentation New Das…" at bounding box center [222, 209] width 445 height 418
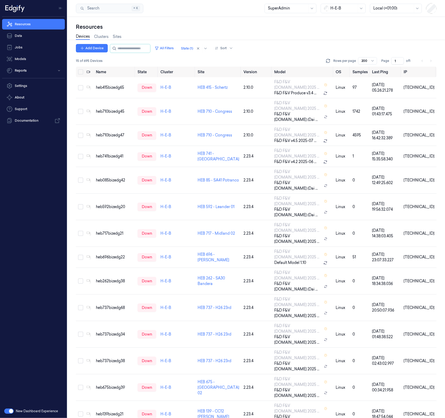
click at [356, 37] on div "Devices Clusters Sites" at bounding box center [256, 37] width 360 height 13
drag, startPoint x: 95, startPoint y: 116, endPoint x: 4, endPoint y: 183, distance: 112.4
click at [97, 125] on td "heb710bizedg47" at bounding box center [115, 135] width 42 height 21
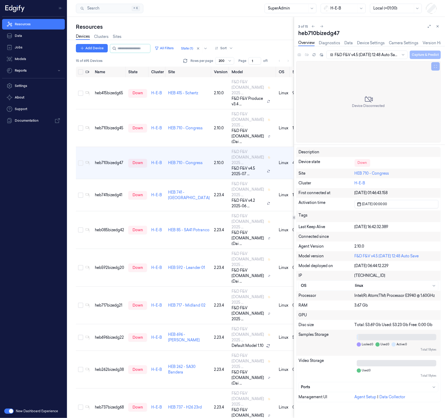
drag, startPoint x: 437, startPoint y: 24, endPoint x: 305, endPoint y: 83, distance: 143.8
click at [437, 24] on icon at bounding box center [438, 26] width 4 height 4
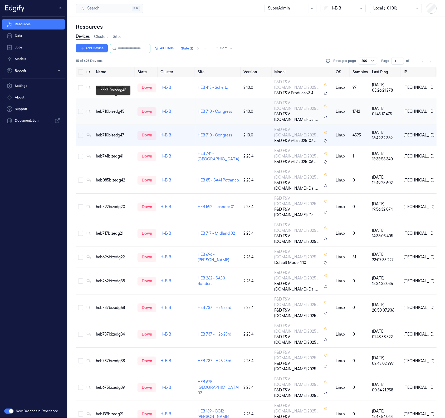
click at [120, 109] on div "heb710bizedg45" at bounding box center [114, 112] width 37 height 6
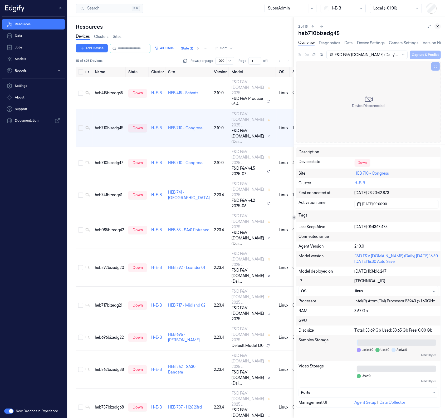
click at [438, 25] on icon at bounding box center [438, 26] width 4 height 4
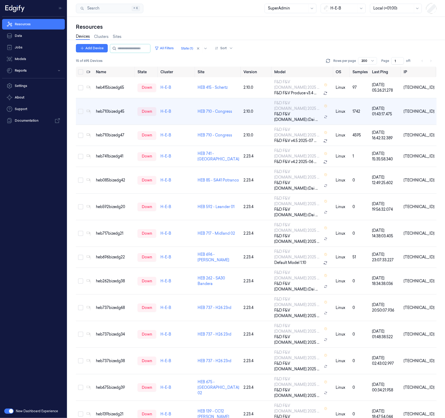
drag, startPoint x: 431, startPoint y: 98, endPoint x: 27, endPoint y: 366, distance: 484.5
click at [109, 348] on div "Name State Cluster Site Version Model OS Samples Last Ping IP heb415bizedg65 do…" at bounding box center [256, 243] width 360 height 352
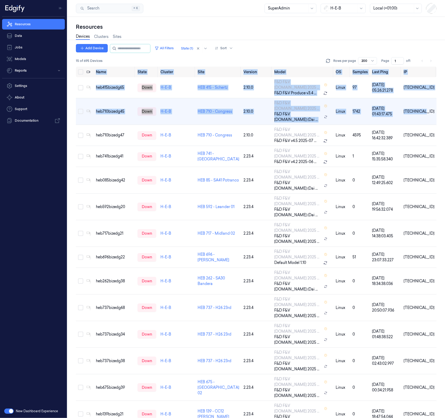
click at [192, 57] on div "15 of 695 Devices Rows per page 200 Page 1 of 1" at bounding box center [256, 60] width 360 height 7
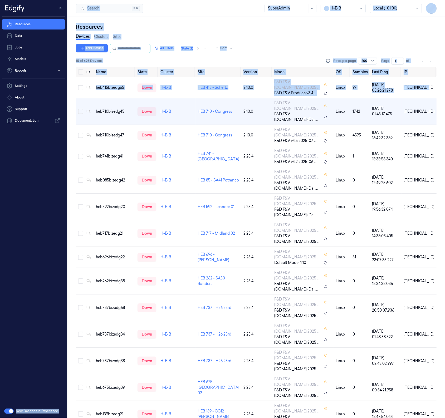
drag, startPoint x: 434, startPoint y: 84, endPoint x: -41, endPoint y: 204, distance: 489.8
click at [0, 204] on html "Resources Data Jobs Models Reports Settings About Support Documentation New Das…" at bounding box center [222, 209] width 445 height 418
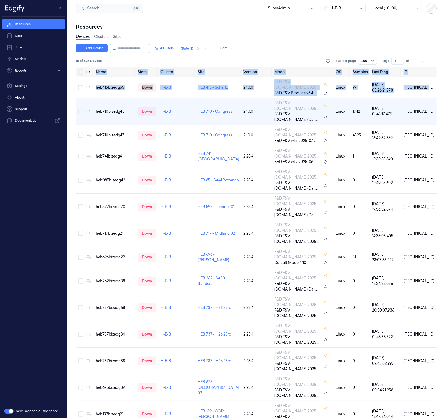
click at [227, 357] on div "Name State Cluster Site Version Model OS Samples Last Ping IP heb415bizedg65 do…" at bounding box center [256, 243] width 360 height 352
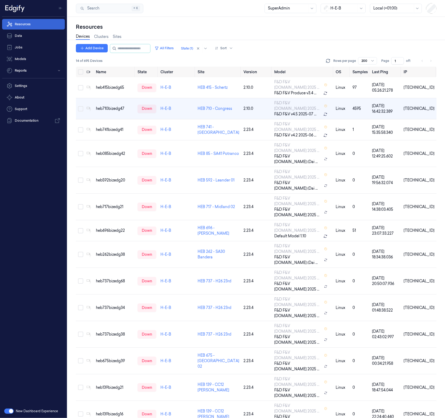
click at [37, 23] on link "Resources" at bounding box center [33, 24] width 63 height 11
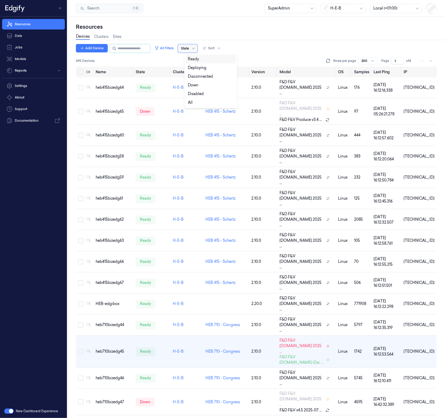
click at [189, 48] on div at bounding box center [185, 48] width 8 height 5
click at [201, 73] on div "Disconnected" at bounding box center [211, 76] width 50 height 9
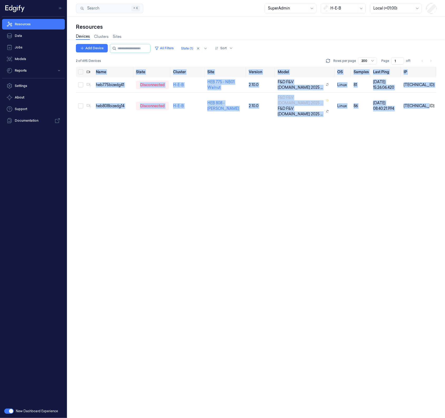
drag, startPoint x: 432, startPoint y: 98, endPoint x: 365, endPoint y: 171, distance: 99.2
click at [365, 171] on div "Name State Cluster Site Version Model OS Samples Last Ping IP heb775bizedg41 di…" at bounding box center [256, 243] width 360 height 352
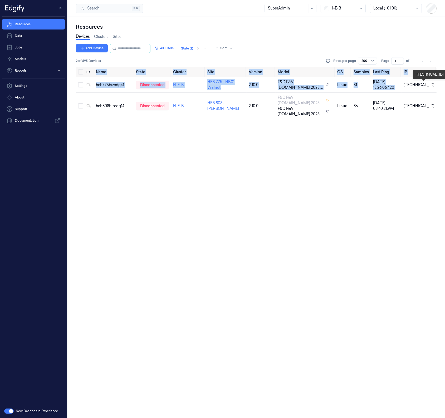
drag, startPoint x: 412, startPoint y: 86, endPoint x: 259, endPoint y: 181, distance: 180.4
click at [259, 181] on div "Name State Cluster Site Version Model OS Samples Last Ping IP heb775bizedg41 di…" at bounding box center [256, 243] width 360 height 352
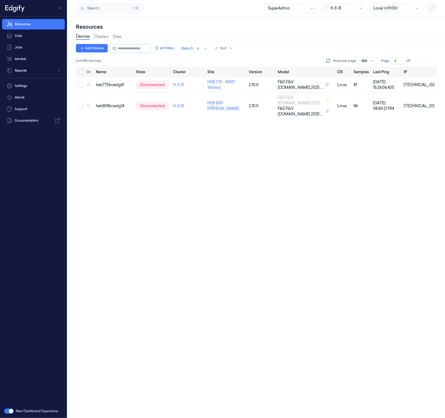
drag, startPoint x: 256, startPoint y: 184, endPoint x: 250, endPoint y: 186, distance: 5.9
click at [256, 185] on div "Name State Cluster Site Version Model OS Samples Last Ping IP heb775bizedg41 di…" at bounding box center [256, 243] width 360 height 352
click at [175, 130] on div "Name State Cluster Site Version Model OS Samples Last Ping IP heb775bizedg41 di…" at bounding box center [256, 243] width 360 height 352
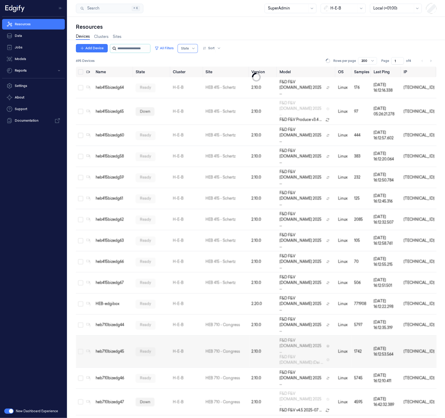
scroll to position [28, 0]
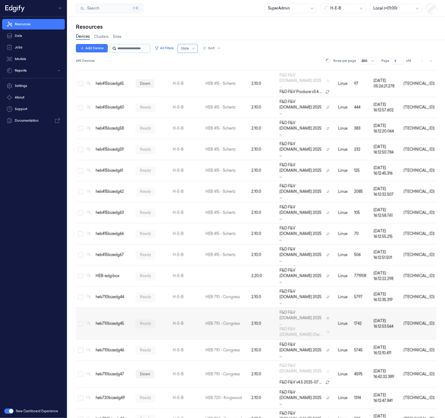
click at [137, 49] on input "string" at bounding box center [133, 48] width 32 height 8
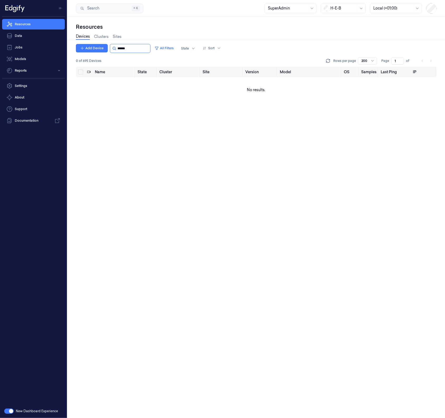
click at [123, 48] on input "string" at bounding box center [133, 48] width 32 height 8
click at [170, 45] on button "All Filters" at bounding box center [163, 48] width 23 height 8
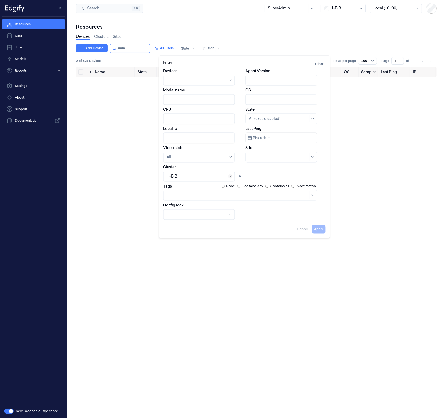
click at [230, 174] on icon at bounding box center [230, 176] width 4 height 4
click at [190, 197] on div "Central Market Trial" at bounding box center [184, 197] width 36 height 6
click at [93, 146] on div "Name State Cluster Site Version Model OS Samples Last Ping IP No results." at bounding box center [256, 243] width 360 height 352
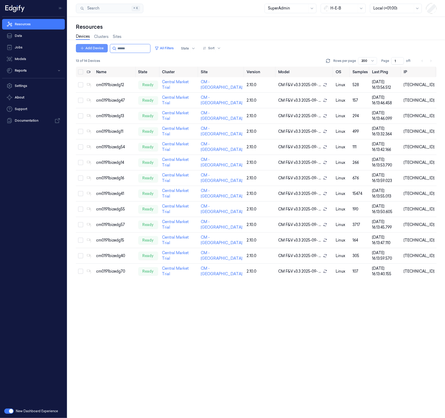
drag, startPoint x: 135, startPoint y: 51, endPoint x: 80, endPoint y: 45, distance: 55.0
click at [80, 45] on div "Add Device All Filters State Sort" at bounding box center [149, 48] width 147 height 9
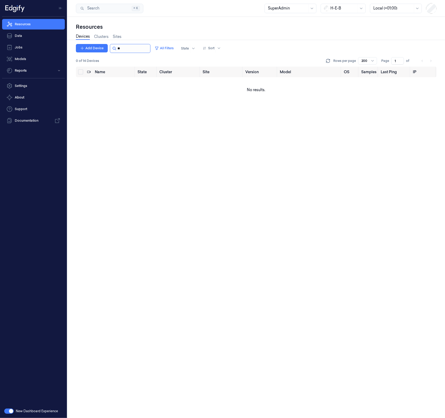
click at [123, 49] on input "string" at bounding box center [133, 48] width 32 height 8
type input "***"
click at [159, 48] on icon "button" at bounding box center [157, 48] width 4 height 4
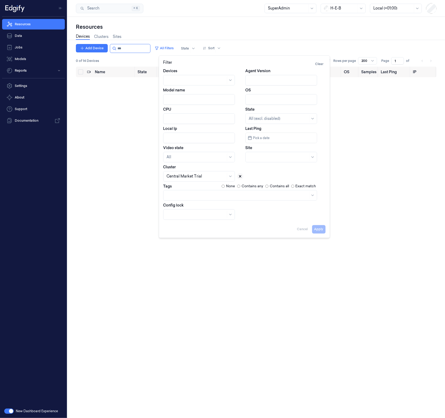
click at [239, 177] on icon at bounding box center [240, 177] width 4 height 4
click at [325, 229] on div "Filter Clear Devices Agent Version Model name OS CPU State All (excl. disabled)…" at bounding box center [244, 147] width 171 height 182
click at [321, 230] on button "Apply" at bounding box center [318, 229] width 13 height 8
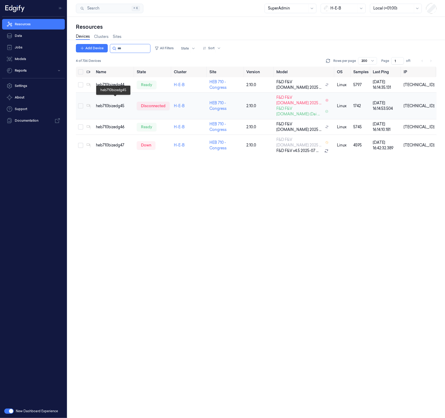
click at [120, 103] on div "heb710bizedg45" at bounding box center [114, 106] width 37 height 6
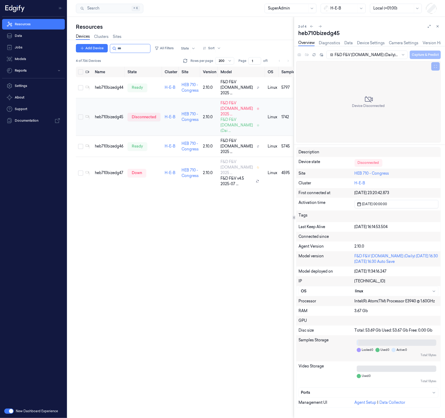
click at [104, 120] on div "heb710bizedg45" at bounding box center [109, 117] width 28 height 6
click at [114, 136] on td "heb710bizedg45" at bounding box center [109, 117] width 33 height 38
click at [329, 44] on link "Diagnostics" at bounding box center [329, 43] width 21 height 6
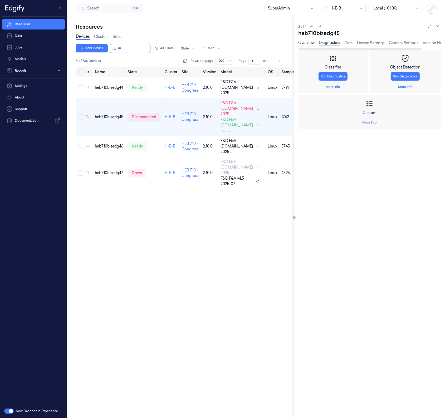
click at [307, 43] on link "Overview" at bounding box center [306, 43] width 16 height 6
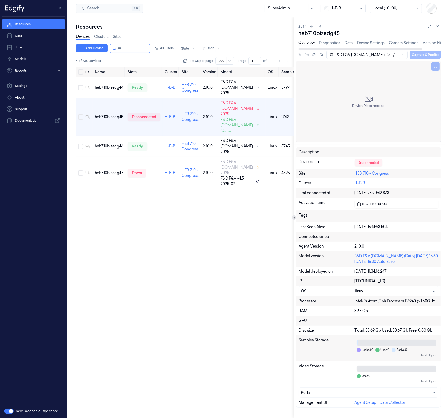
click at [369, 51] on div "F&D F&V v4.9.ST (Daily) 2025-09-16 16:30 2025-09-16 16:30 Auto Save" at bounding box center [366, 55] width 81 height 8
click at [154, 278] on div "Add Device All Filters State Sort 4 of 736 Devices Rows per page 200 Page 1 of …" at bounding box center [185, 231] width 218 height 374
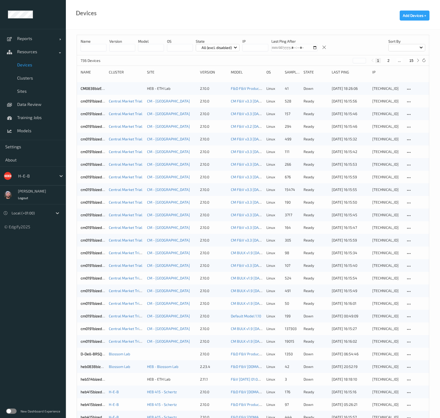
click at [89, 47] on input at bounding box center [94, 47] width 26 height 7
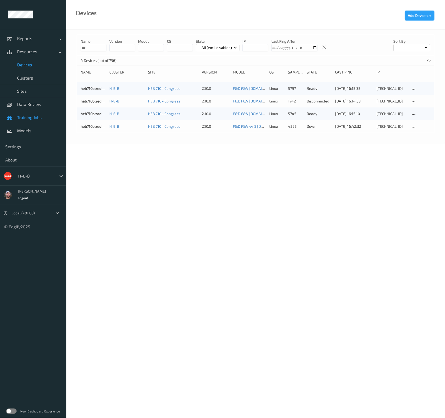
type input "***"
click at [236, 215] on body "Reports Default Report Customized Report Resources Devices Clusters Sites Data …" at bounding box center [222, 209] width 445 height 418
click at [92, 101] on link "heb710bizedg45" at bounding box center [94, 101] width 27 height 4
click at [25, 77] on span "Clusters" at bounding box center [38, 77] width 43 height 5
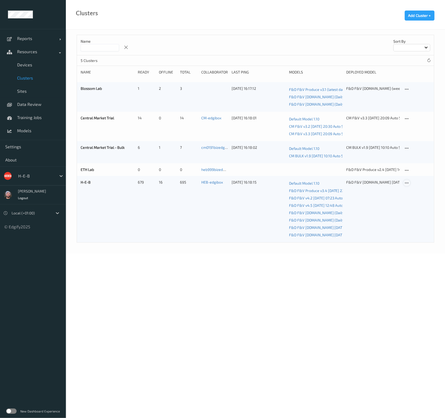
click at [408, 182] on icon at bounding box center [406, 183] width 4 height 5
click at [408, 189] on div at bounding box center [409, 191] width 4 height 5
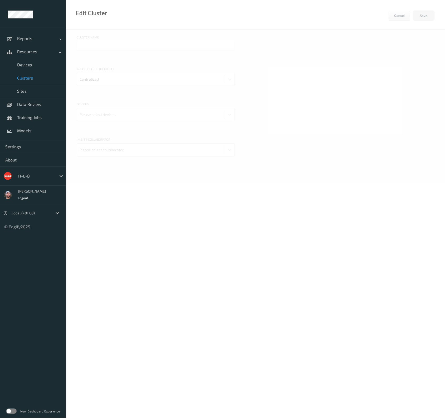
type input "H-E-B"
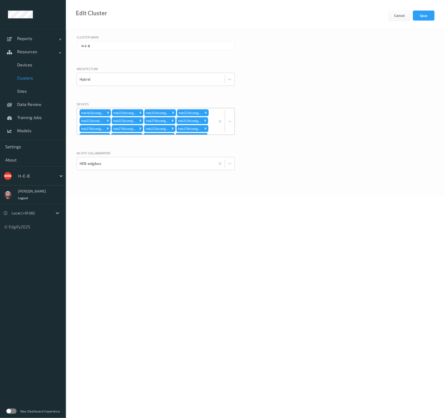
click at [210, 127] on div "heb462bizedg18 heb333bizedg18 heb333bizedg23 heb223bizedg29 heb223bizedg17 heb2…" at bounding box center [146, 121] width 138 height 26
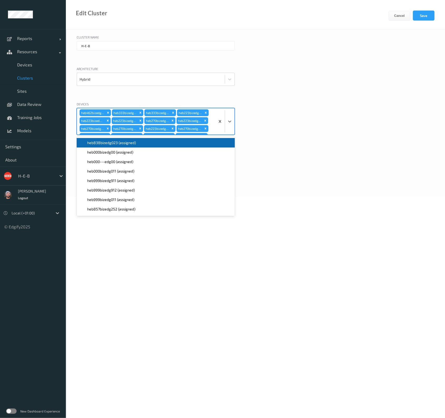
scroll to position [1367, 0]
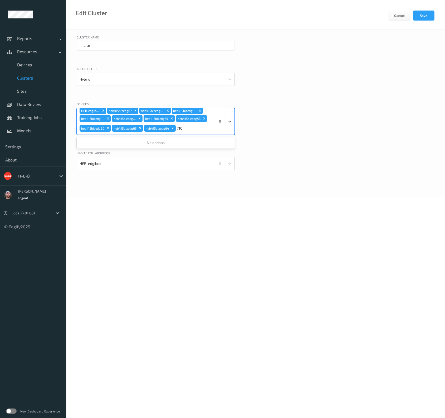
type input "710"
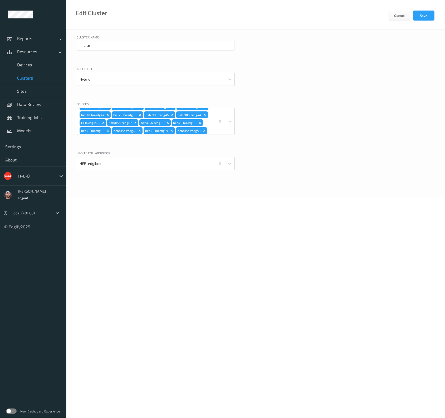
click at [318, 104] on div "Devices heb462bizedg18 heb333bizedg18 heb333bizedg23 heb223bizedg29 heb223bized…" at bounding box center [255, 125] width 357 height 46
click at [36, 63] on span "Devices" at bounding box center [38, 64] width 43 height 5
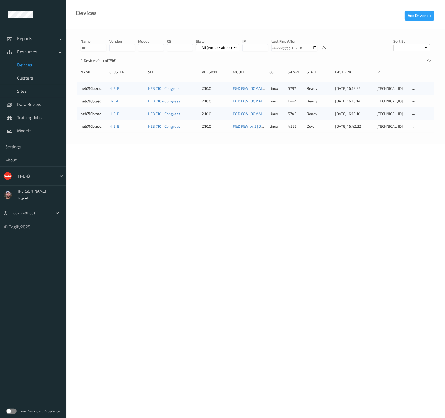
click at [211, 186] on body "Reports Default Report Customized Report Resources Devices Clusters Sites Data …" at bounding box center [222, 209] width 445 height 418
copy div "10.71.2.47"
drag, startPoint x: 391, startPoint y: 126, endPoint x: 311, endPoint y: 238, distance: 137.5
click at [314, 235] on body "Reports Default Report Customized Report Resources Devices Clusters Sites Data …" at bounding box center [222, 209] width 445 height 418
click at [163, 247] on body "Reports Default Report Customized Report Resources Devices Clusters Sites Data …" at bounding box center [222, 209] width 445 height 418
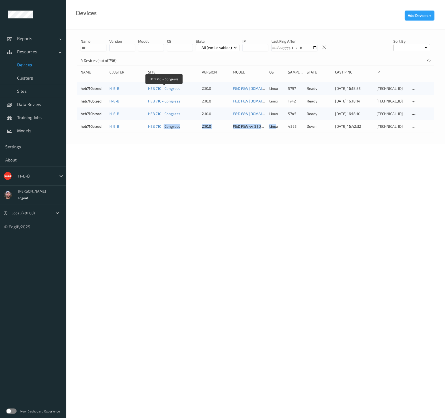
click at [302, 201] on body "Reports Default Report Customized Report Resources Devices Clusters Sites Data …" at bounding box center [222, 209] width 445 height 418
click at [412, 115] on icon at bounding box center [413, 114] width 4 height 5
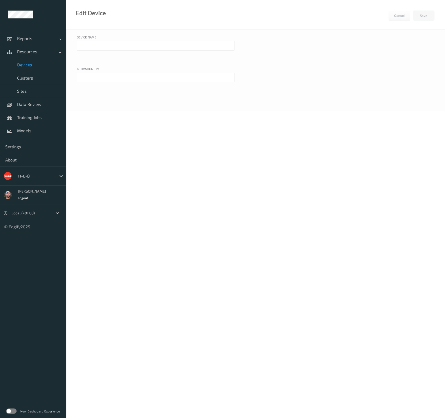
type input "heb710bizedg45"
type input "14/01/2025 12:00 AM"
type input "heb710bizedg46"
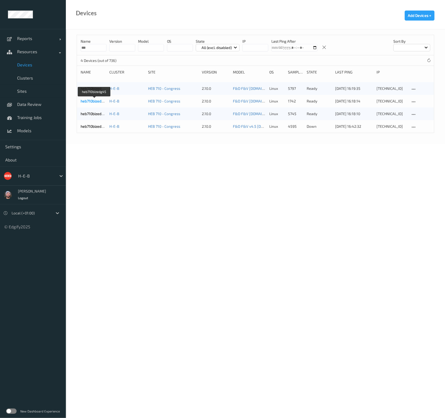
click at [95, 101] on link "heb710bizedg45" at bounding box center [94, 101] width 27 height 4
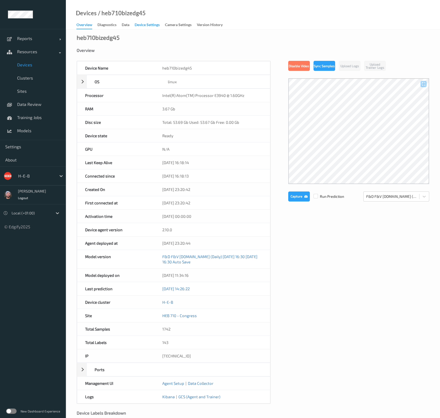
click at [144, 24] on div "Device Settings" at bounding box center [147, 25] width 25 height 7
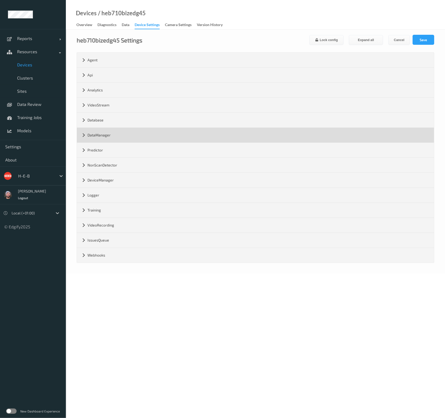
click at [115, 135] on div "DataManager" at bounding box center [255, 135] width 357 height 15
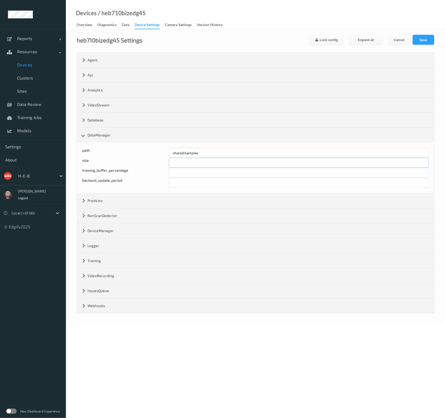
drag, startPoint x: 186, startPoint y: 162, endPoint x: 169, endPoint y: 162, distance: 17.1
click at [169, 162] on input "*****" at bounding box center [299, 163] width 260 height 10
type input "****"
click at [431, 40] on button "Save" at bounding box center [423, 40] width 22 height 10
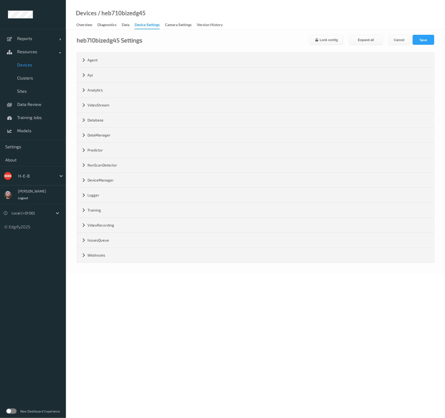
click at [34, 63] on span "Devices" at bounding box center [38, 64] width 43 height 5
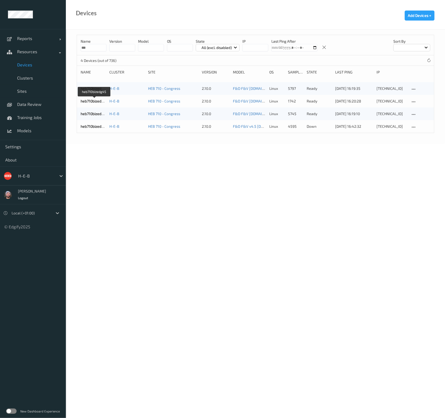
click at [138, 177] on body "Reports Default Report Customized Report Resources Devices Clusters Sites Data …" at bounding box center [222, 209] width 445 height 418
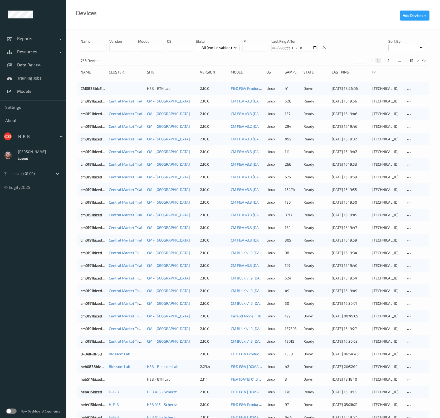
click at [97, 49] on input at bounding box center [94, 47] width 26 height 7
type input "******"
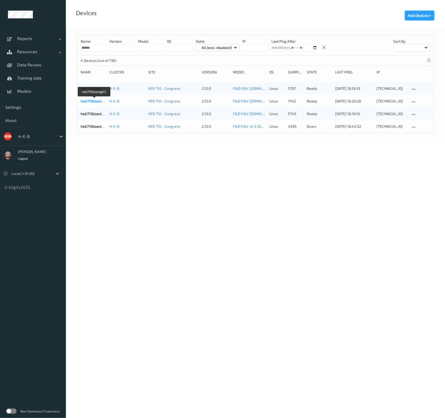
click at [102, 102] on link "heb710bizedg45" at bounding box center [94, 101] width 27 height 4
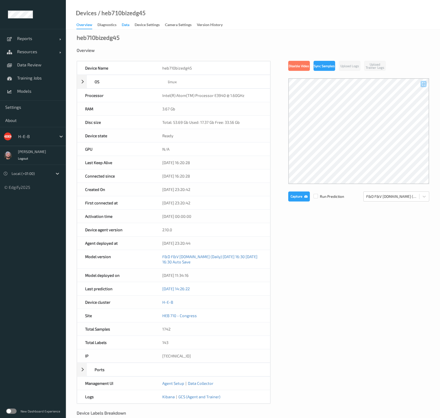
click at [129, 24] on div "Data" at bounding box center [126, 25] width 8 height 7
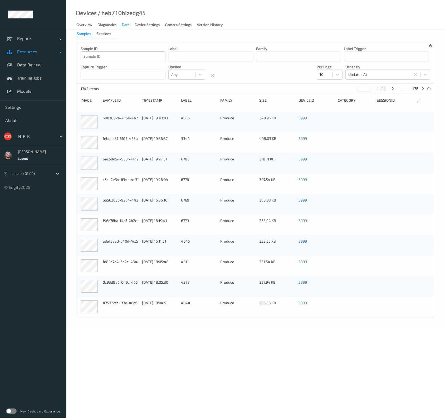
click at [46, 52] on span "Resources" at bounding box center [38, 51] width 42 height 5
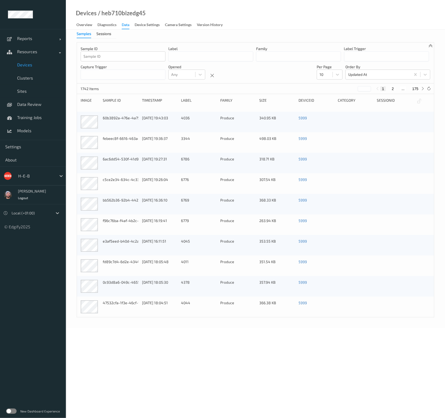
click at [36, 65] on span "Devices" at bounding box center [38, 64] width 43 height 5
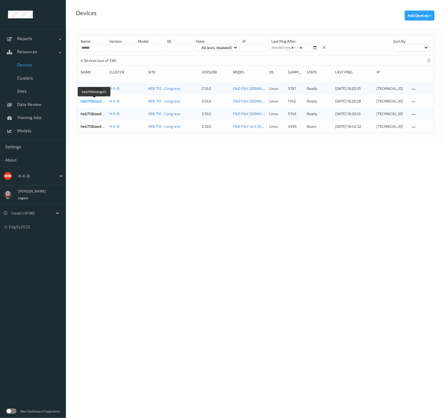
click at [87, 103] on link "heb710bizedg45" at bounding box center [94, 101] width 27 height 4
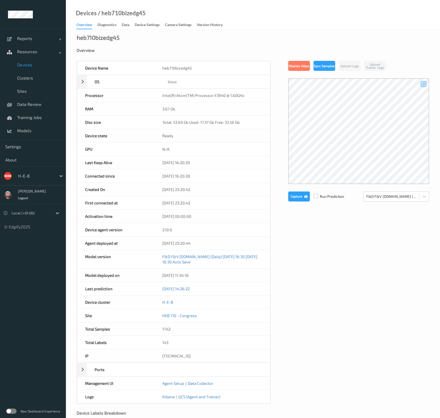
click at [315, 194] on label at bounding box center [315, 194] width 4 height 0
click at [300, 197] on button "Capture" at bounding box center [299, 196] width 22 height 10
click at [303, 201] on div "Disable Video Sync Samples Upload Logs Upload Trainer Logs Capture Run Predicti…" at bounding box center [358, 189] width 141 height 256
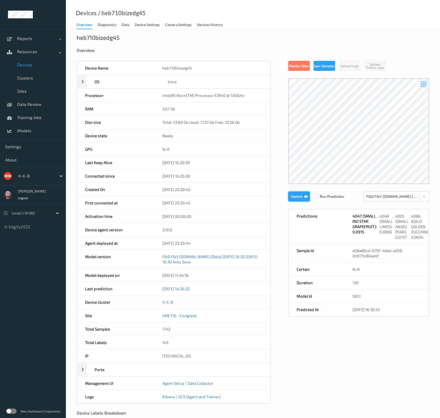
click at [303, 198] on button "Capture" at bounding box center [299, 196] width 22 height 10
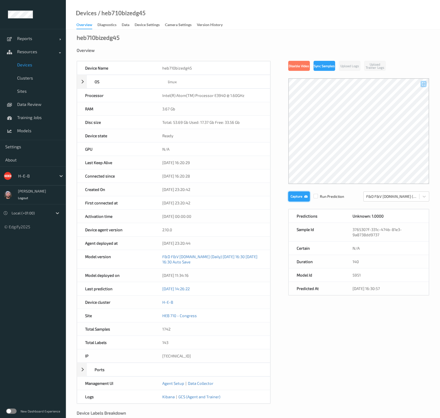
click at [303, 198] on button "Capture" at bounding box center [299, 196] width 22 height 10
click at [298, 328] on div "Device Name heb710bizedg45 OS linux Platform debian Platform Version 12.5 Platf…" at bounding box center [253, 232] width 352 height 343
click at [174, 46] on div "heb710bizedg45 Overview Device Name heb710bizedg45 OS linux Platform debian Pla…" at bounding box center [253, 239] width 374 height 420
drag, startPoint x: 225, startPoint y: 41, endPoint x: 209, endPoint y: 53, distance: 20.2
click at [225, 41] on div "heb710bizedg45 Overview Device Name heb710bizedg45 OS linux Platform debian Pla…" at bounding box center [253, 239] width 374 height 420
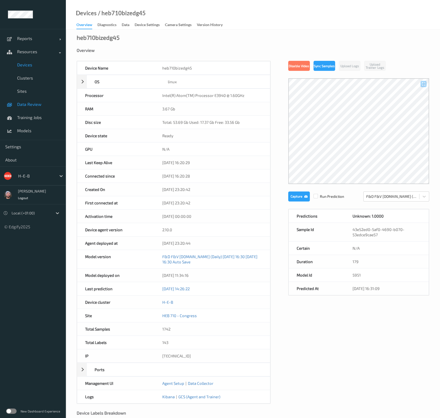
drag, startPoint x: 29, startPoint y: 102, endPoint x: 37, endPoint y: 102, distance: 7.1
click at [29, 102] on span "Data Review" at bounding box center [38, 104] width 43 height 5
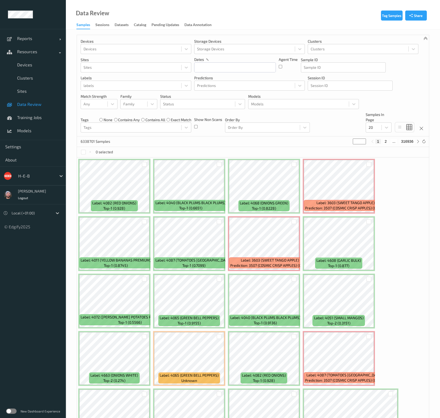
click at [45, 105] on span "Data Review" at bounding box center [38, 104] width 43 height 5
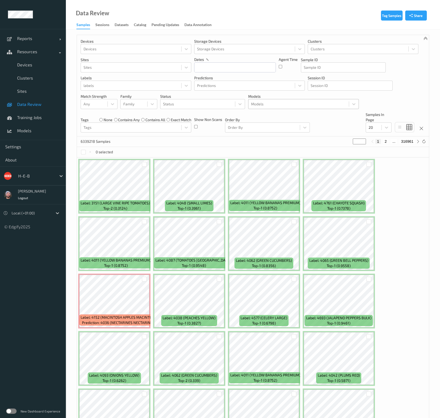
click at [268, 102] on div at bounding box center [298, 104] width 95 height 6
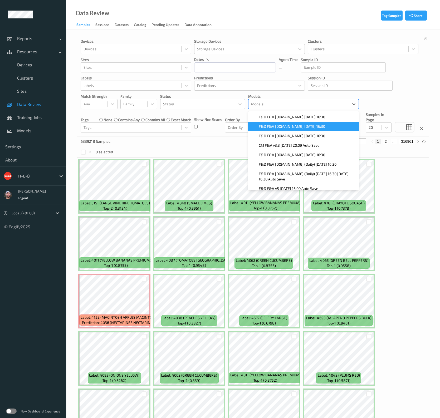
click at [282, 126] on span "F&D F&V [DOMAIN_NAME] [DATE] 16:30" at bounding box center [292, 126] width 66 height 5
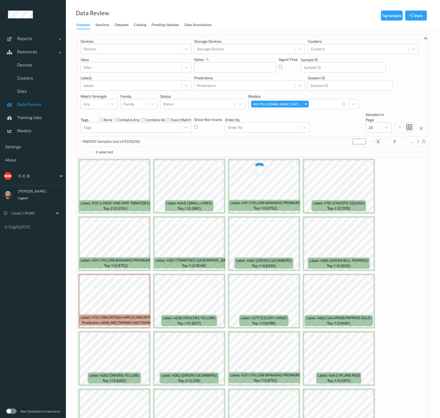
click at [214, 140] on div "~7680501 Samples (out of 6339218) * 1 2 ..." at bounding box center [253, 141] width 352 height 11
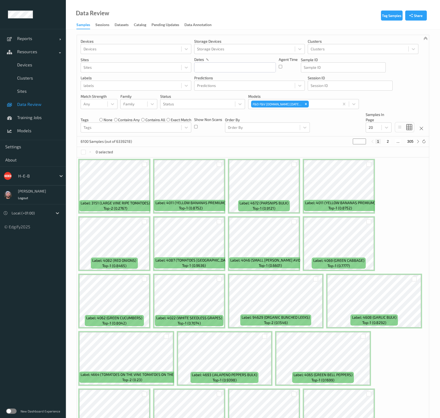
click at [240, 113] on div "Order By Order By" at bounding box center [267, 122] width 85 height 21
click at [165, 101] on div at bounding box center [197, 104] width 69 height 6
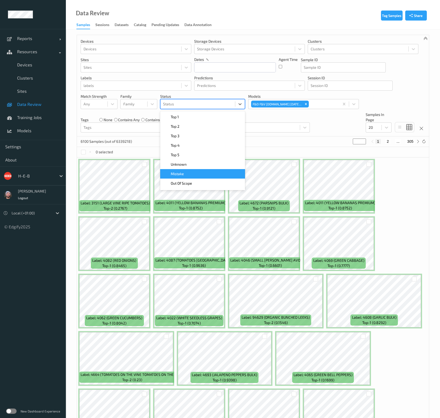
click at [192, 173] on div "Mistake" at bounding box center [202, 173] width 78 height 5
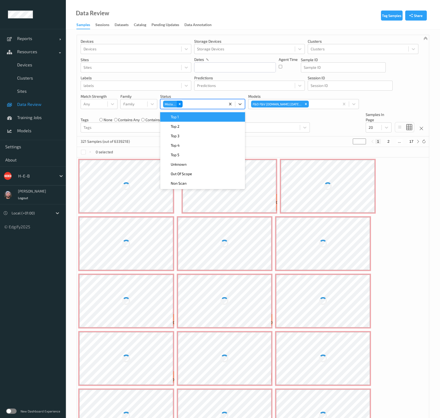
click at [178, 105] on icon "Remove Mistake" at bounding box center [180, 104] width 4 height 4
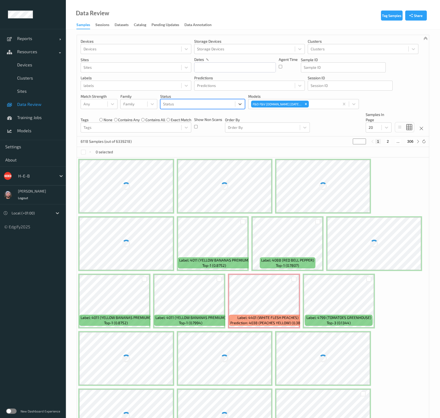
click at [209, 103] on div at bounding box center [197, 104] width 69 height 6
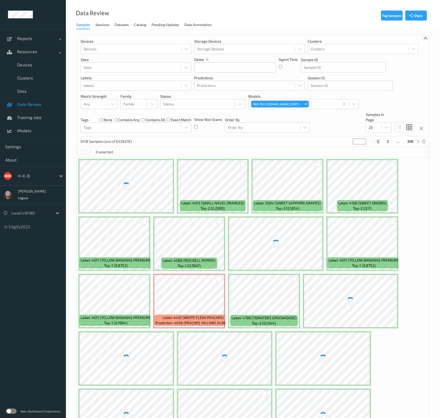
click at [207, 109] on div "Devices Devices Storage Devices Storage Devices Clusters Clusters Sites Sites d…" at bounding box center [253, 85] width 352 height 101
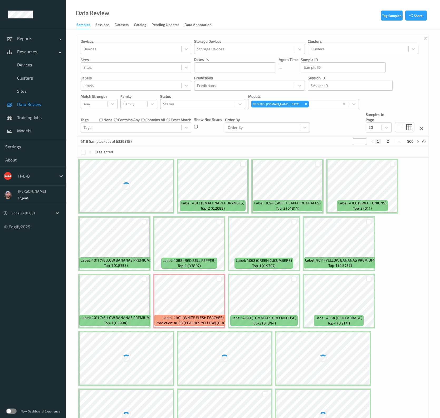
click at [203, 107] on div at bounding box center [197, 104] width 69 height 6
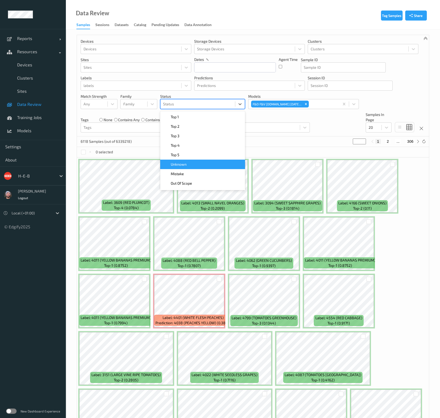
click at [188, 162] on div "Unknown" at bounding box center [202, 164] width 78 height 5
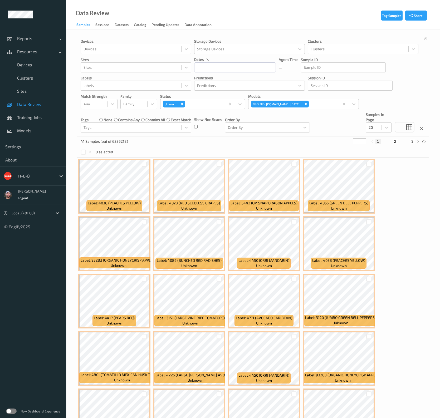
click at [75, 77] on div "Tag Samples Share Devices Devices Storage Devices Storage Devices Clusters Clus…" at bounding box center [253, 247] width 374 height 437
click at [40, 106] on span "Data Review" at bounding box center [38, 104] width 43 height 5
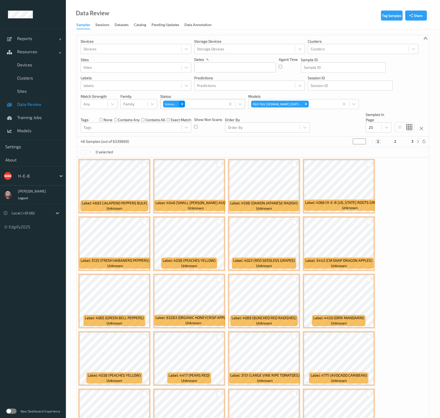
click at [183, 103] on icon "Remove Unknown" at bounding box center [182, 104] width 4 height 4
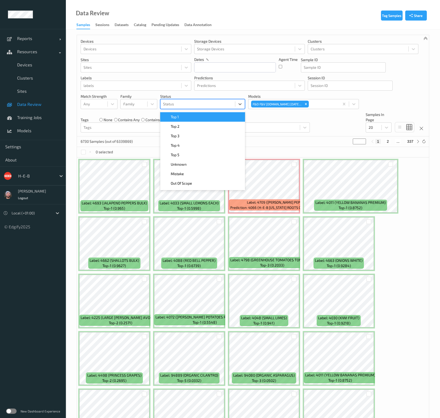
click at [184, 104] on div at bounding box center [197, 104] width 69 height 6
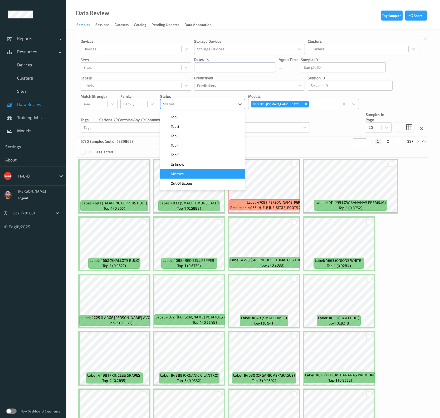
click at [179, 175] on span "Mistake" at bounding box center [177, 173] width 13 height 5
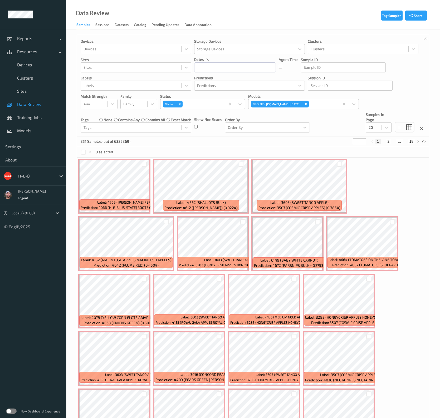
click at [158, 143] on div "351 Samples (out of 6339869) * 1 2 ... 18" at bounding box center [253, 141] width 352 height 11
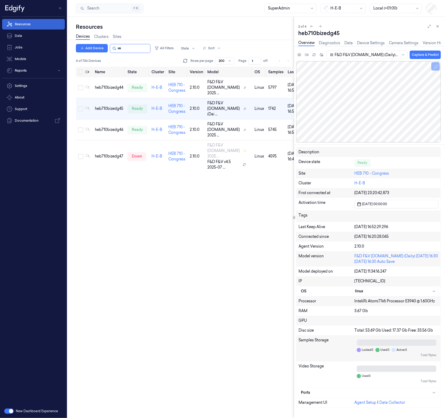
click at [34, 26] on link "Resources" at bounding box center [33, 24] width 63 height 11
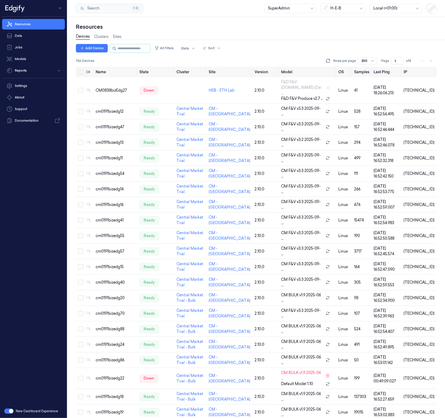
click at [200, 29] on div "Resources" at bounding box center [256, 26] width 360 height 7
click at [367, 9] on div "SuperAdmin H-E-B Local (+01:00)" at bounding box center [350, 8] width 172 height 11
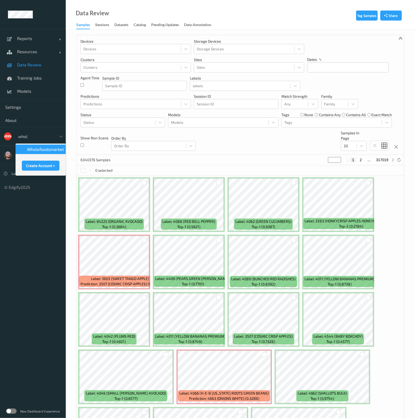
type input "whole"
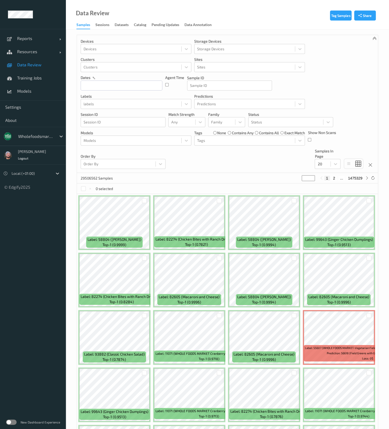
click at [286, 172] on div "Devices Devices Storage Devices Storage Devices Clusters Clusters Sites Sites d…" at bounding box center [227, 104] width 301 height 138
click at [116, 84] on input "text" at bounding box center [122, 86] width 82 height 10
click at [86, 102] on button "button" at bounding box center [85, 100] width 5 height 5
click at [142, 148] on span "27" at bounding box center [140, 147] width 7 height 7
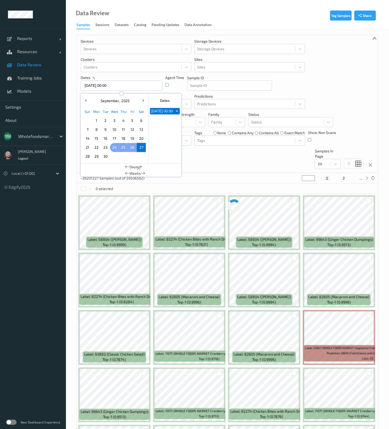
click at [115, 147] on span "24" at bounding box center [114, 147] width 7 height 7
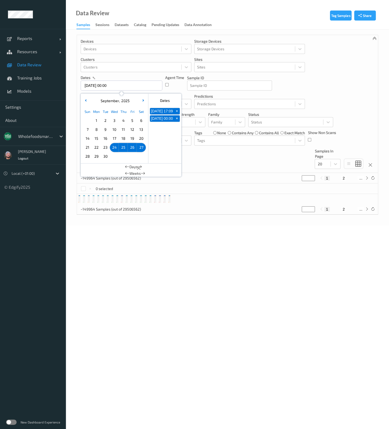
type input "[DATE] 00:00 -> [DATE] 23:59"
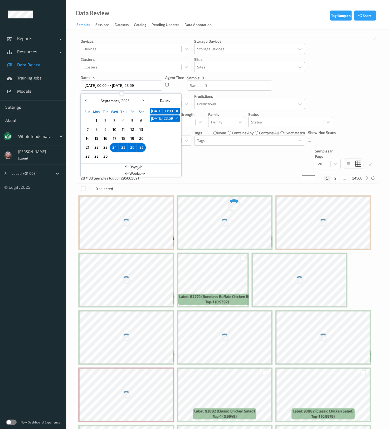
click at [295, 83] on div "Devices Devices Storage Devices Storage Devices Clusters Clusters Sites Sites d…" at bounding box center [227, 104] width 301 height 138
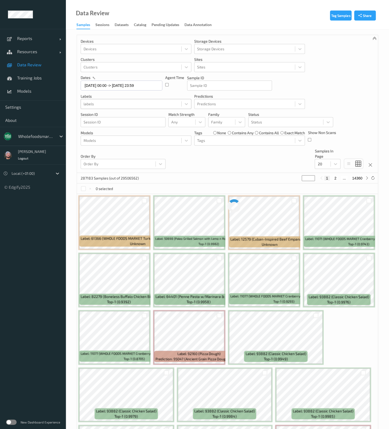
click at [131, 103] on div at bounding box center [130, 104] width 95 height 6
paste input "67157"
type input "67157"
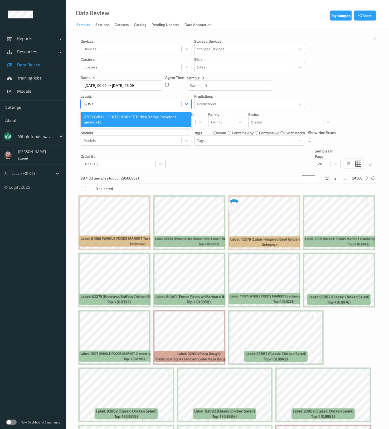
click at [119, 116] on div "67157 (WHOLE FOODS MARKET Turkey &amp; Provolone Sandwich)" at bounding box center [136, 119] width 111 height 15
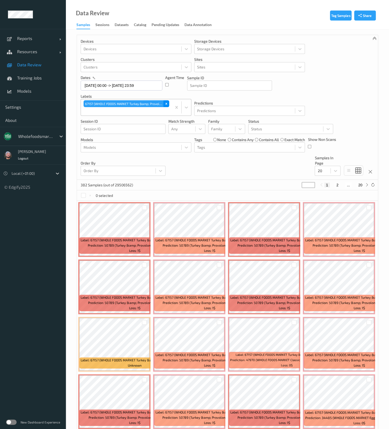
drag, startPoint x: 164, startPoint y: 102, endPoint x: 151, endPoint y: 108, distance: 13.9
click at [164, 102] on div "Remove 67157 (WHOLE FOODS MARKET Turkey &amp; Provolone Sandwich)" at bounding box center [166, 103] width 6 height 7
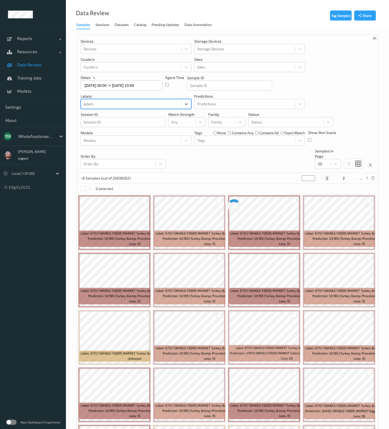
paste input "72230"
type input "72230"
click at [130, 115] on div "72230 (WHOLE FOODS MARKET Teriyaki Chicken Wrap)" at bounding box center [136, 116] width 111 height 9
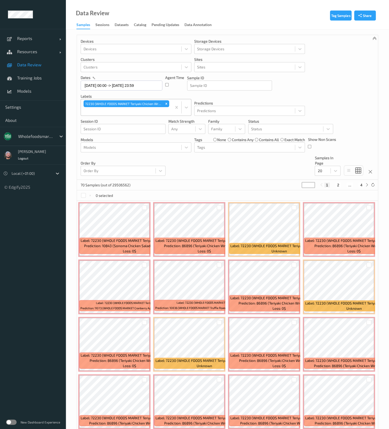
paste input "66946"
type input "66946"
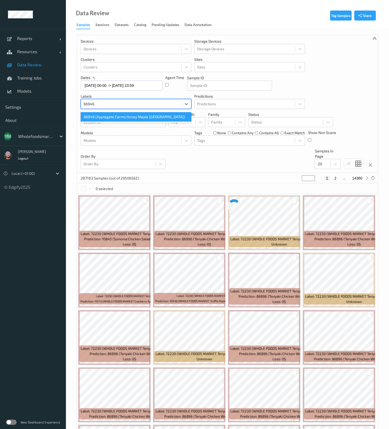
click at [126, 116] on div "66946 (Applegate Farms Honey Maple [GEOGRAPHIC_DATA])" at bounding box center [136, 116] width 111 height 9
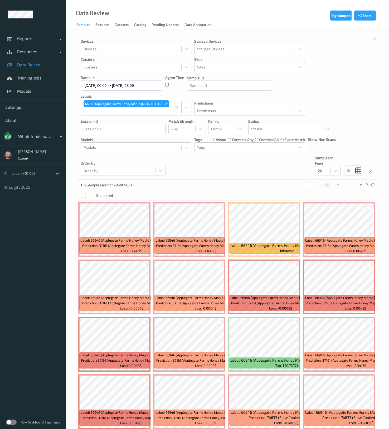
drag, startPoint x: 210, startPoint y: 184, endPoint x: 205, endPoint y: 193, distance: 10.3
click at [210, 190] on div "0 selected" at bounding box center [227, 195] width 301 height 11
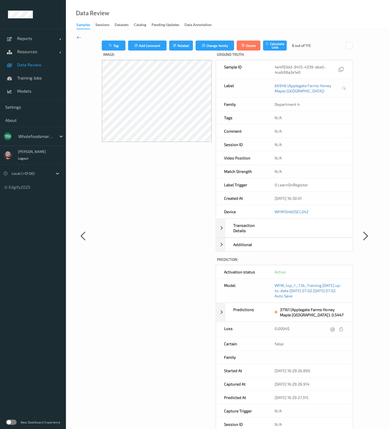
click at [77, 36] on icon at bounding box center [79, 37] width 5 height 6
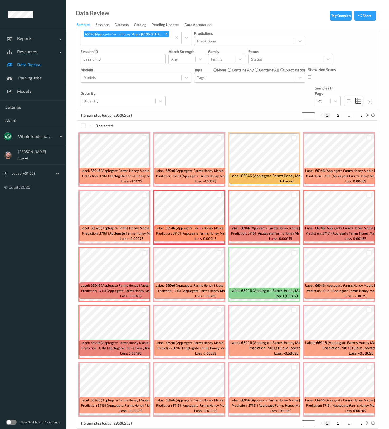
scroll to position [71, 0]
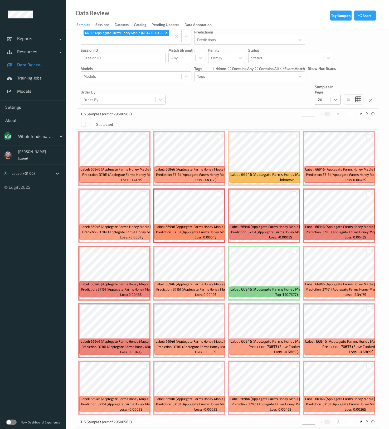
click at [333, 95] on div at bounding box center [334, 99] width 9 height 9
click at [325, 148] on span at bounding box center [321, 150] width 7 height 5
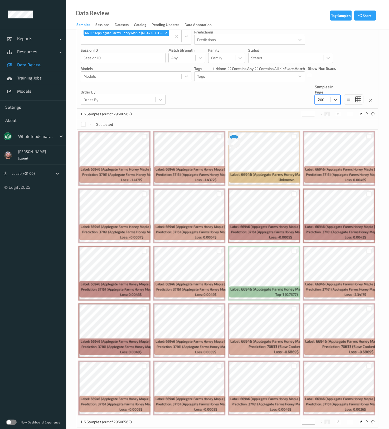
click at [282, 91] on div "Devices Devices Storage Devices Storage Devices Clusters Clusters Sites Sites d…" at bounding box center [227, 36] width 301 height 145
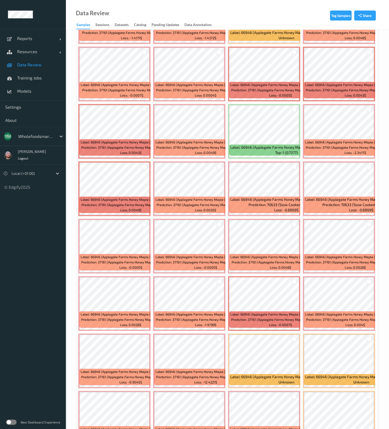
scroll to position [203, 0]
